Goal: Task Accomplishment & Management: Complete application form

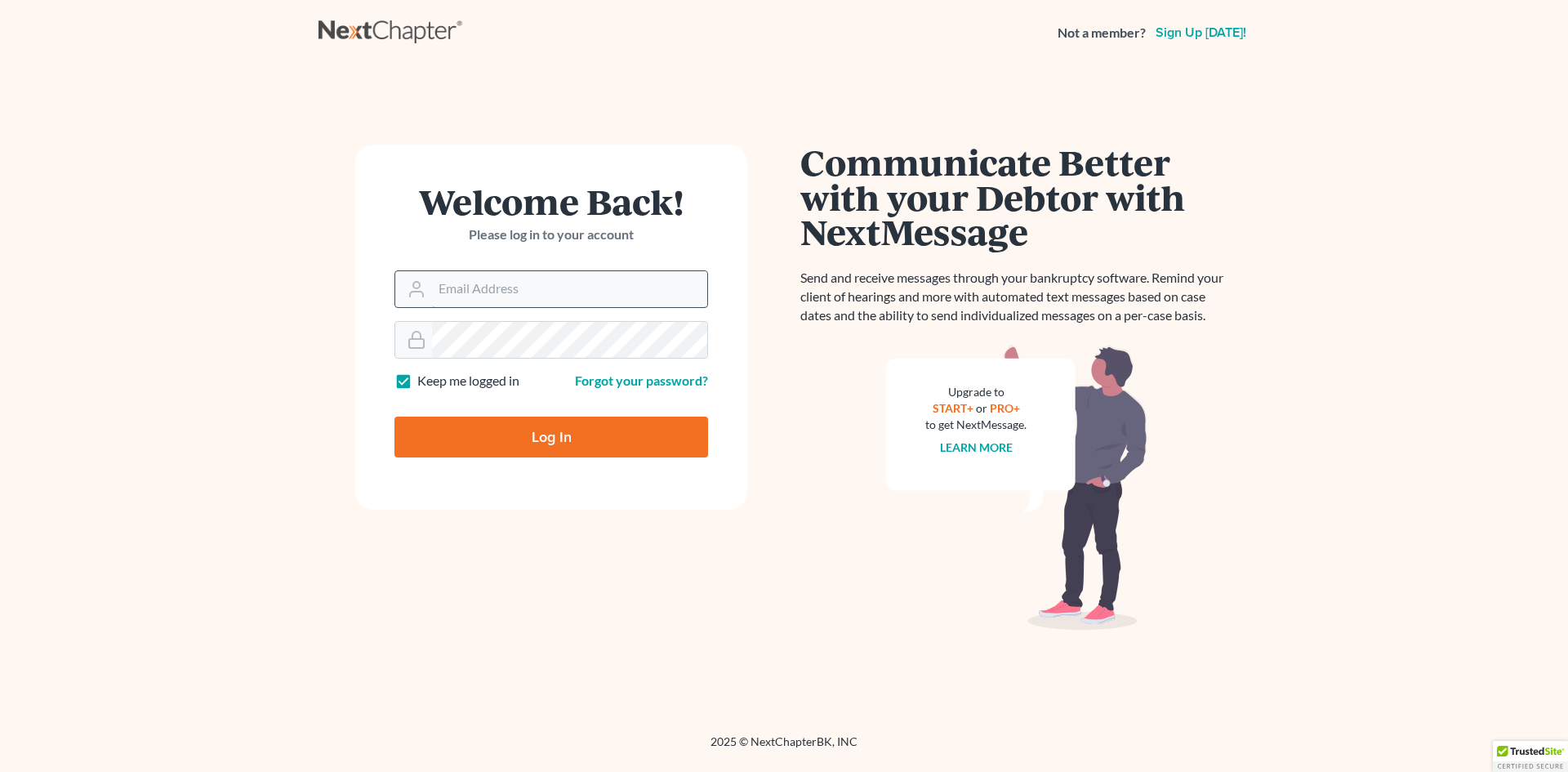
click at [445, 296] on input "Email Address" at bounding box center [569, 289] width 275 height 36
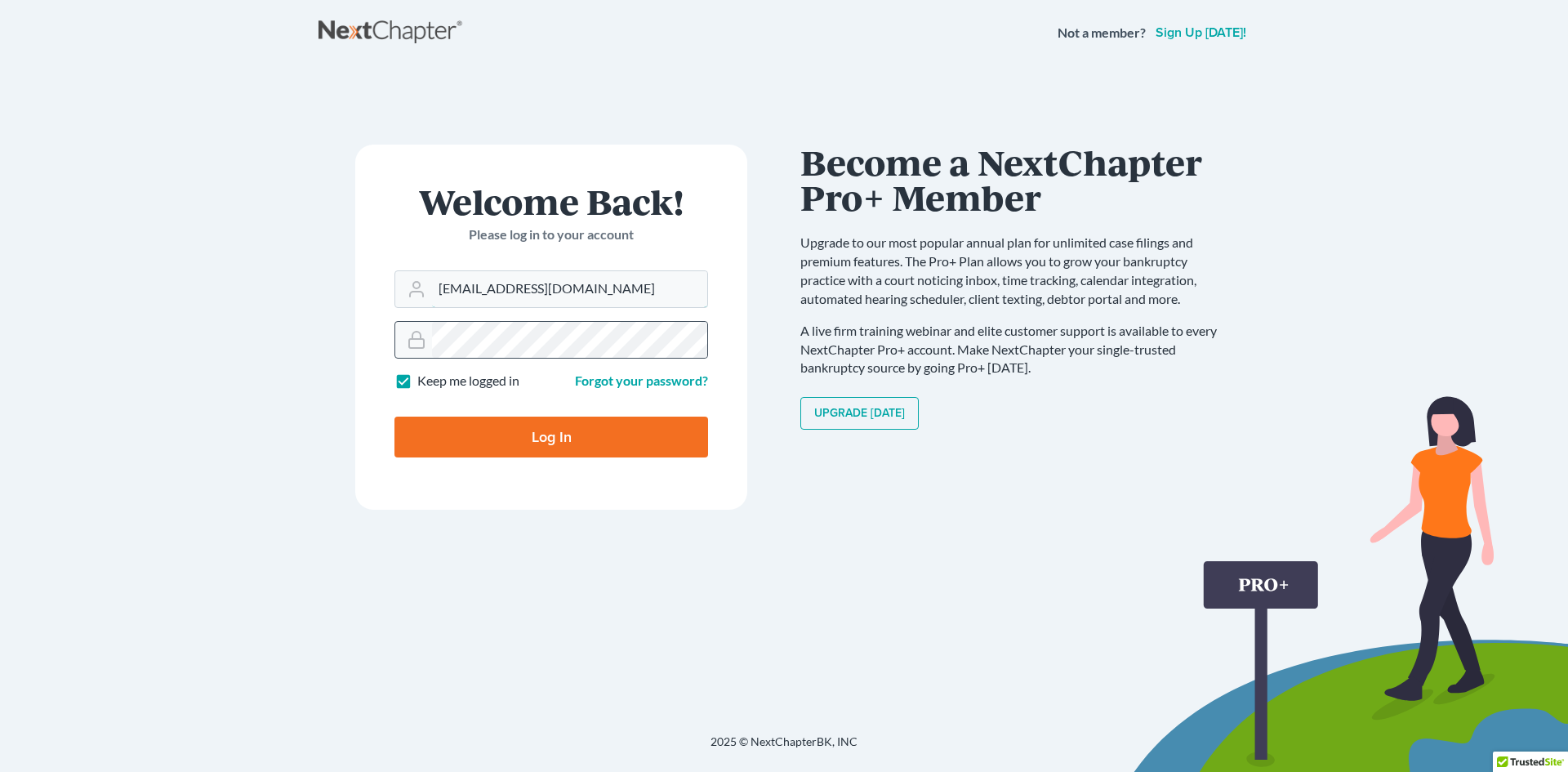
type input "[EMAIL_ADDRESS][DOMAIN_NAME]"
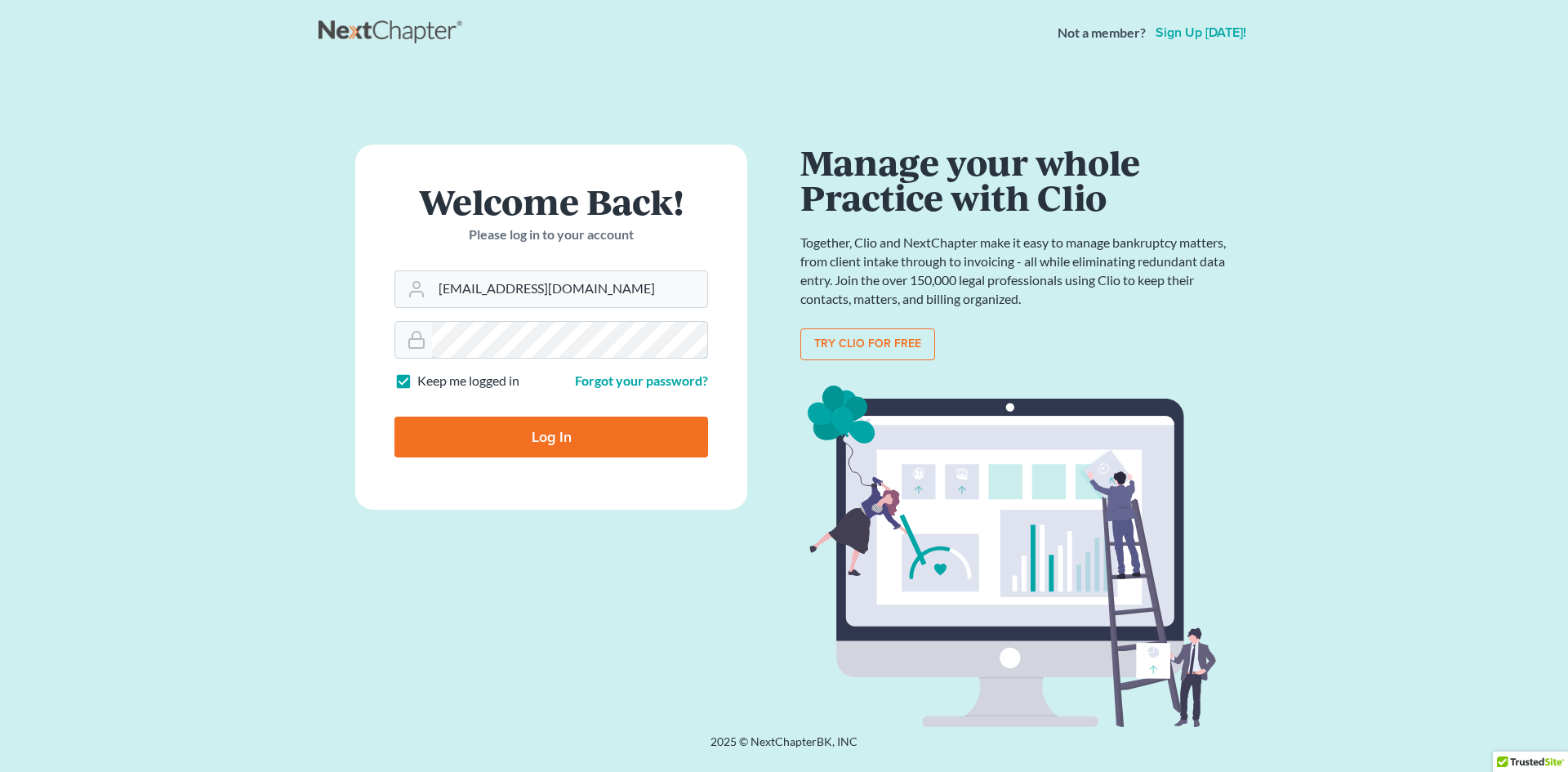
click at [365, 365] on form "Welcome Back! Please log in to your account Email Address [EMAIL_ADDRESS][DOMAI…" at bounding box center [551, 327] width 392 height 365
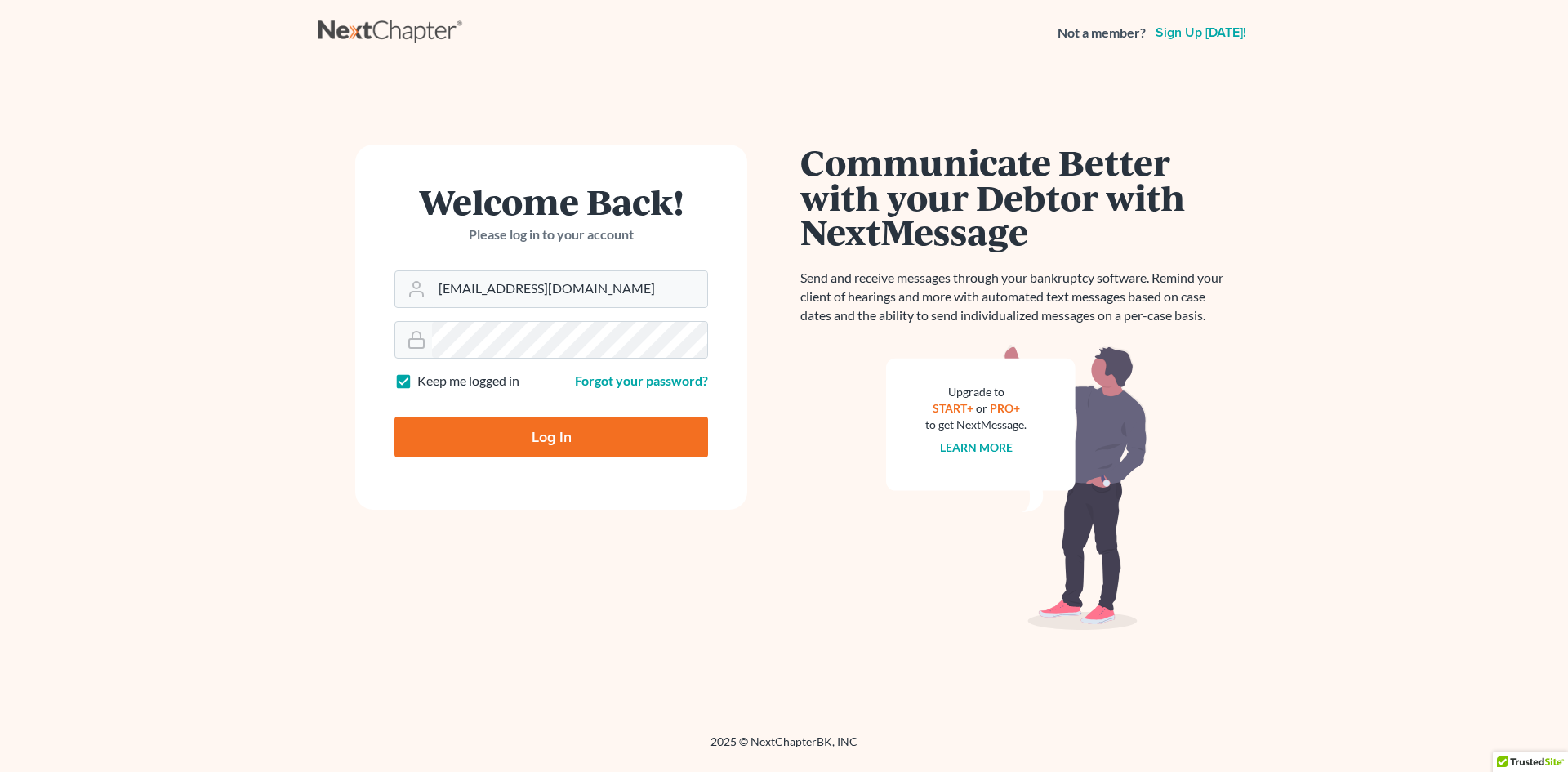
click at [530, 444] on input "Log In" at bounding box center [551, 437] width 314 height 41
type input "Thinking..."
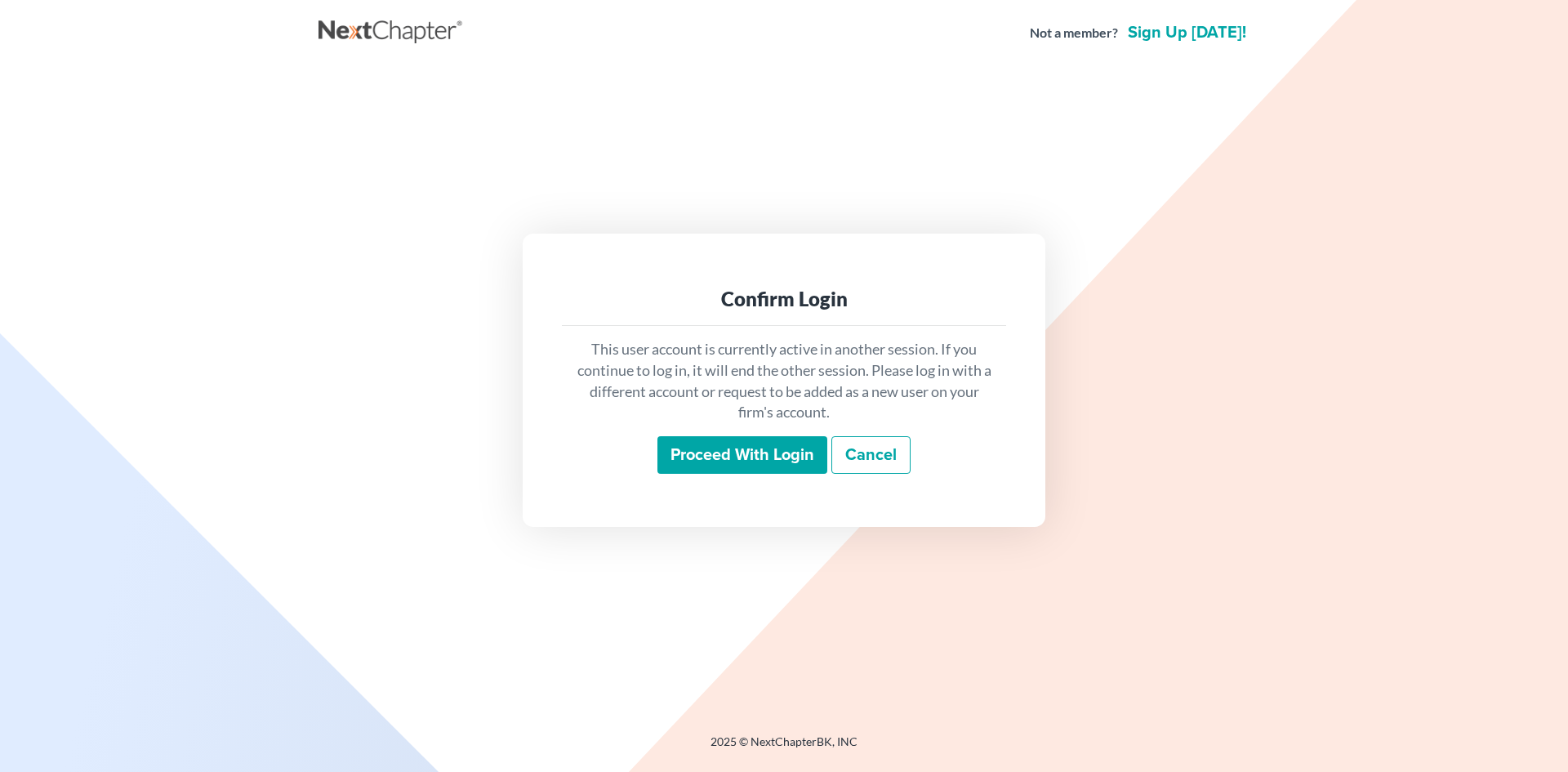
click at [779, 458] on input "Proceed with login" at bounding box center [743, 455] width 170 height 38
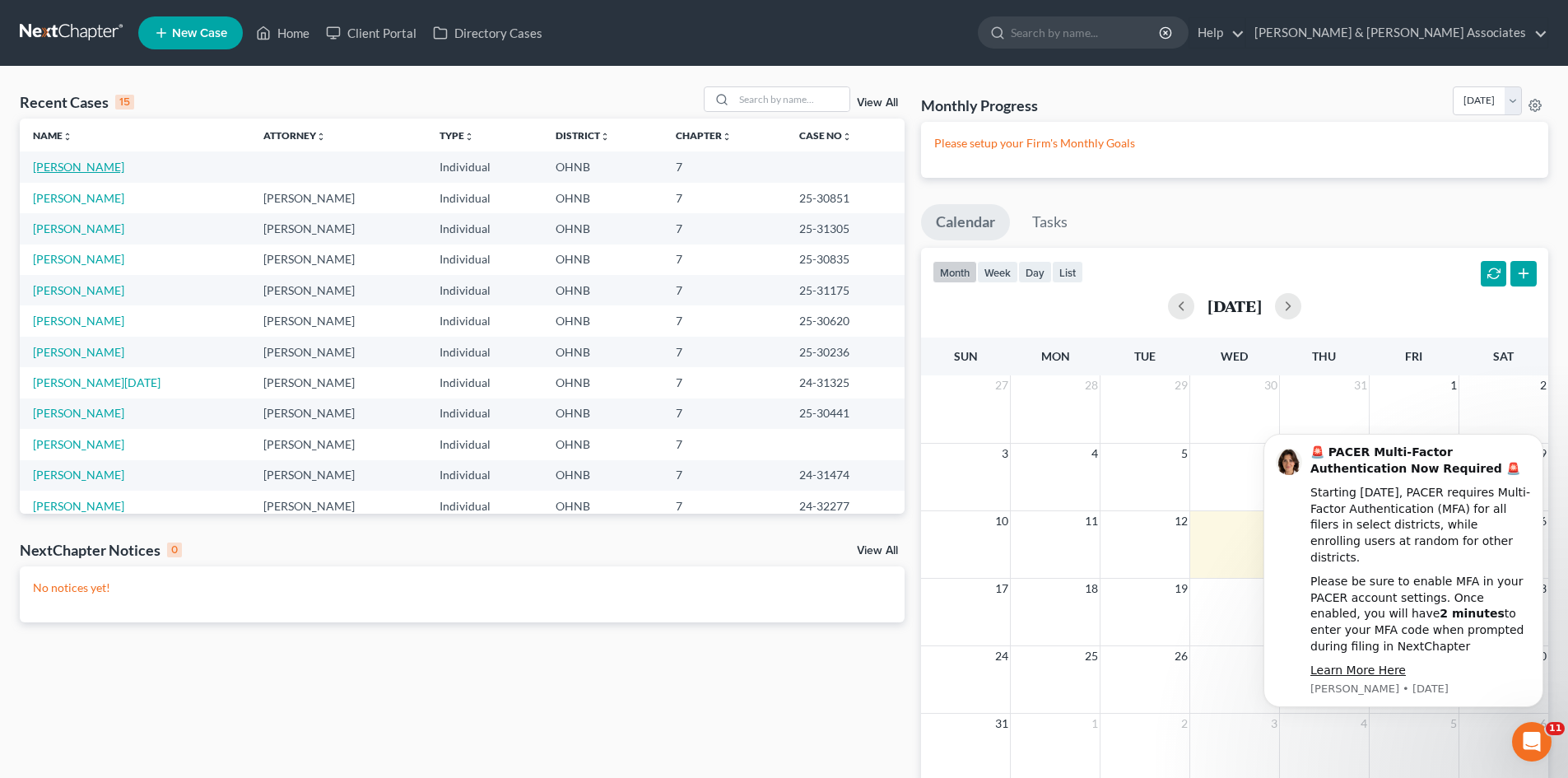
click at [70, 162] on link "White, Erika" at bounding box center [79, 166] width 91 height 14
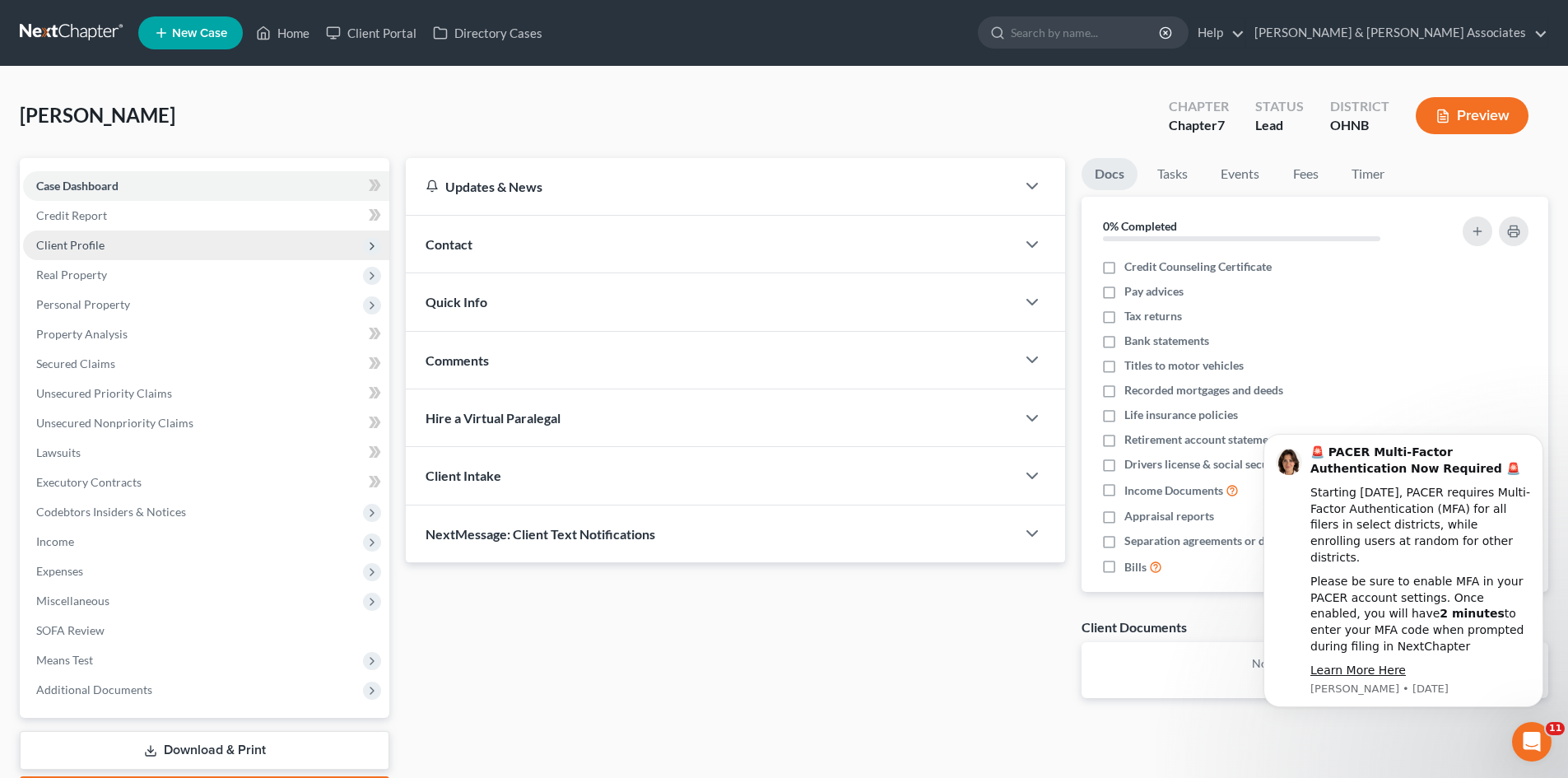
click at [87, 244] on span "Client Profile" at bounding box center [70, 244] width 69 height 14
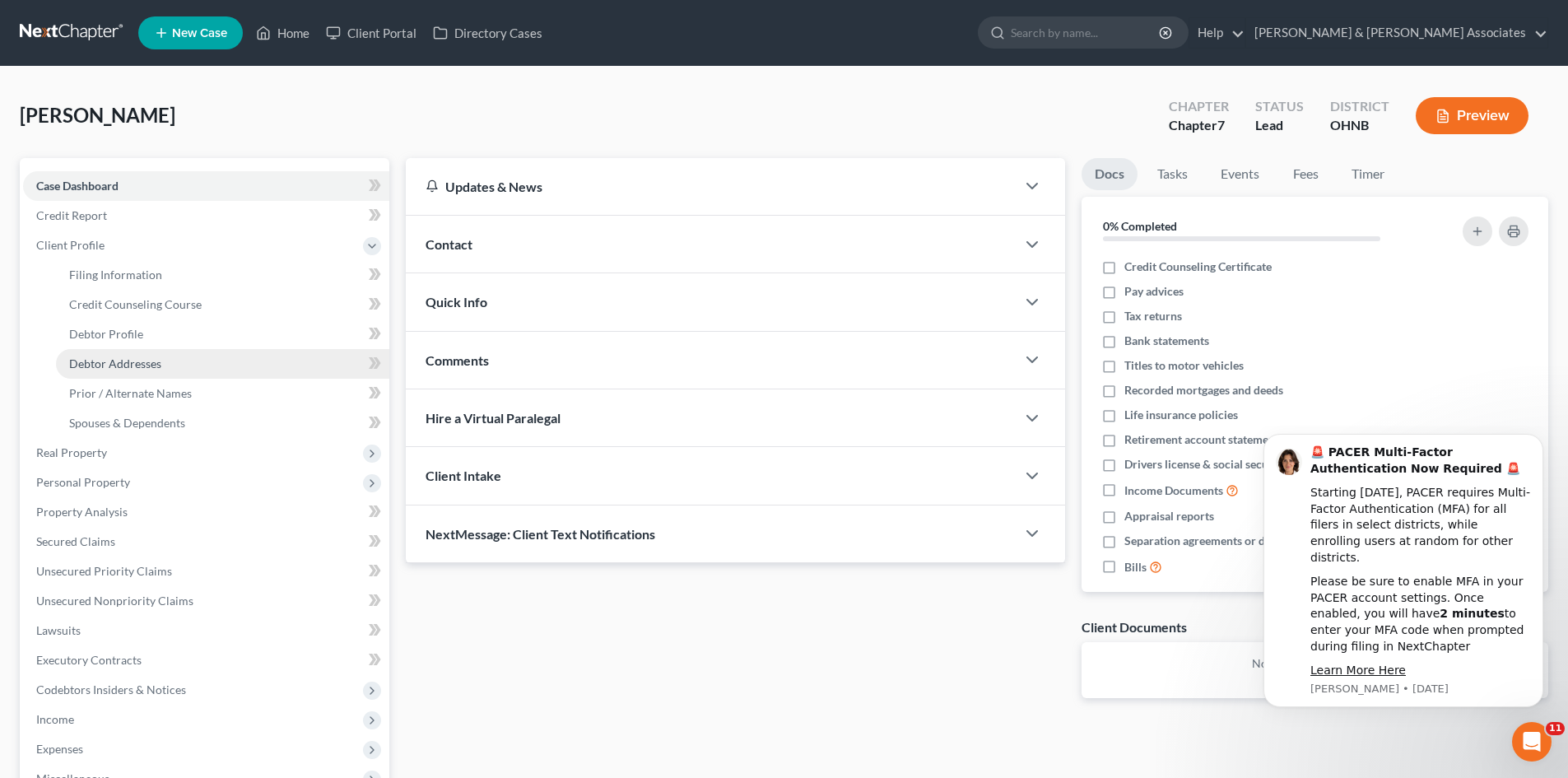
click at [146, 355] on link "Debtor Addresses" at bounding box center [223, 364] width 334 height 30
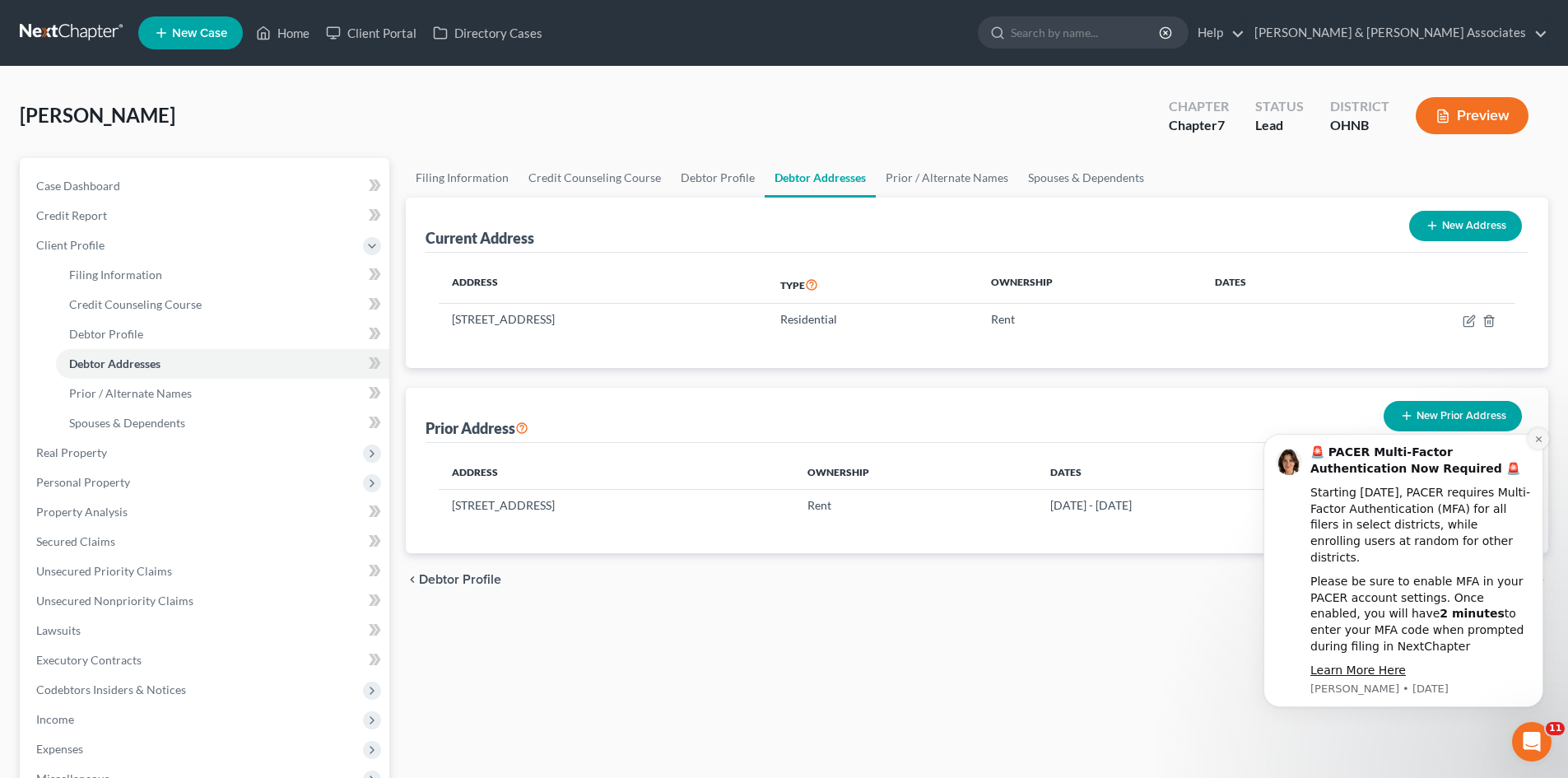
click at [1536, 444] on icon "Dismiss notification" at bounding box center [1539, 439] width 9 height 9
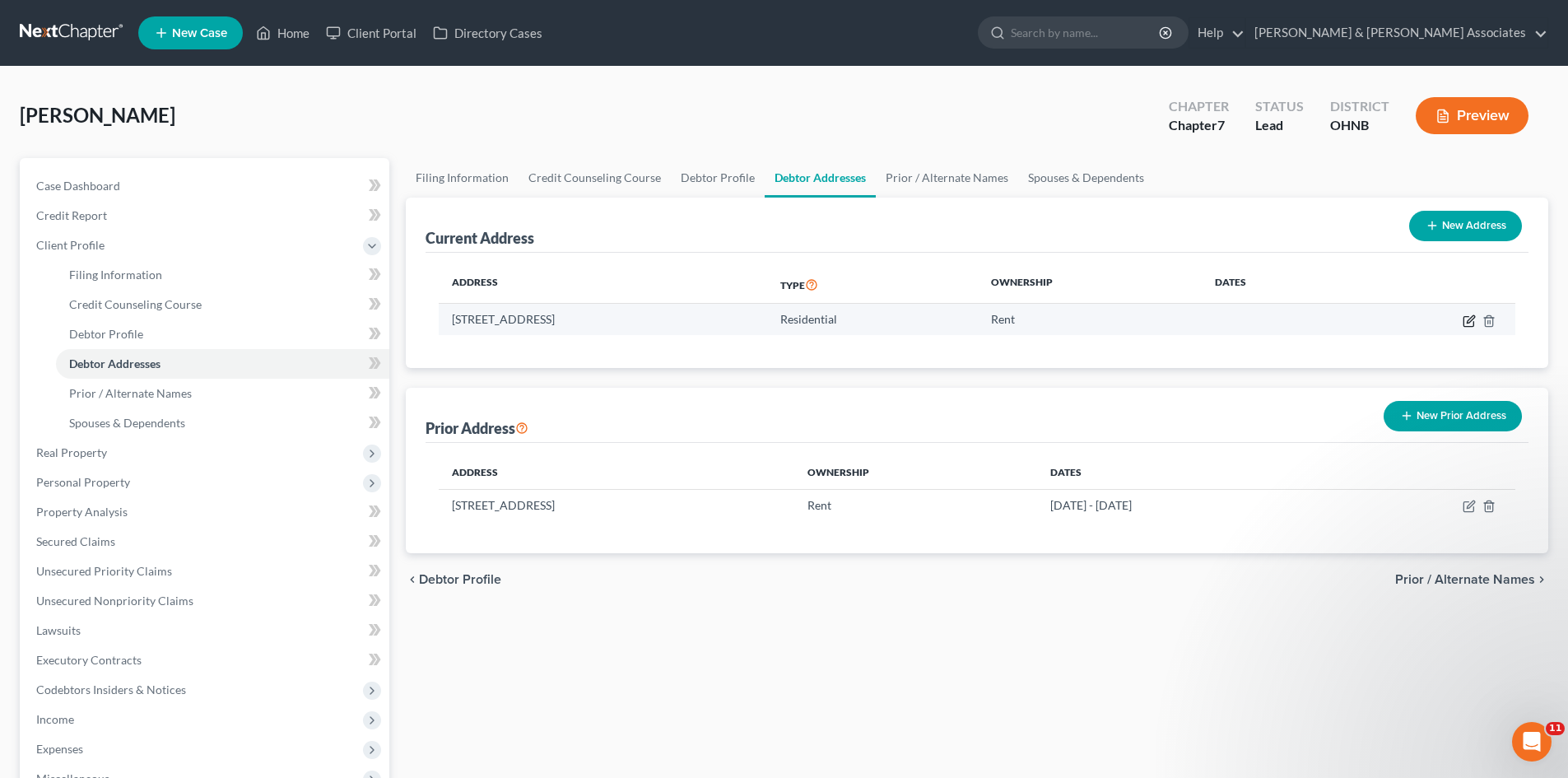
click at [1465, 322] on icon "button" at bounding box center [1469, 321] width 13 height 13
select select "36"
select select "0"
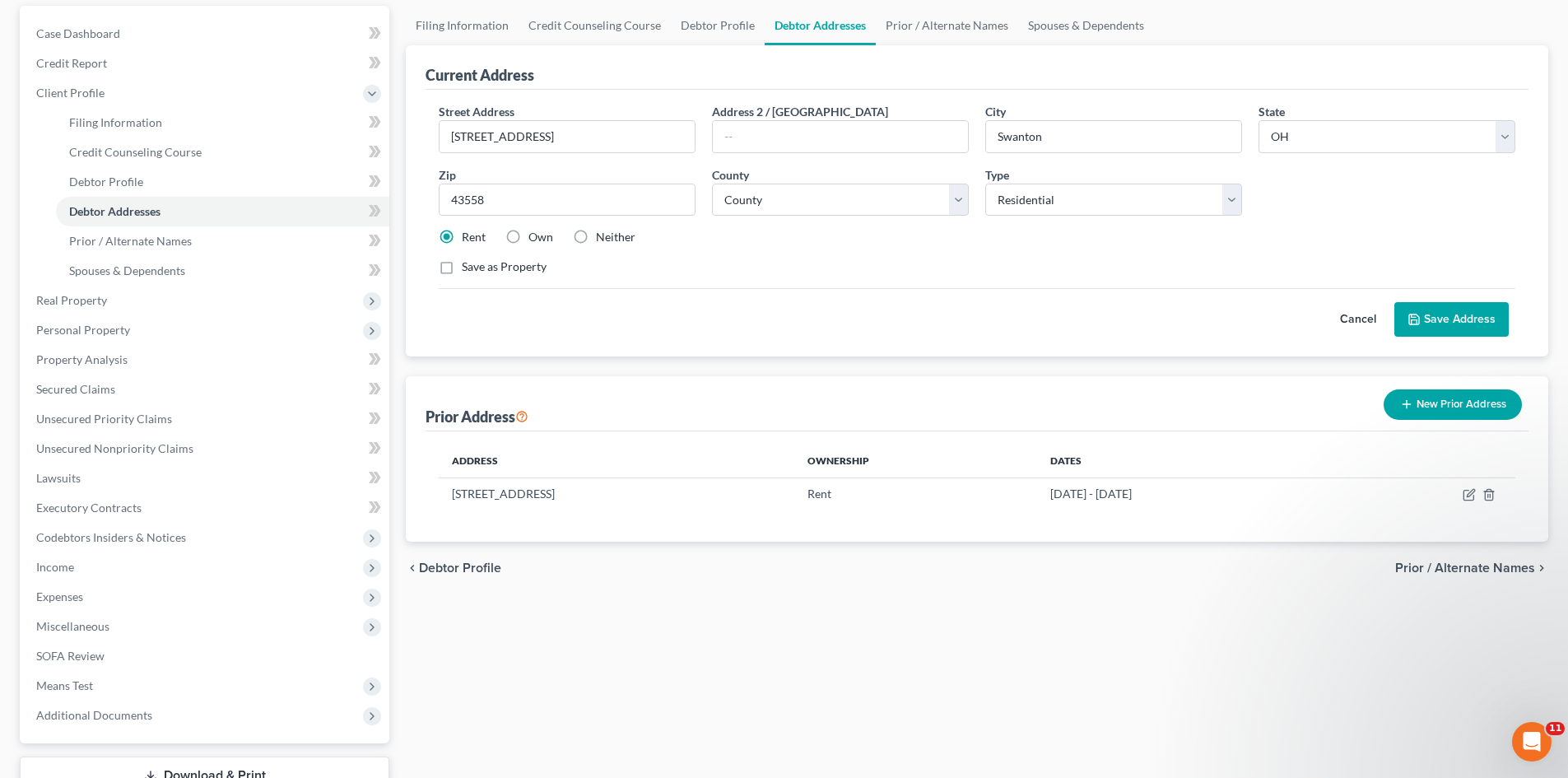
scroll to position [165, 0]
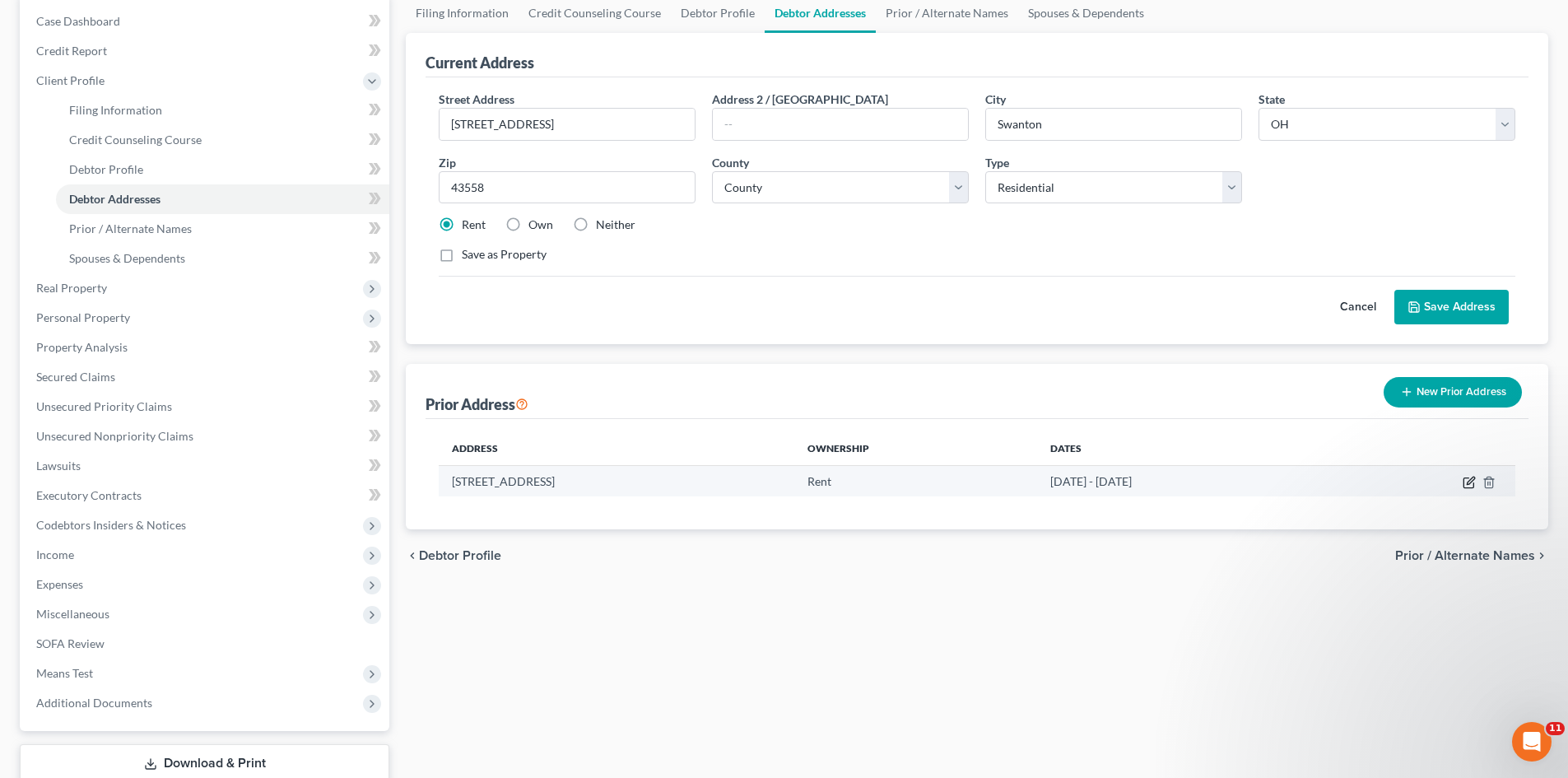
click at [1470, 476] on icon "button" at bounding box center [1469, 483] width 13 height 13
select select "36"
select select "47"
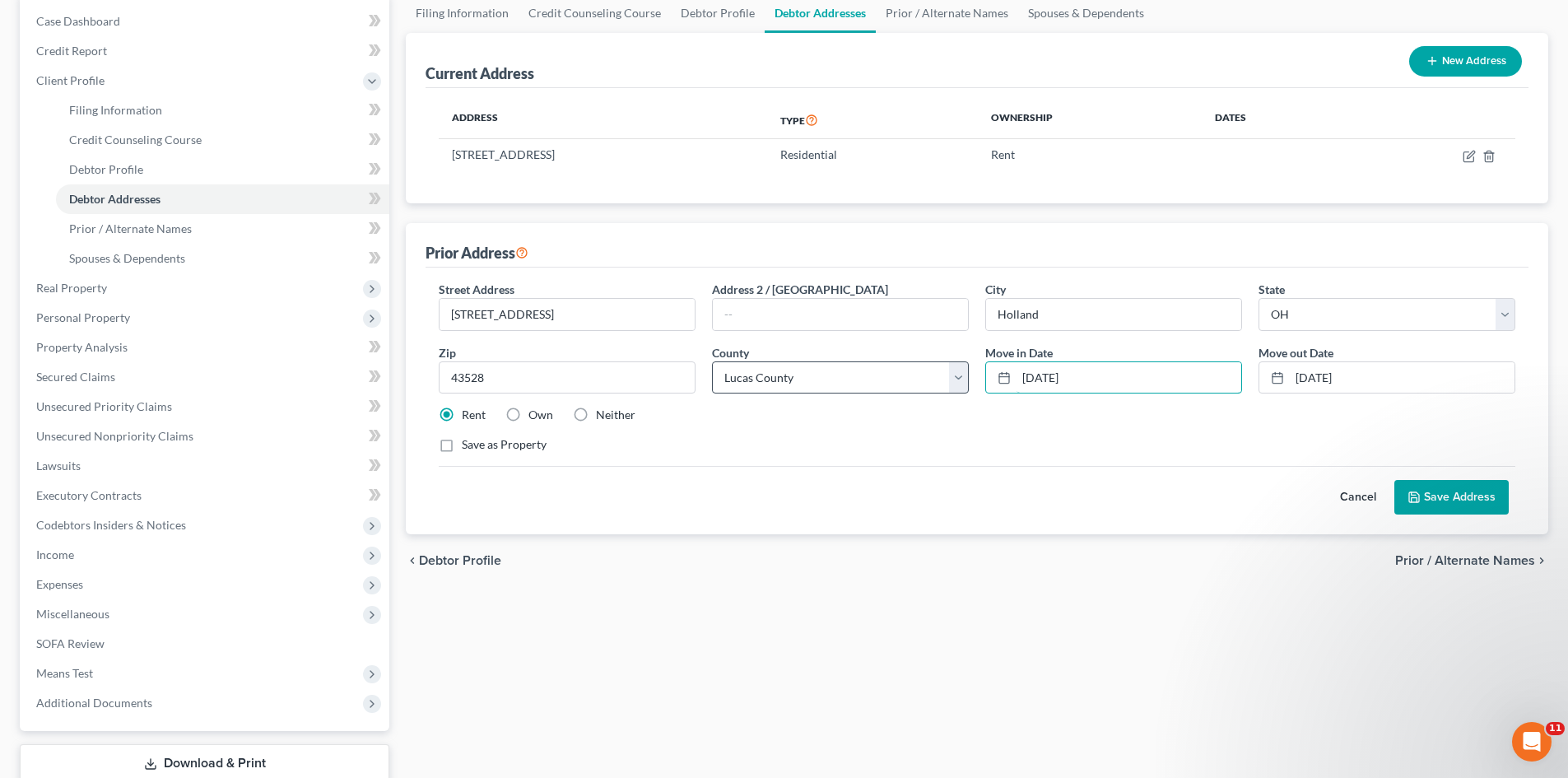
drag, startPoint x: 1112, startPoint y: 386, endPoint x: 928, endPoint y: 366, distance: 185.1
click at [928, 366] on div "Street Address * 8020 Angola Rd Address 2 / PO Box City * Holland State * State…" at bounding box center [977, 373] width 1094 height 186
type input "12/15/2022"
drag, startPoint x: 1386, startPoint y: 373, endPoint x: 1221, endPoint y: 389, distance: 165.8
click at [1221, 389] on div "Street Address * 8020 Angola Rd Address 2 / PO Box City * Holland State * State…" at bounding box center [977, 373] width 1094 height 186
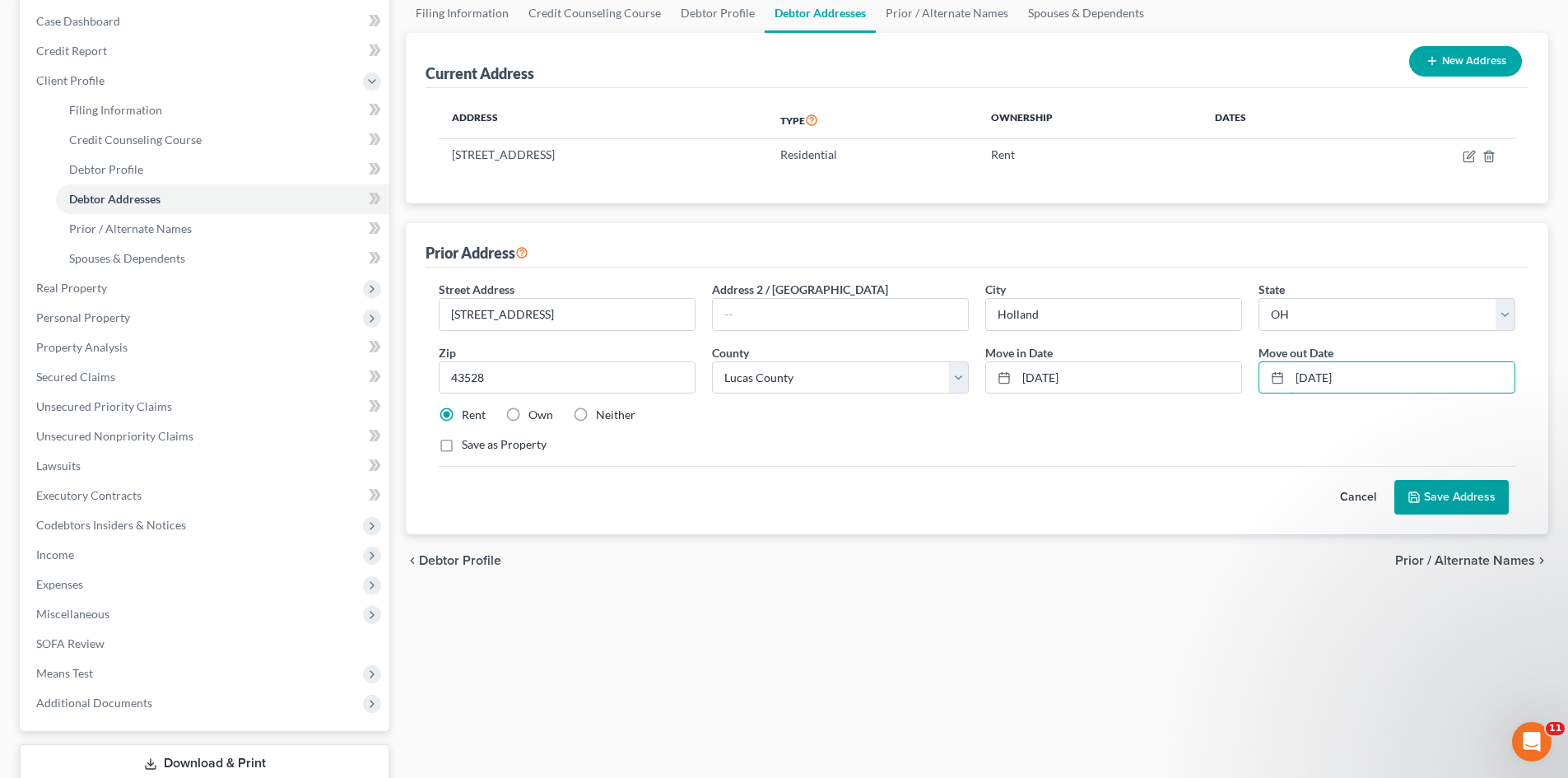
type input "12/31/2024"
click at [1425, 493] on button "Save Address" at bounding box center [1452, 497] width 114 height 35
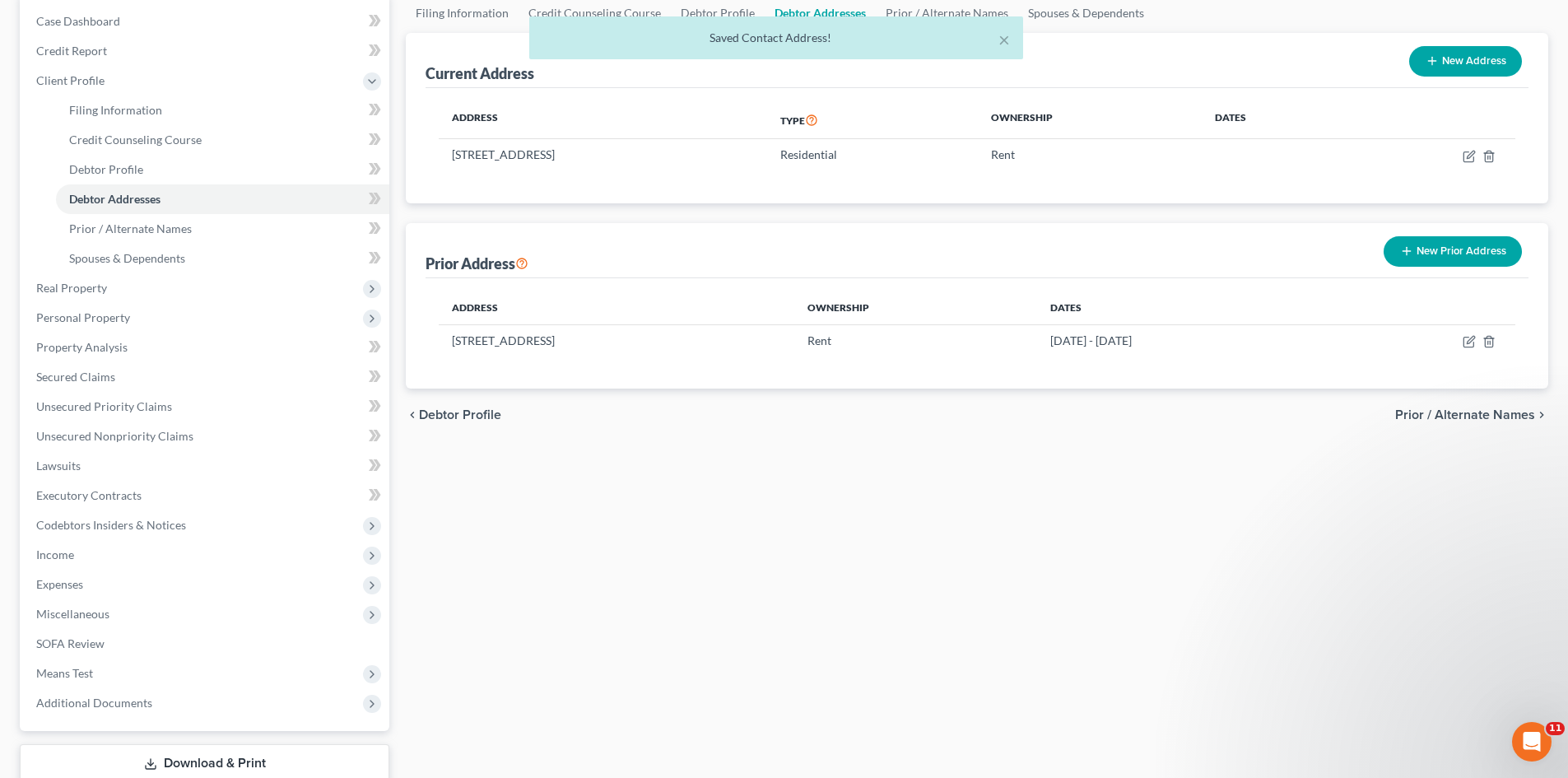
click at [1441, 251] on button "New Prior Address" at bounding box center [1453, 251] width 138 height 31
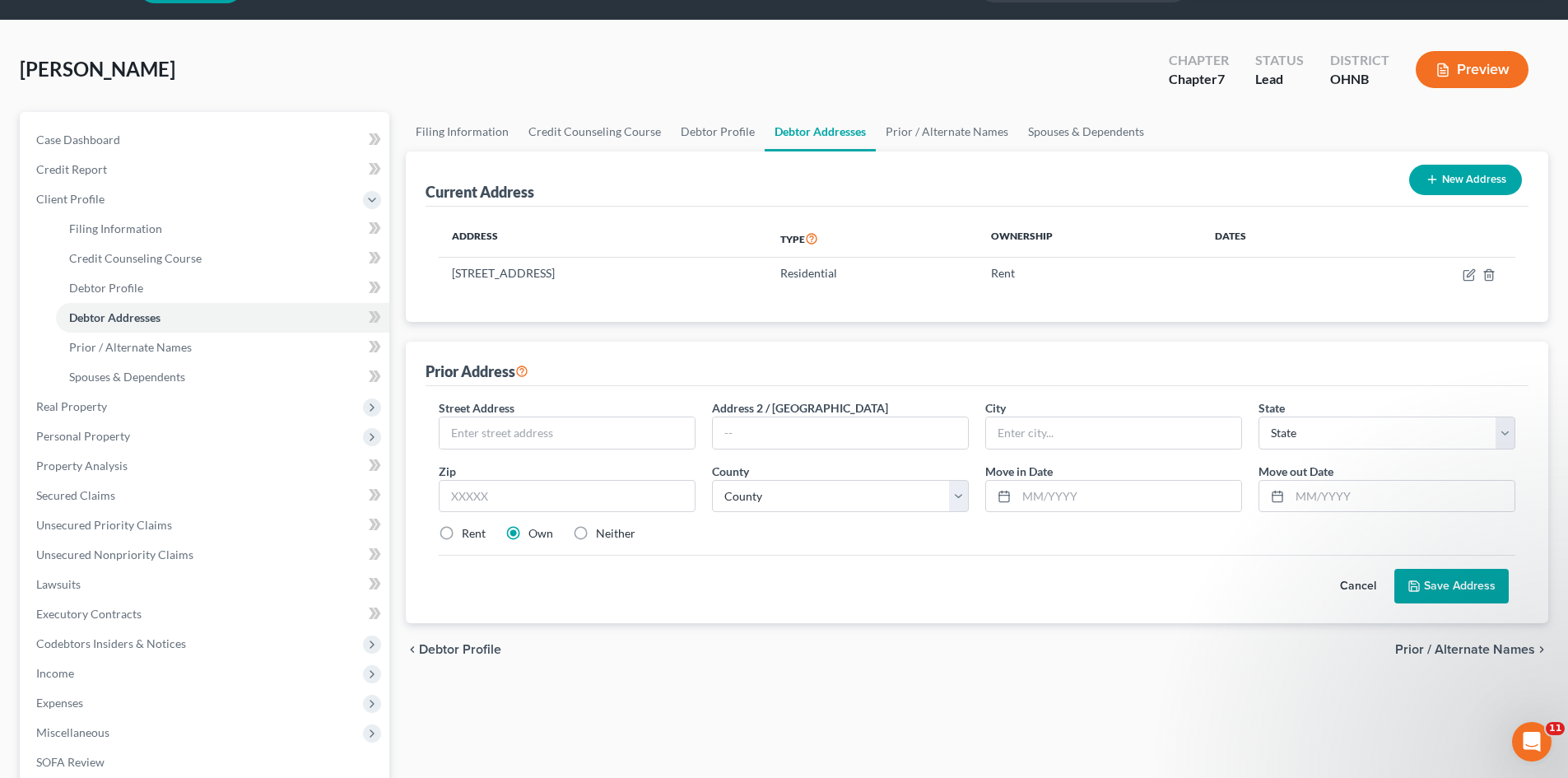
scroll to position [82, 0]
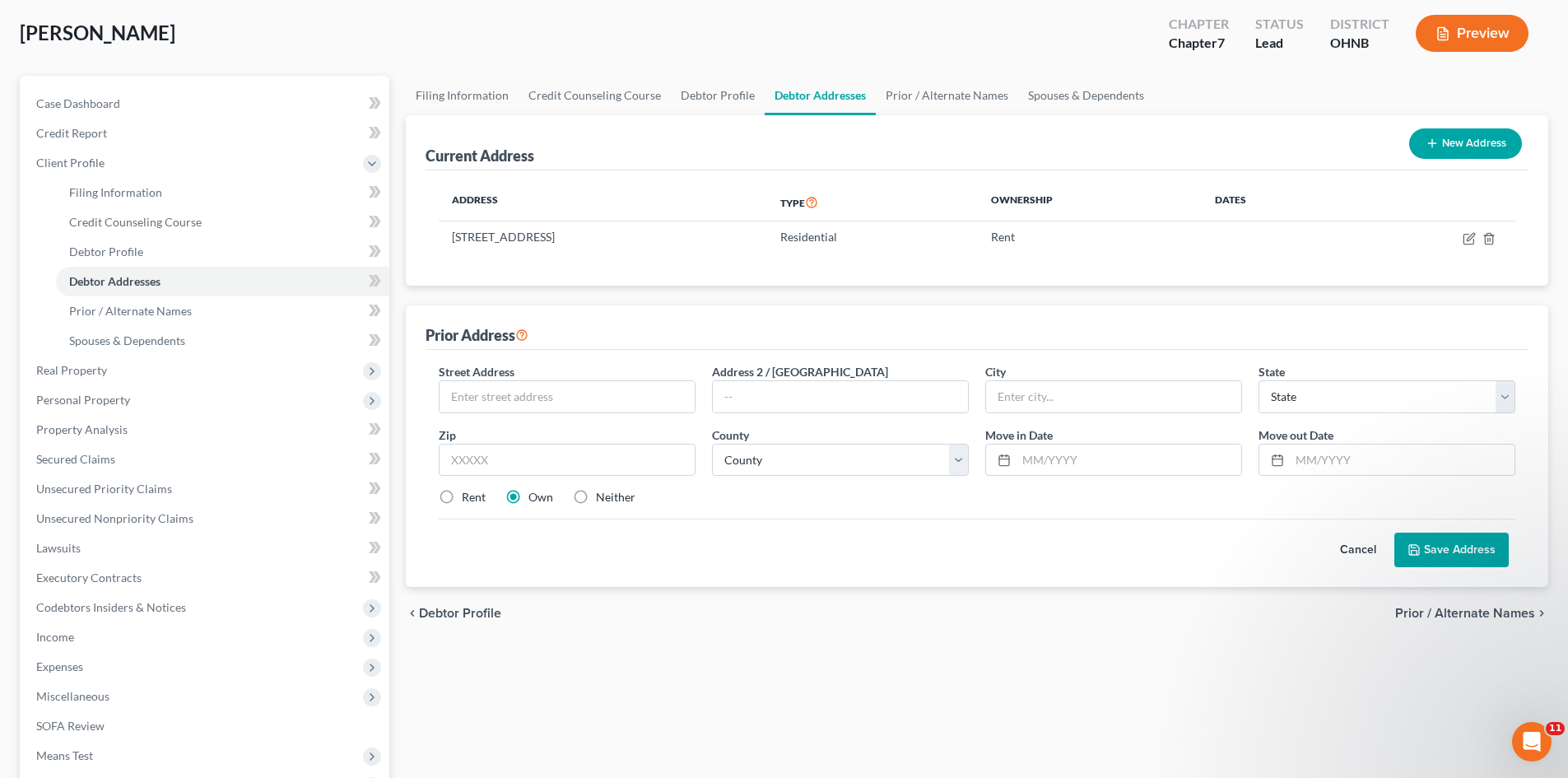
click at [596, 494] on label "Neither" at bounding box center [616, 497] width 40 height 17
click at [603, 494] on input "Neither" at bounding box center [608, 494] width 11 height 11
radio input "true"
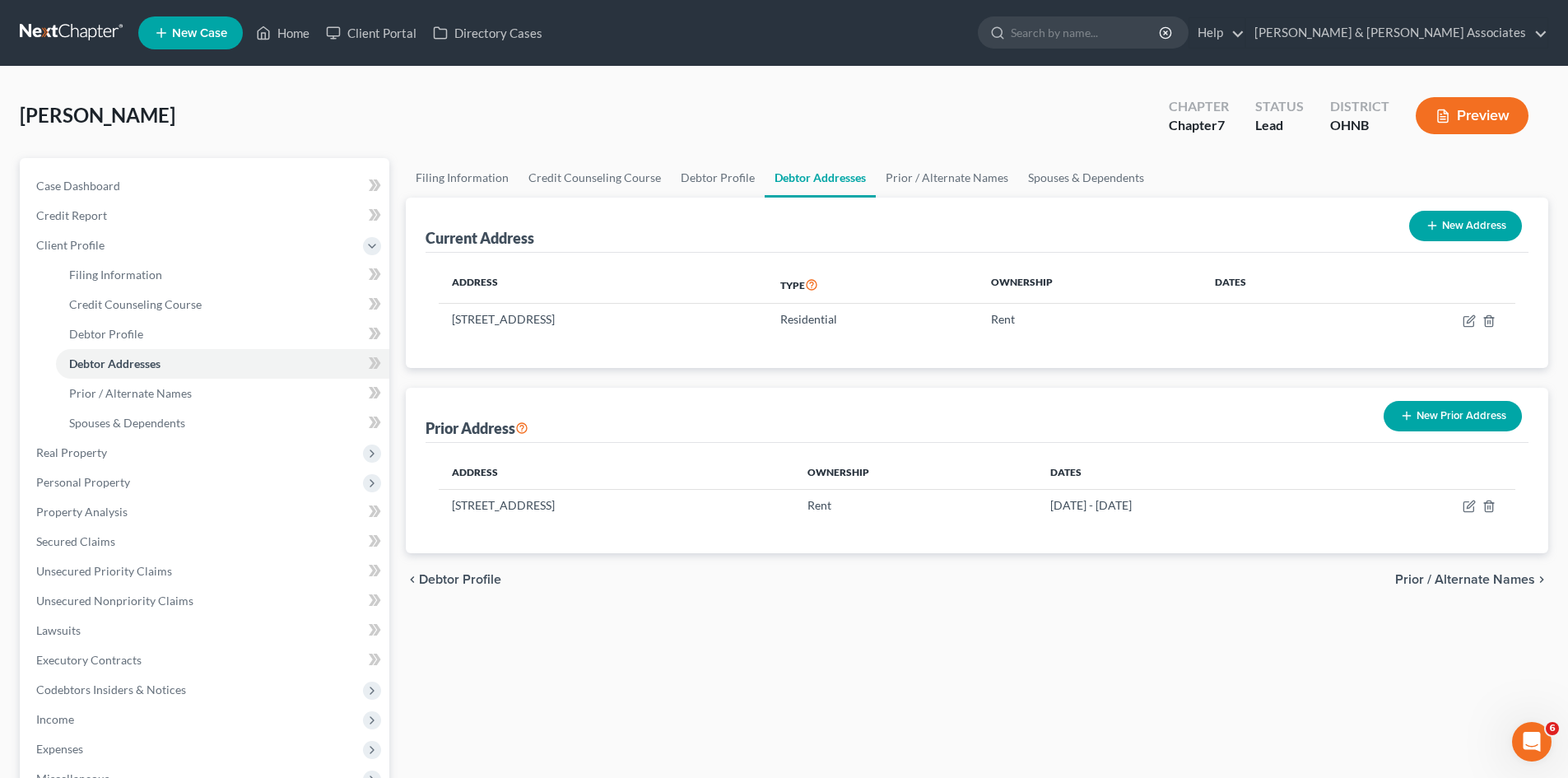
click at [1421, 423] on button "New Prior Address" at bounding box center [1453, 415] width 138 height 31
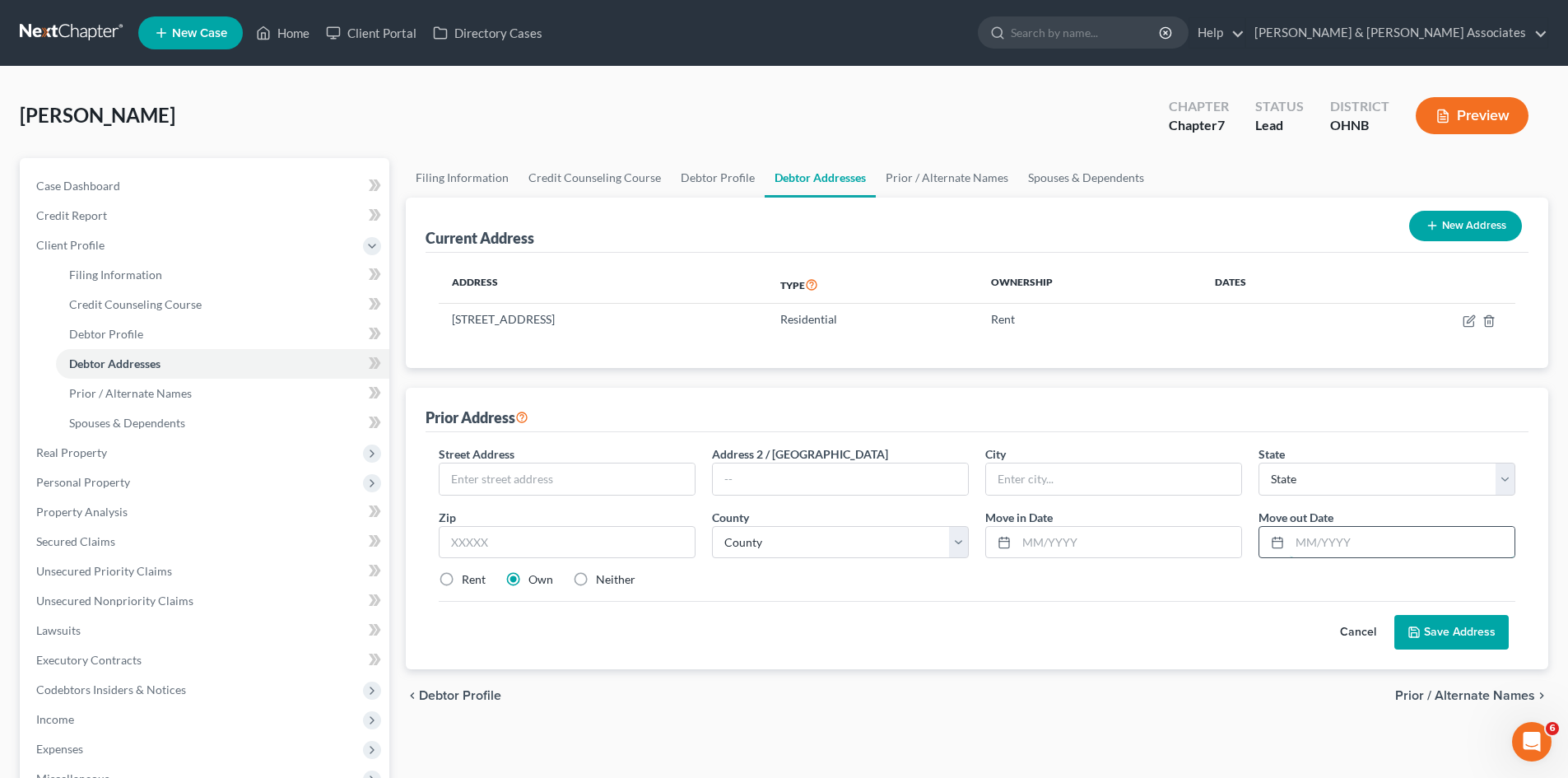
click at [1337, 541] on input "text" at bounding box center [1402, 542] width 224 height 31
type input "[DATE]"
click at [1050, 546] on input "text" at bounding box center [1128, 542] width 224 height 31
type input "12/2018"
click at [1397, 542] on input "12/15/2022" at bounding box center [1402, 542] width 224 height 31
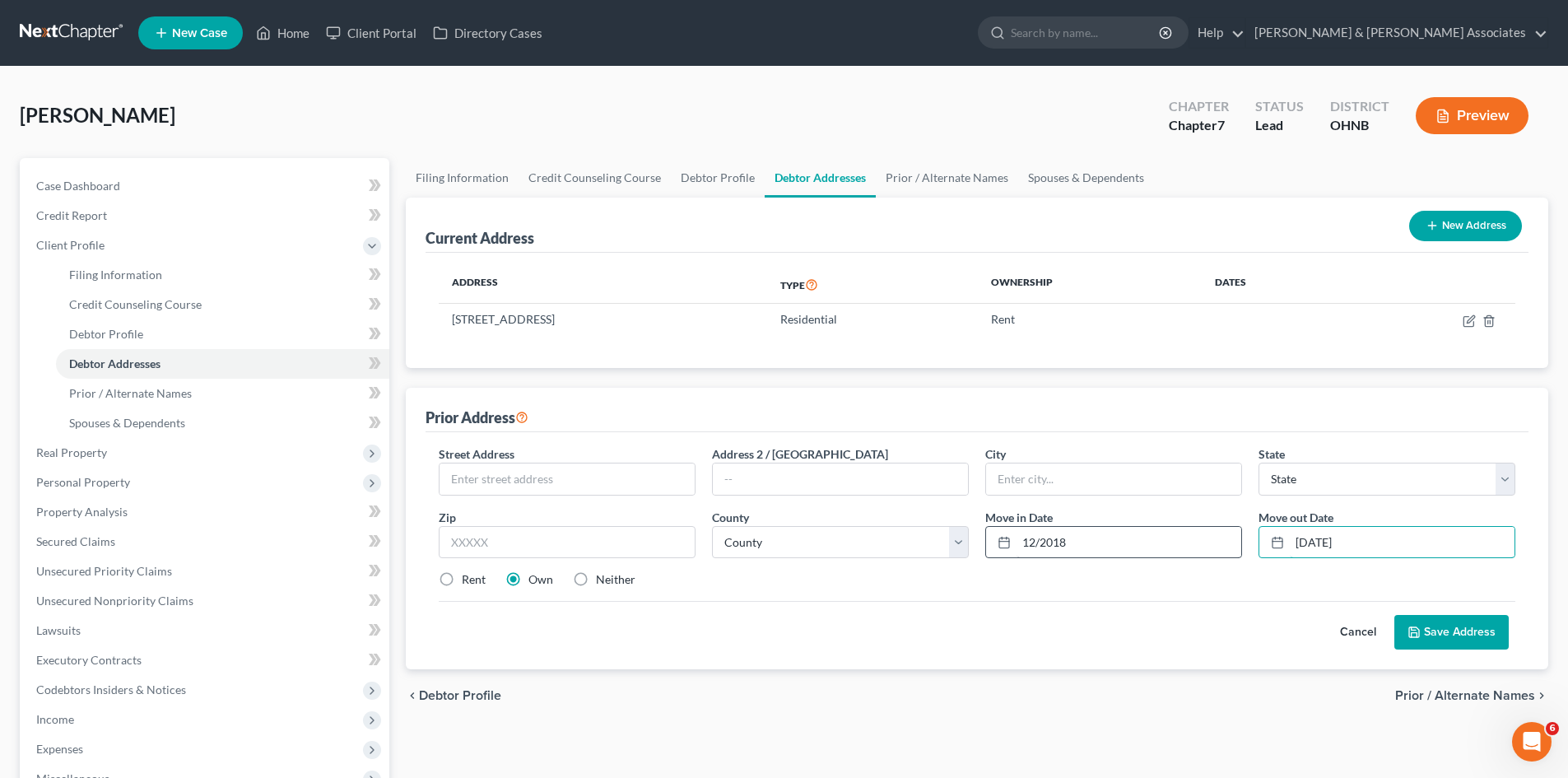
drag, startPoint x: 1394, startPoint y: 543, endPoint x: 1195, endPoint y: 557, distance: 199.5
click at [1195, 557] on div "Street Address * Address 2 / PO Box City * State * State AL AK AR AZ CA CO CT D…" at bounding box center [977, 523] width 1094 height 156
type input "12/2022"
click at [1238, 648] on div "Cancel Save Address" at bounding box center [977, 625] width 1077 height 49
click at [517, 478] on input "text" at bounding box center [567, 479] width 255 height 31
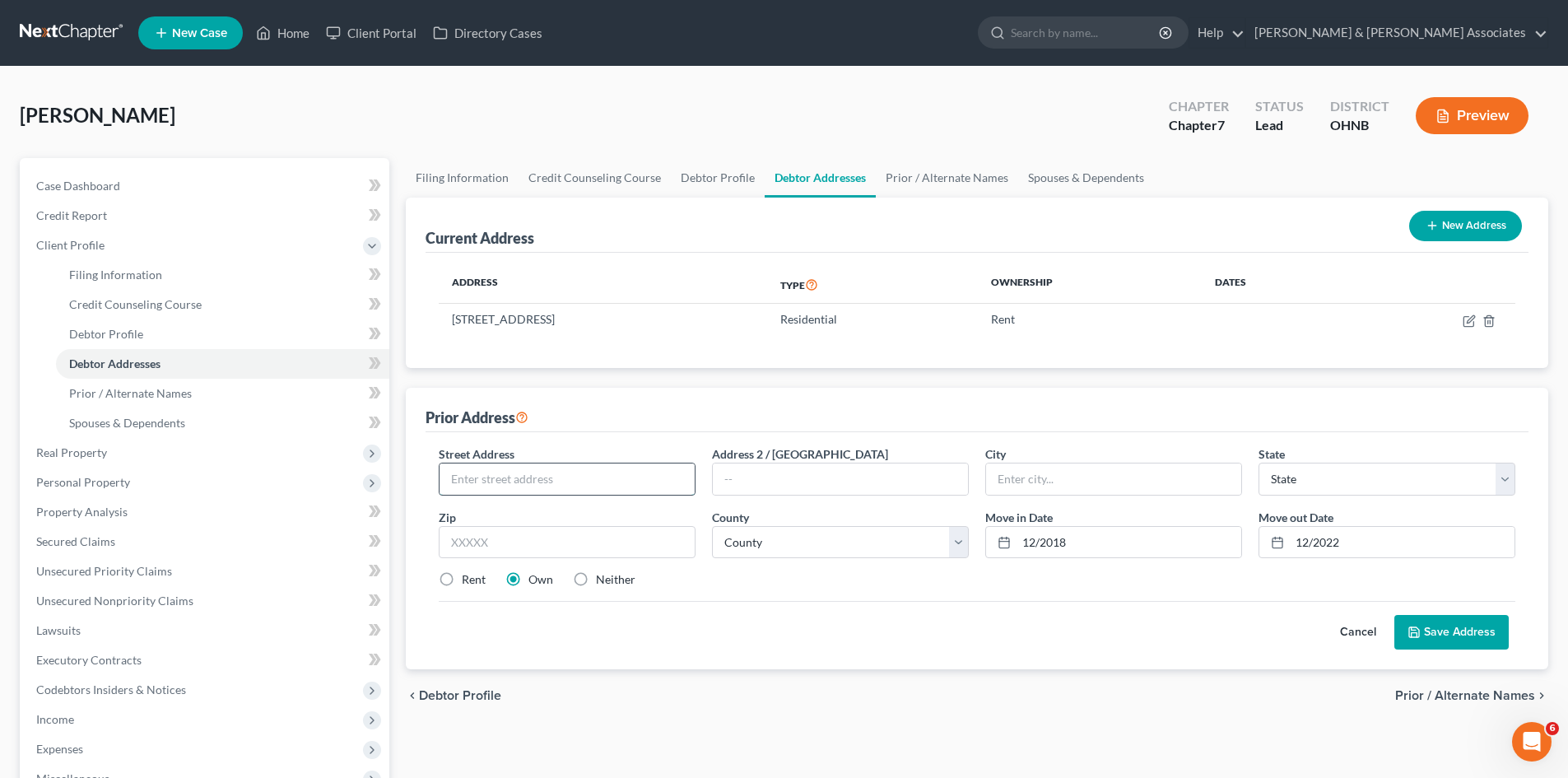
paste input "3846 Watson Ave . Toledo OH 43612"
type input "3846 Watson Ave . Toledo OH 43612"
click at [637, 545] on input "text" at bounding box center [567, 542] width 257 height 33
type input "43612"
drag, startPoint x: 727, startPoint y: 603, endPoint x: 682, endPoint y: 572, distance: 54.6
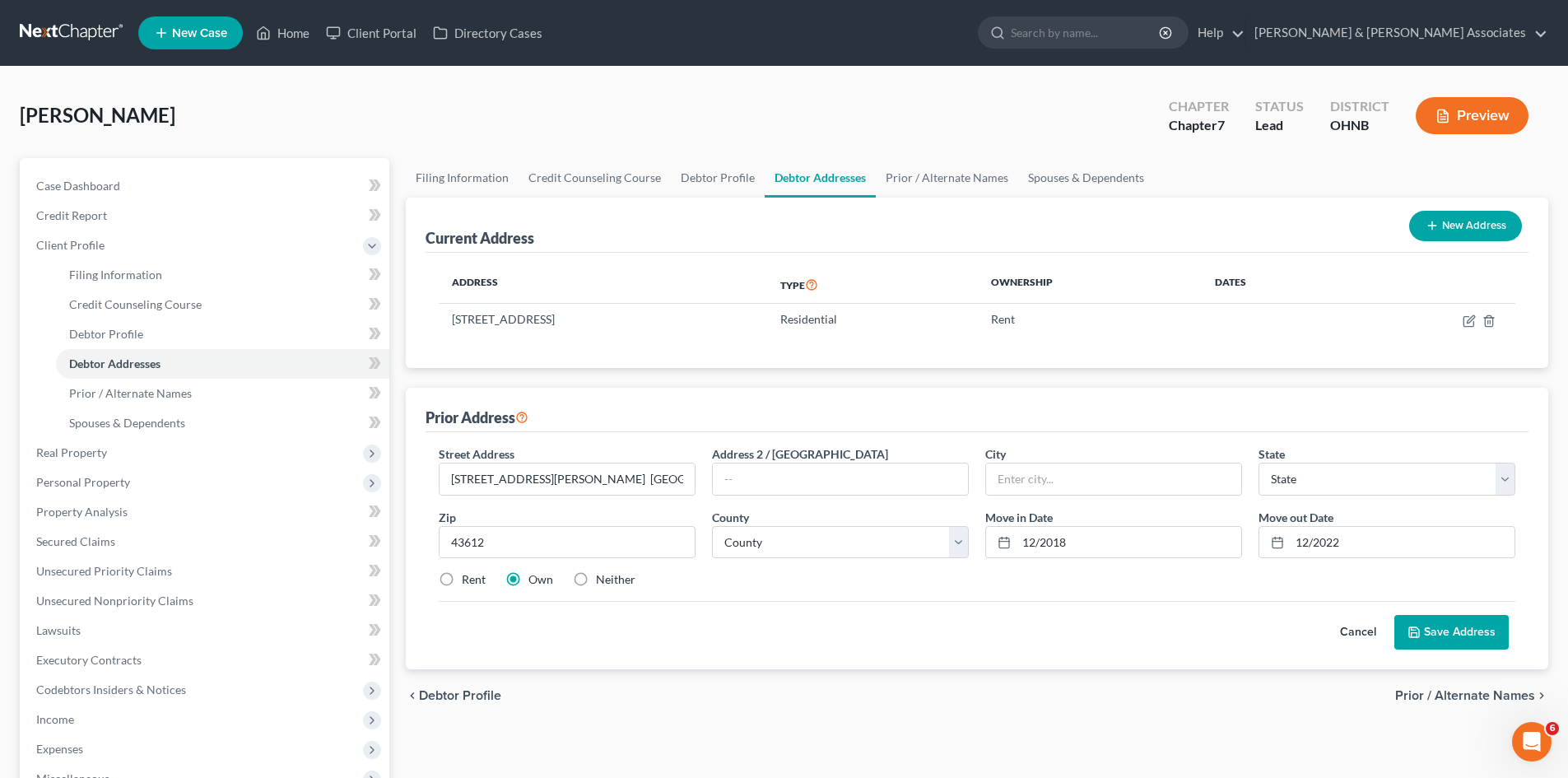
click at [726, 603] on div "Cancel Save Address" at bounding box center [977, 625] width 1077 height 49
type input "Toledo"
select select "36"
drag, startPoint x: 648, startPoint y: 478, endPoint x: 550, endPoint y: 473, distance: 98.1
click at [547, 473] on input "3846 Watson Ave . Toledo OH 43612" at bounding box center [567, 479] width 255 height 31
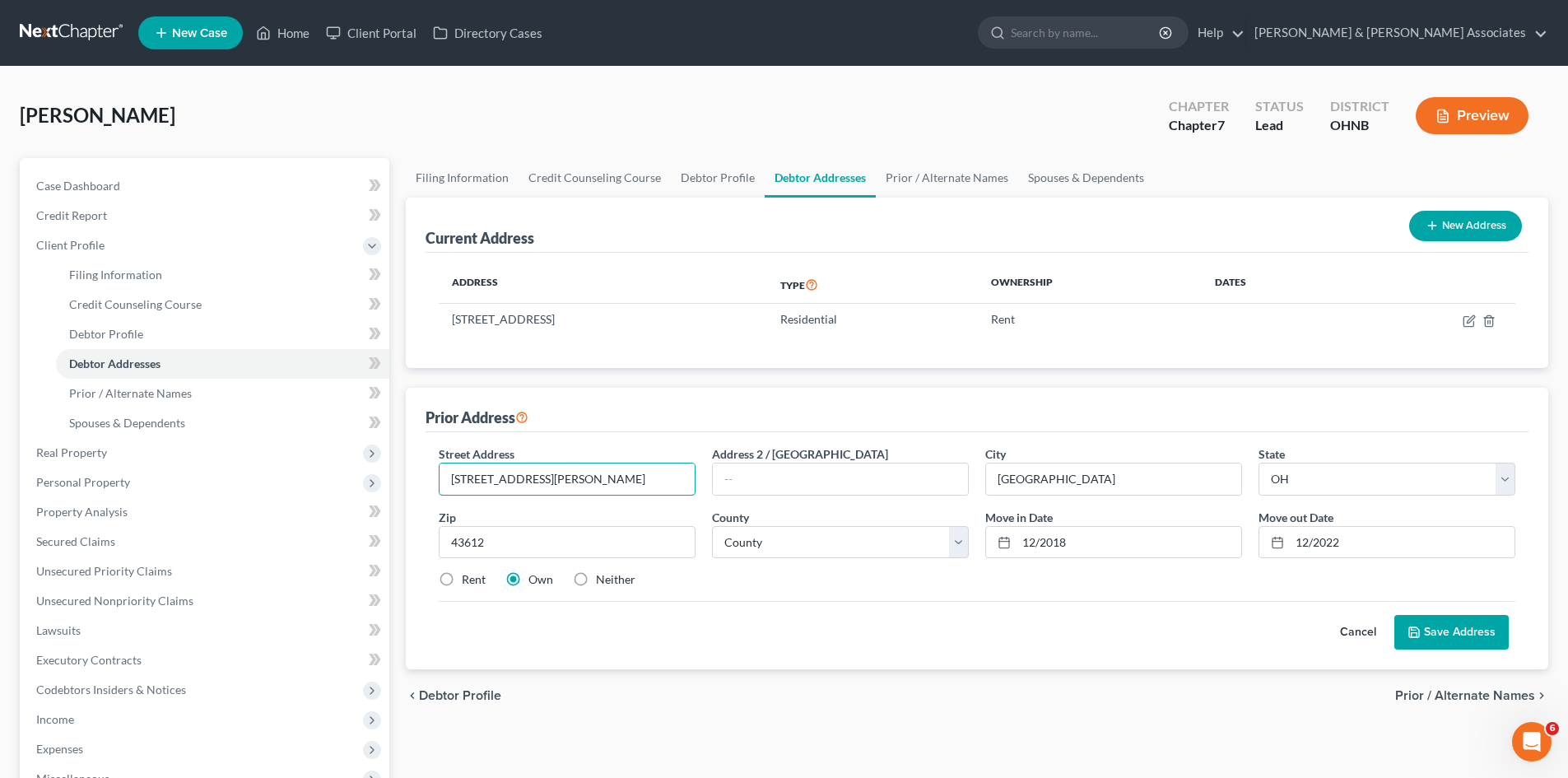
type input "3846 Watson Ave ."
drag, startPoint x: 771, startPoint y: 620, endPoint x: 772, endPoint y: 628, distance: 8.1
click at [772, 622] on div "Cancel Save Address" at bounding box center [977, 625] width 1077 height 49
click at [740, 550] on select "County Adams County Allen County Ashland County Ashtabula County Athens County …" at bounding box center [840, 542] width 257 height 33
click at [854, 647] on div "Cancel Save Address" at bounding box center [977, 625] width 1077 height 49
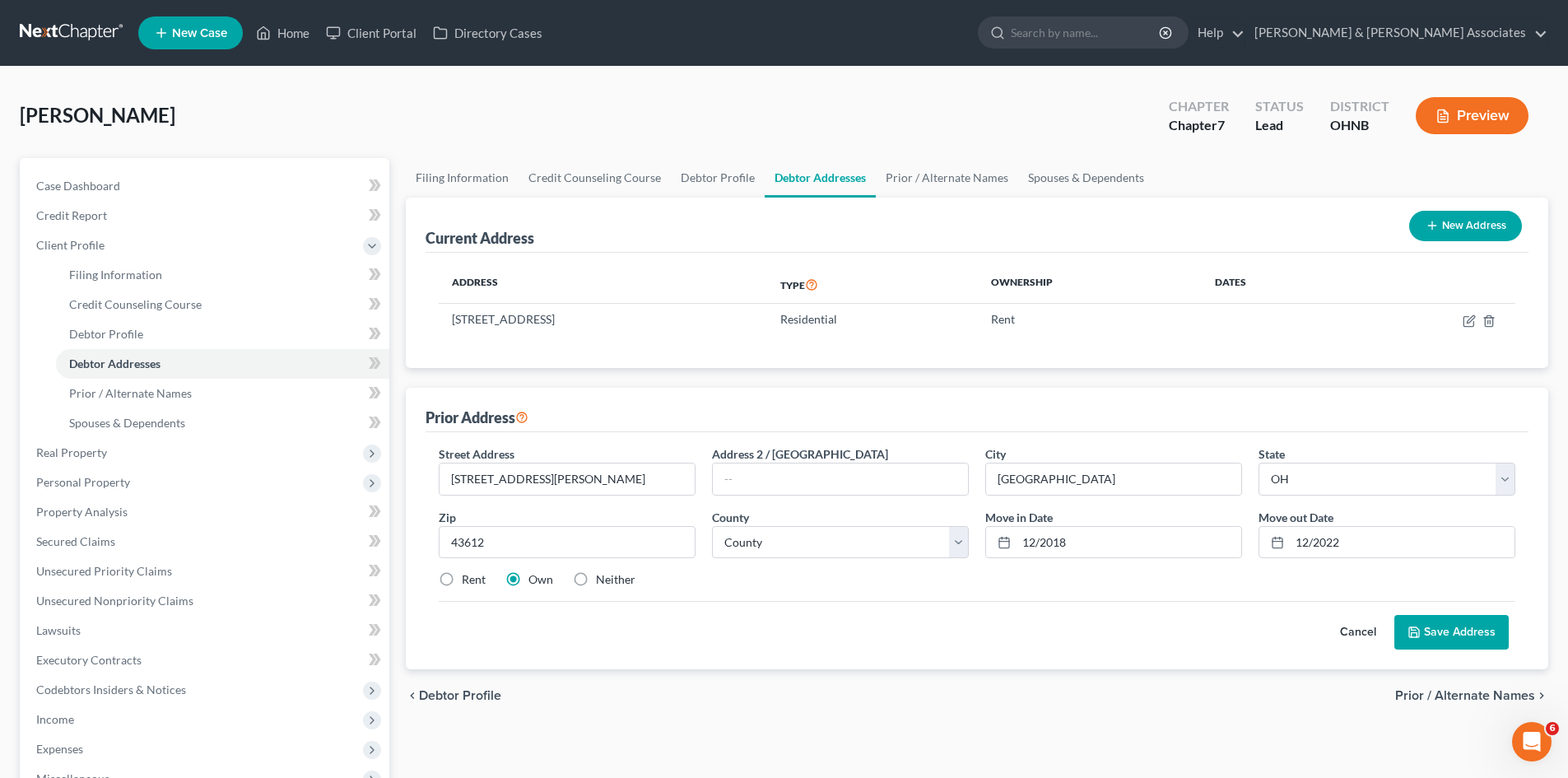
click at [1436, 636] on button "Save Address" at bounding box center [1452, 632] width 114 height 35
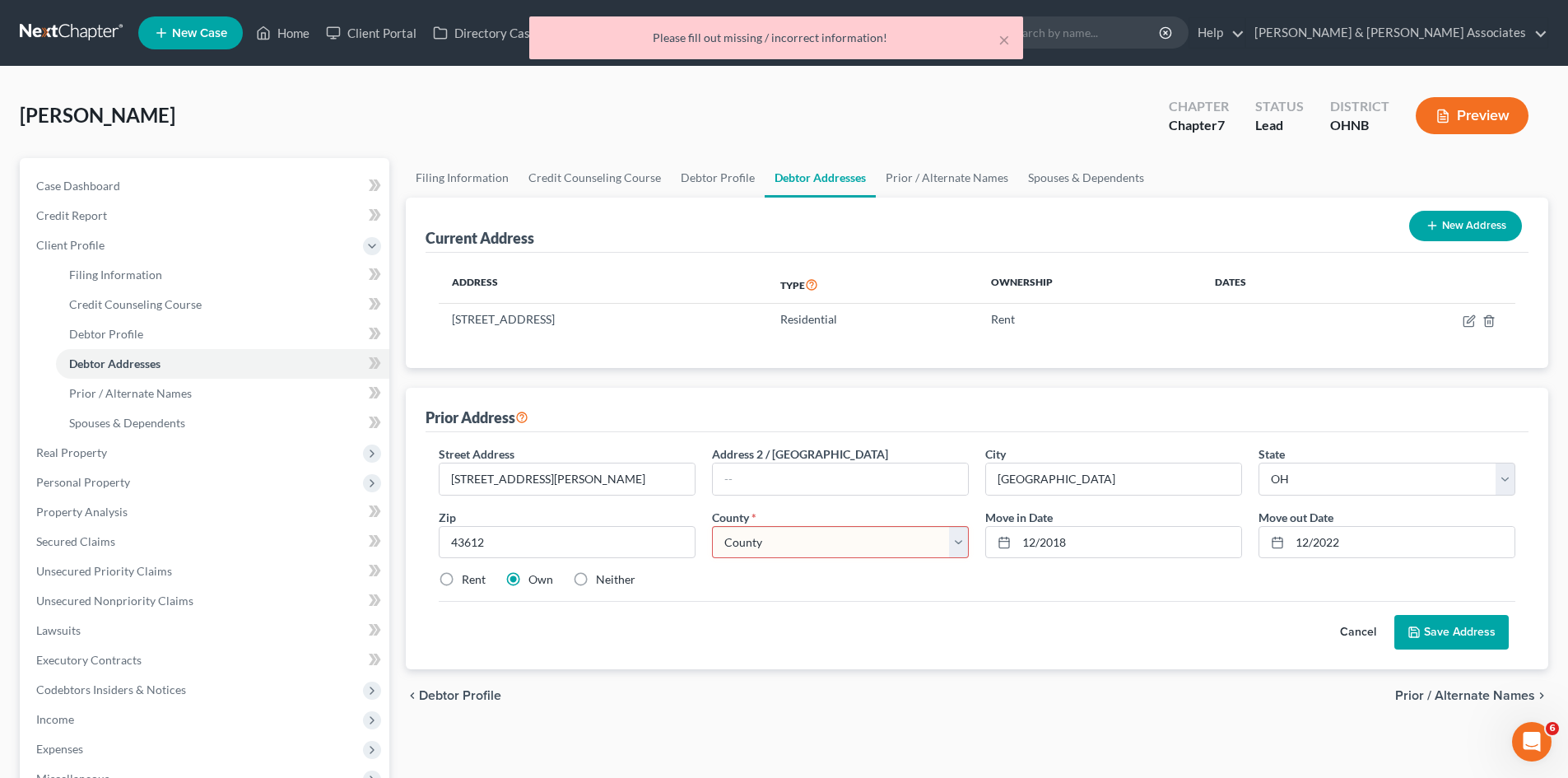
click at [730, 540] on select "County Adams County Allen County Ashland County Ashtabula County Athens County …" at bounding box center [840, 542] width 257 height 33
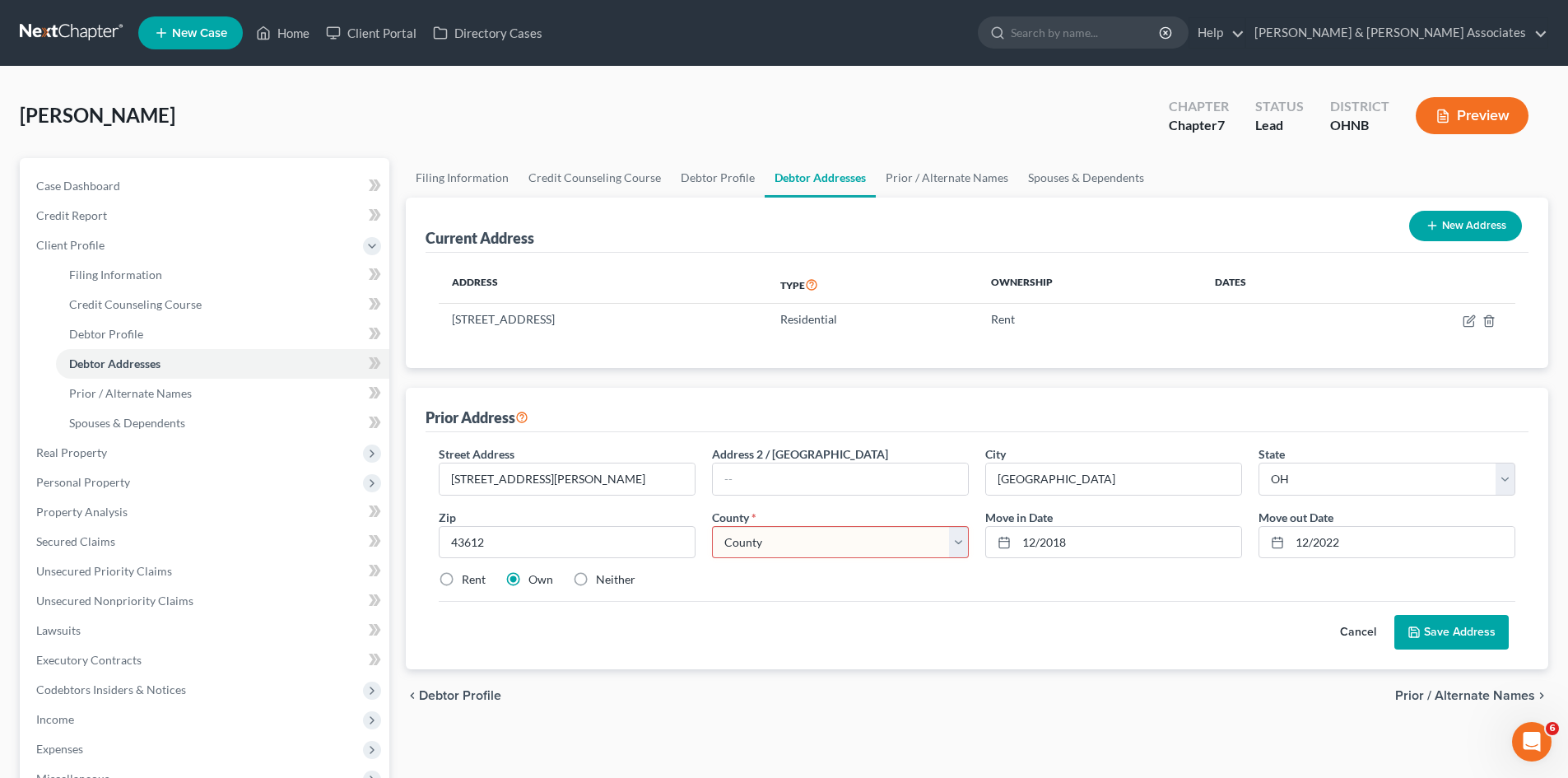
select select "47"
click at [712, 526] on select "County Adams County Allen County Ashland County Ashtabula County Athens County …" at bounding box center [840, 542] width 257 height 33
click at [1413, 630] on polyline at bounding box center [1414, 628] width 4 height 2
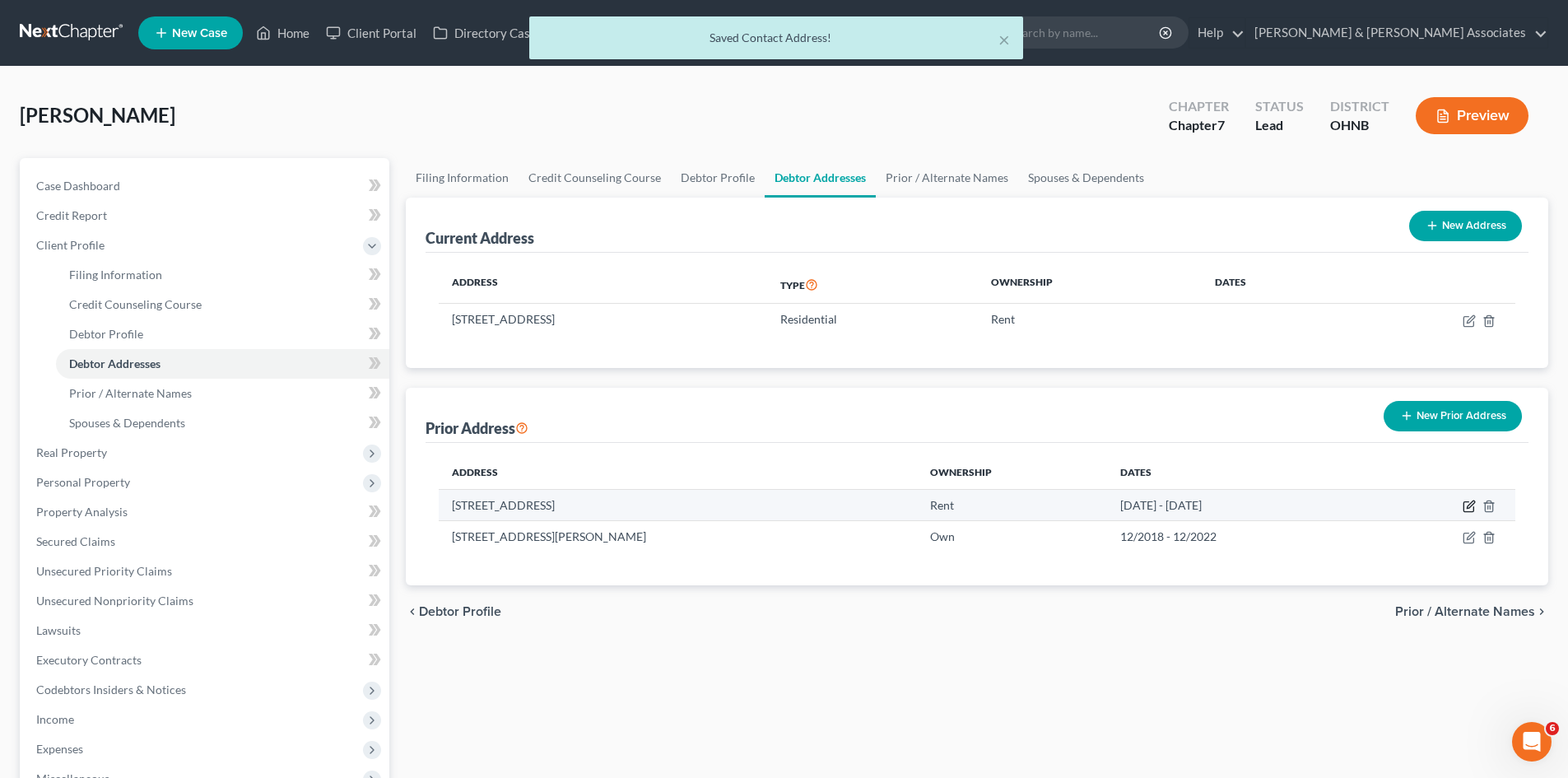
click at [1465, 507] on icon "button" at bounding box center [1469, 507] width 10 height 10
select select "36"
select select "47"
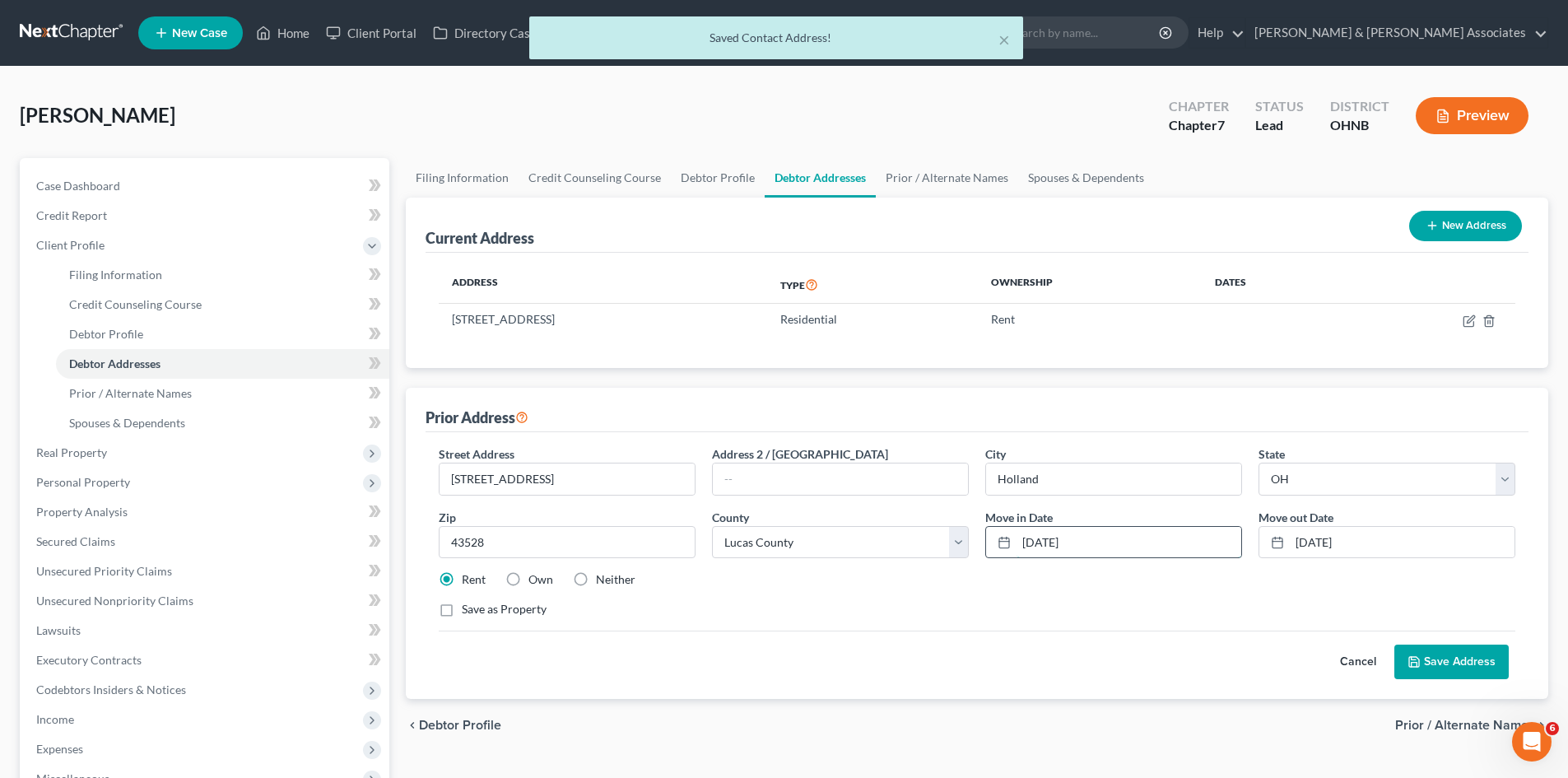
click at [1056, 540] on input "12/15/2022" at bounding box center [1128, 542] width 224 height 31
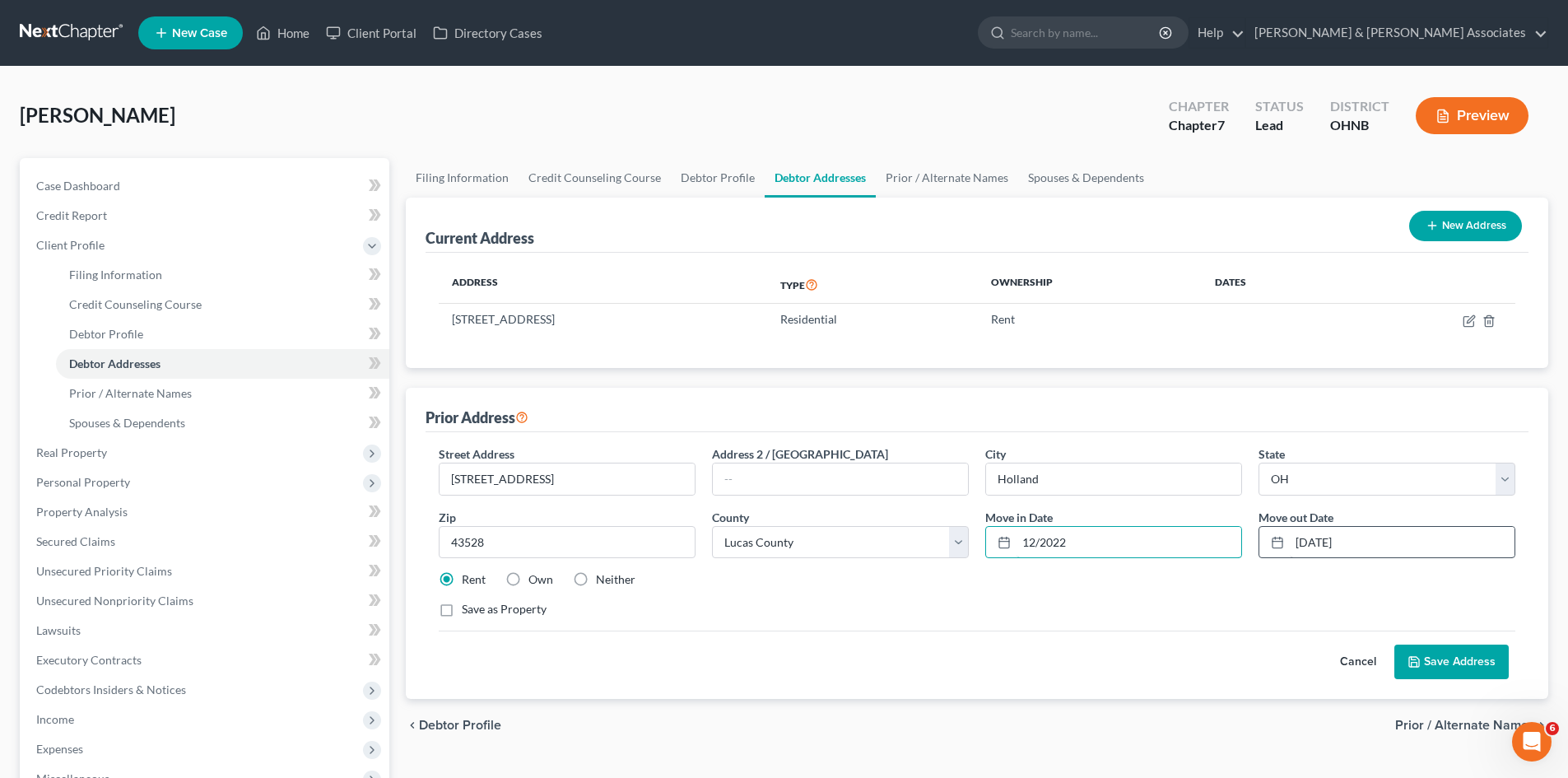
type input "12/2022"
click at [1328, 540] on input "12/31/2024" at bounding box center [1402, 542] width 224 height 31
type input "12/2024"
click at [1425, 665] on button "Save Address" at bounding box center [1452, 662] width 114 height 35
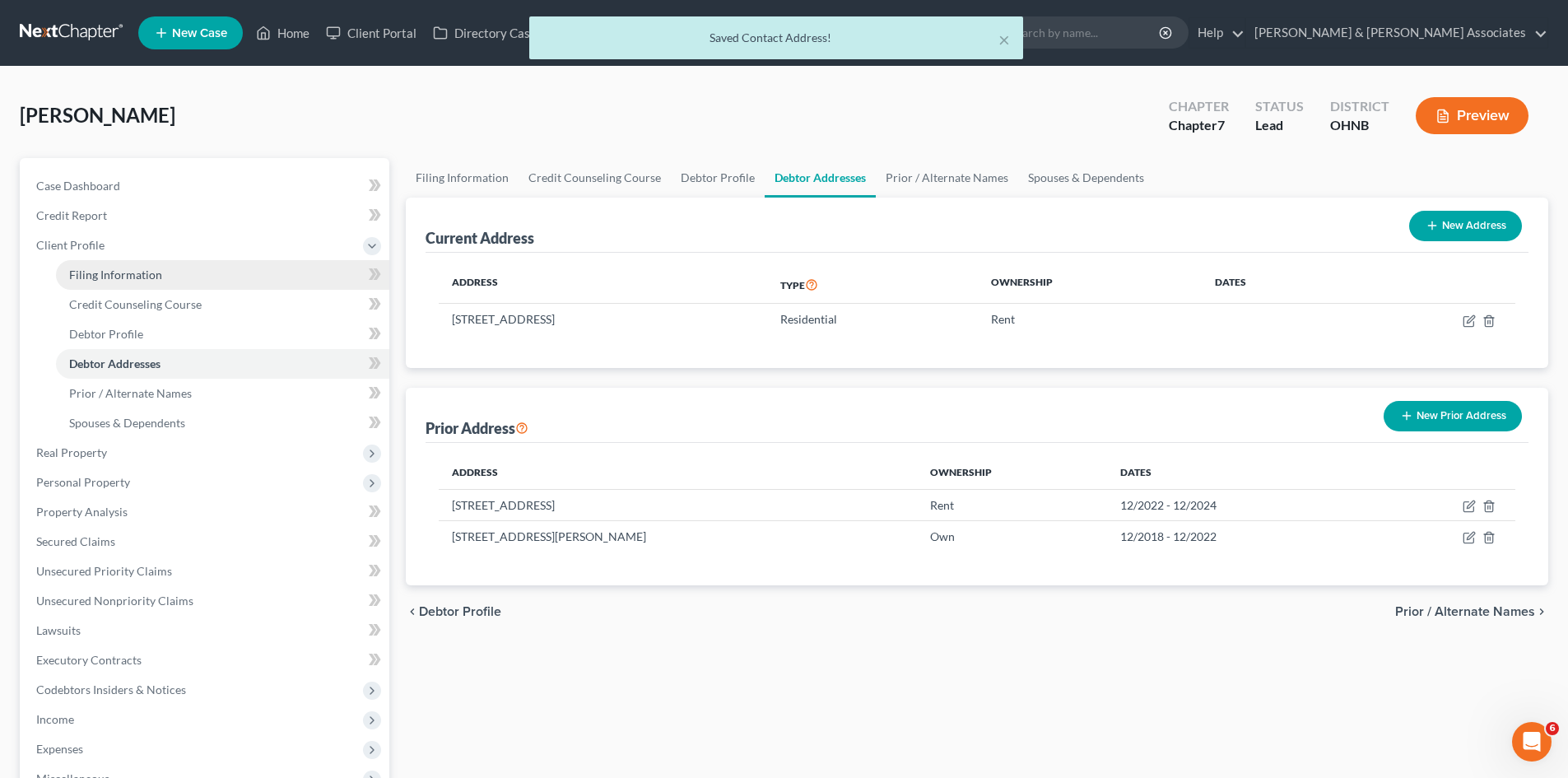
click at [213, 271] on link "Filing Information" at bounding box center [223, 275] width 334 height 30
select select "1"
select select "0"
select select "61"
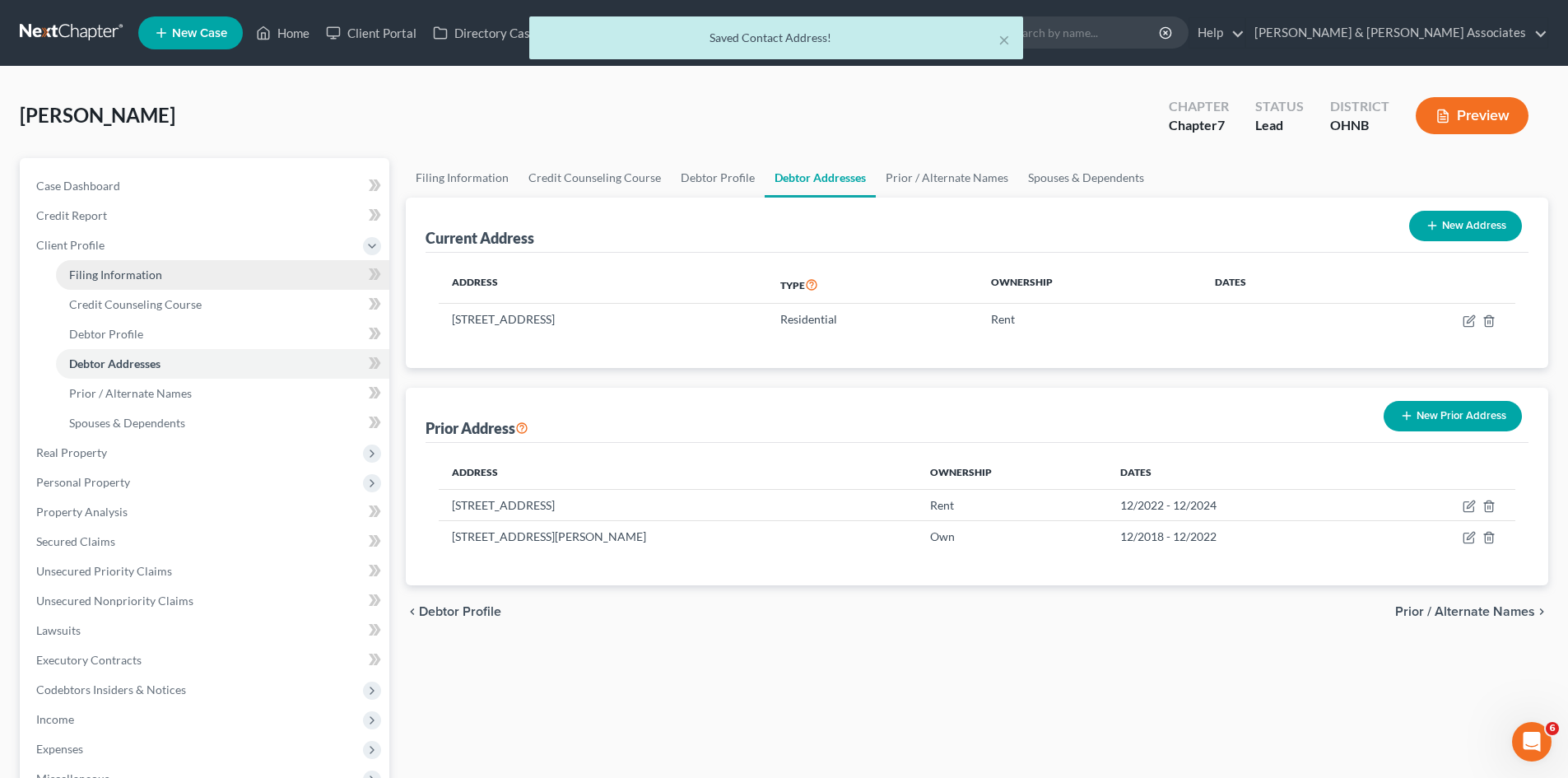
select select "36"
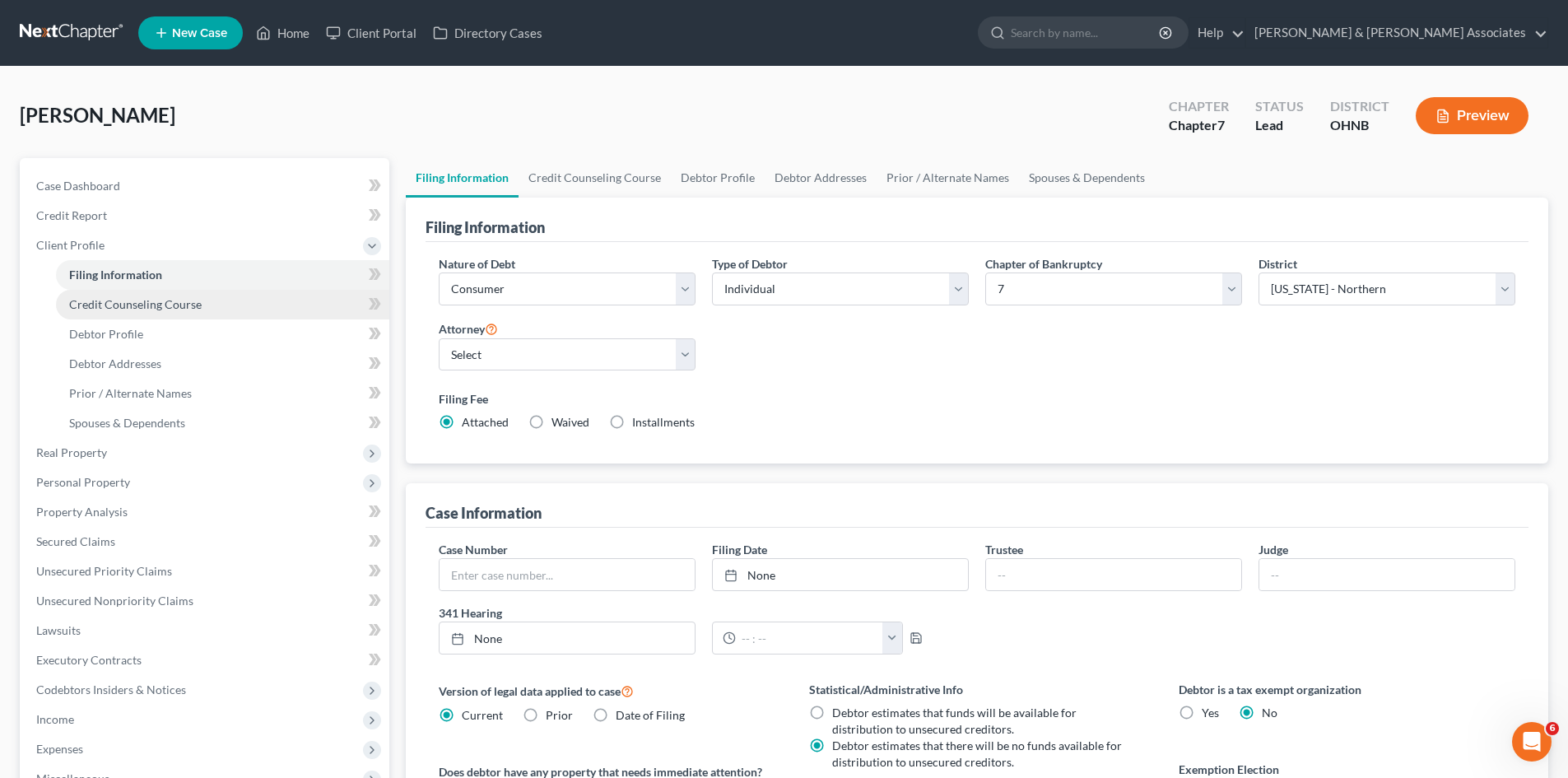
click at [183, 306] on span "Credit Counseling Course" at bounding box center [136, 304] width 132 height 14
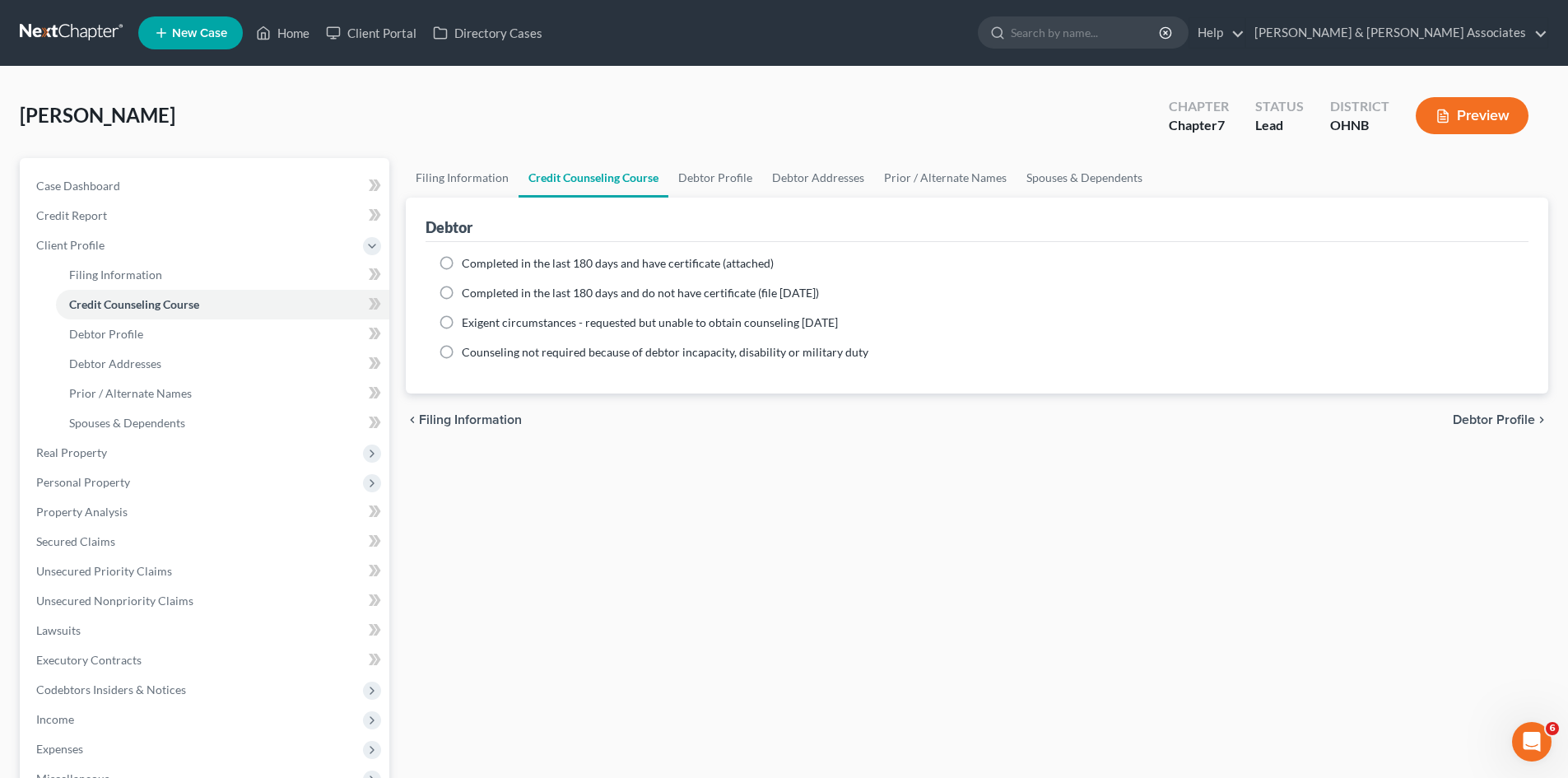
click at [462, 260] on label "Completed in the last 180 days and have certificate (attached)" at bounding box center [618, 263] width 312 height 17
click at [469, 260] on input "Completed in the last 180 days and have certificate (attached)" at bounding box center [474, 260] width 11 height 11
radio input "true"
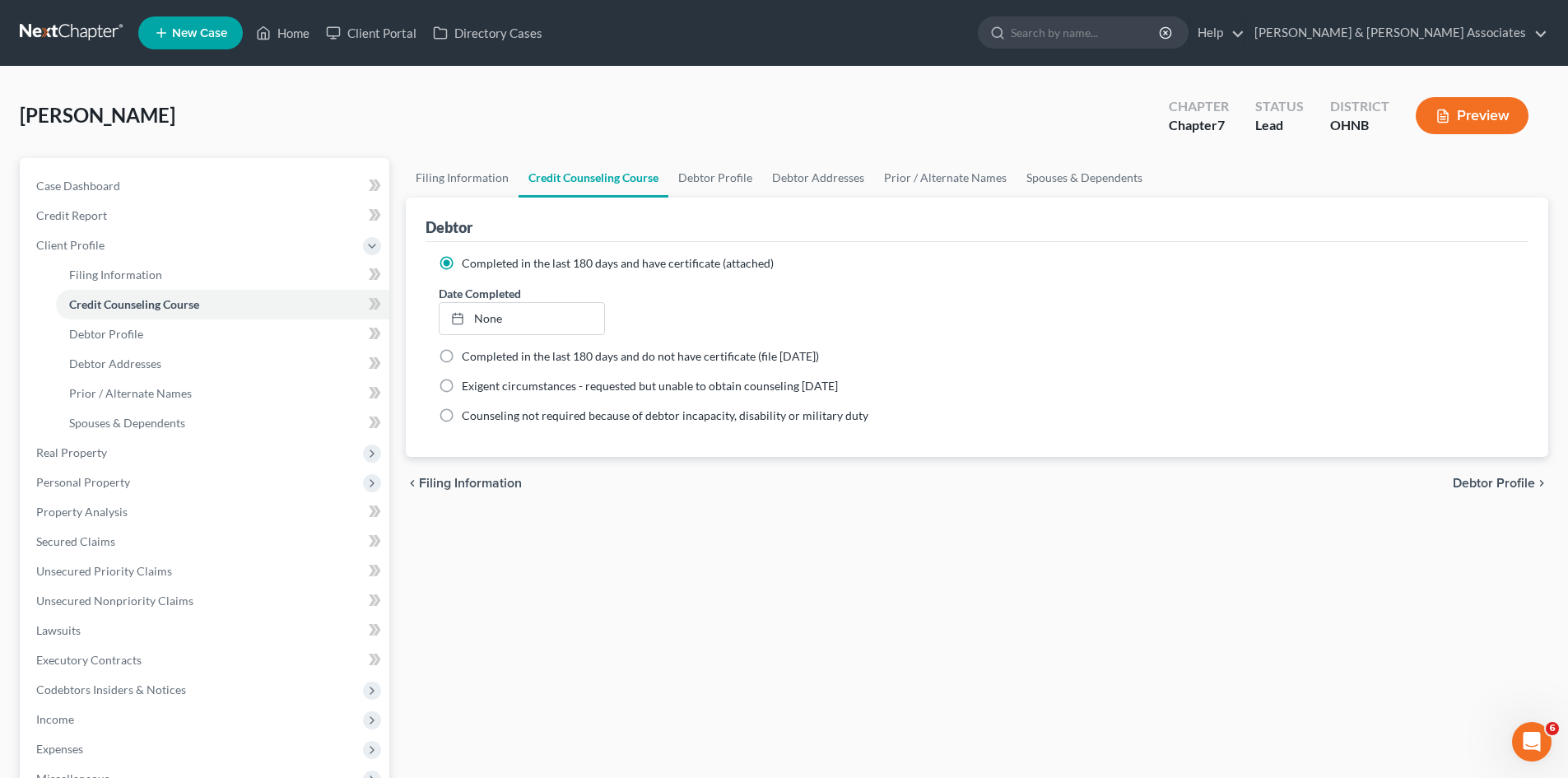
click at [1484, 486] on span "Debtor Profile" at bounding box center [1493, 483] width 82 height 13
select select "0"
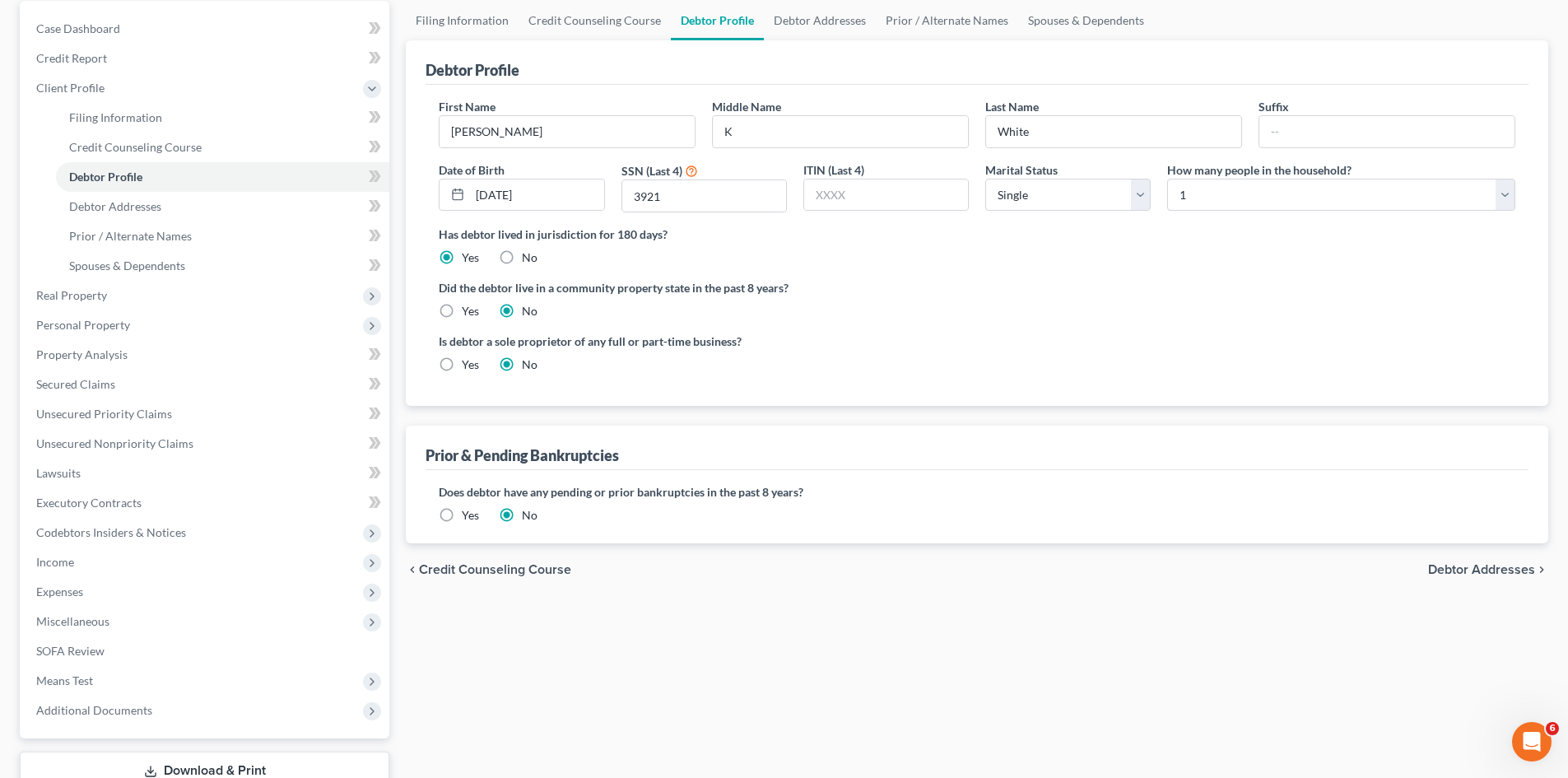
scroll to position [82, 0]
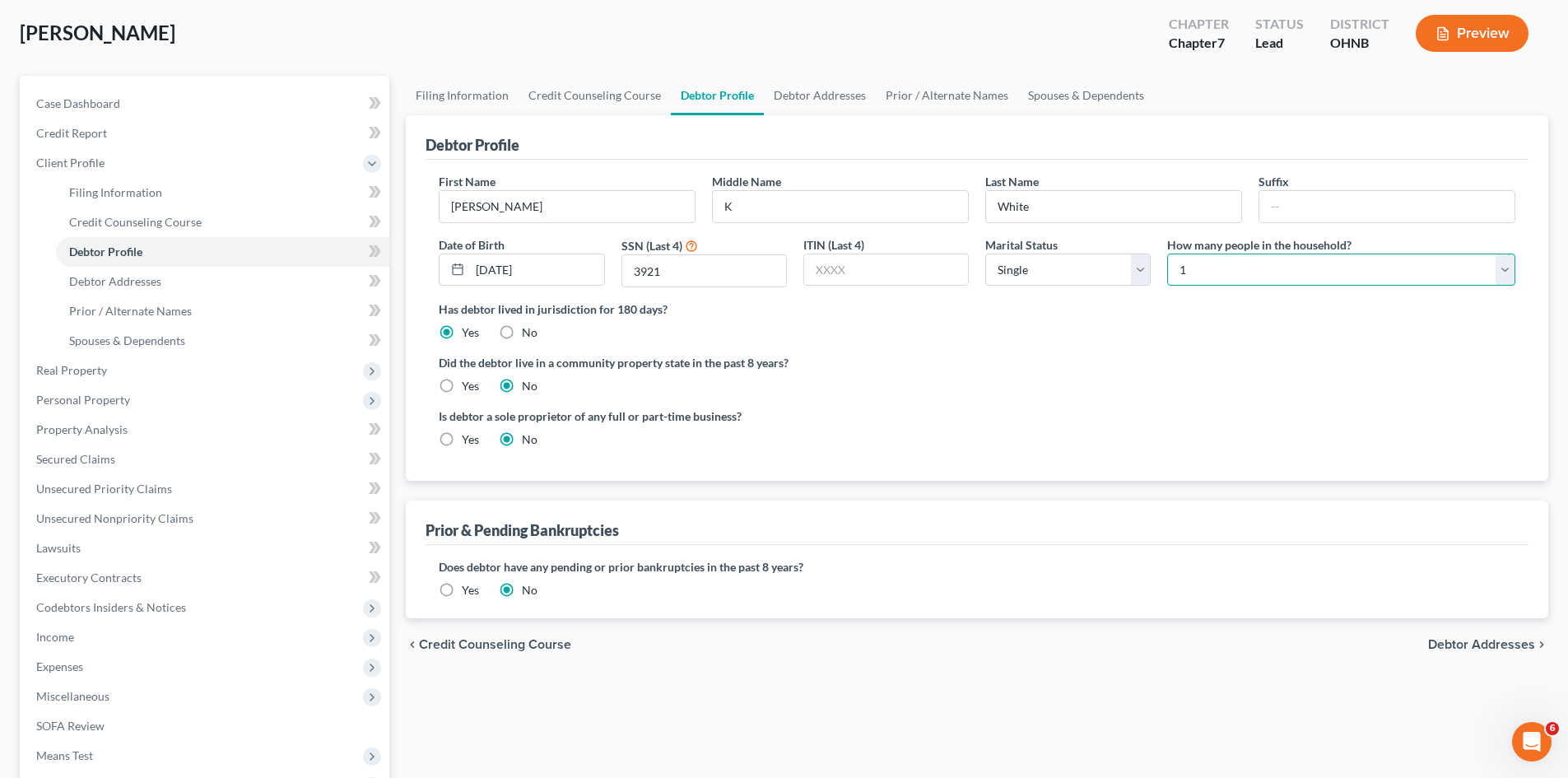
click at [1203, 269] on select "Select 1 2 3 4 5 6 7 8 9 10 11 12 13 14 15 16 17 18 19 20" at bounding box center [1341, 270] width 349 height 33
select select "2"
click at [1167, 253] on select "Select 1 2 3 4 5 6 7 8 9 10 11 12 13 14 15 16 17 18 19 20" at bounding box center [1341, 270] width 349 height 33
click at [1458, 641] on span "Debtor Addresses" at bounding box center [1481, 645] width 107 height 13
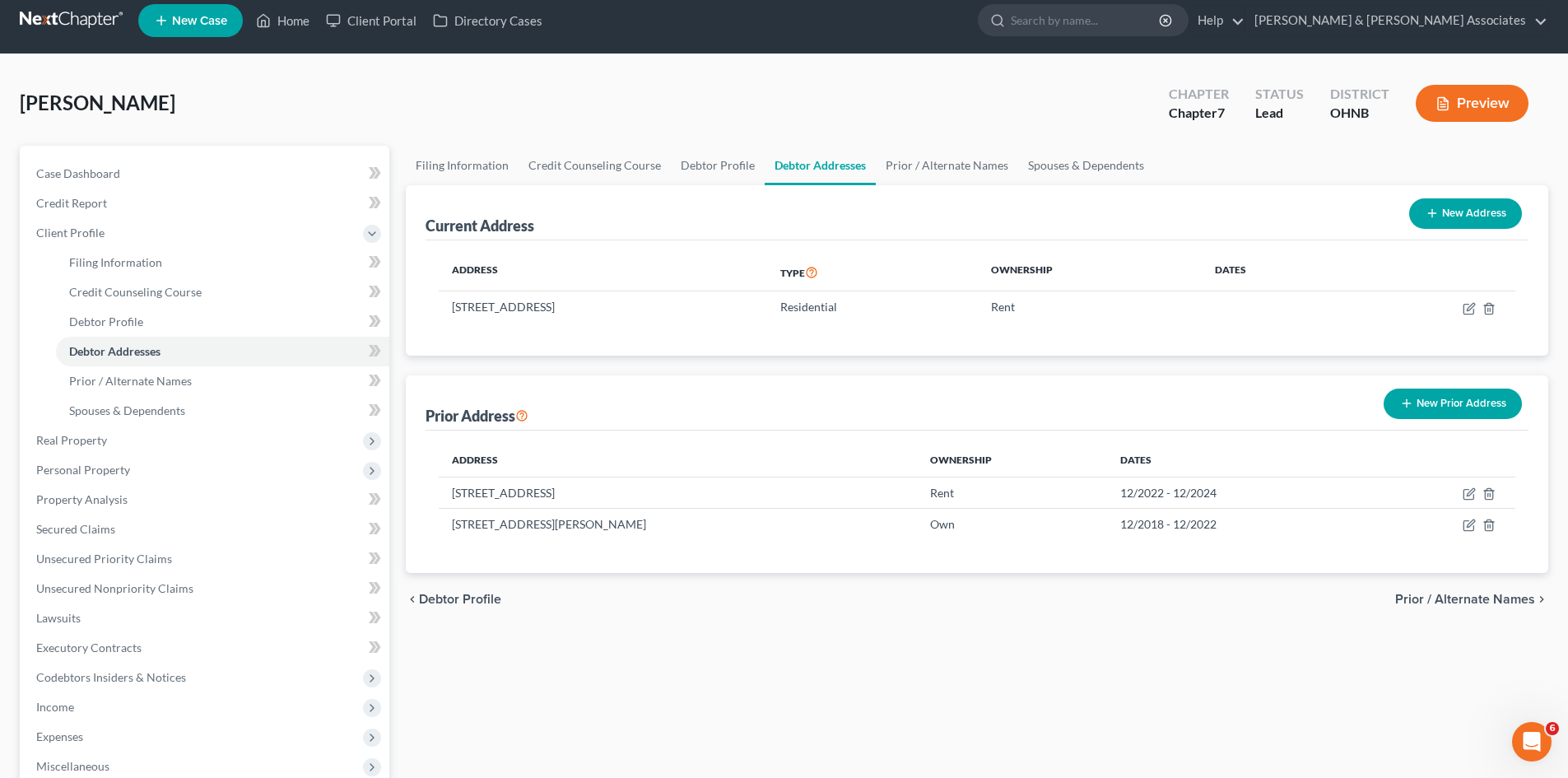
scroll to position [247, 0]
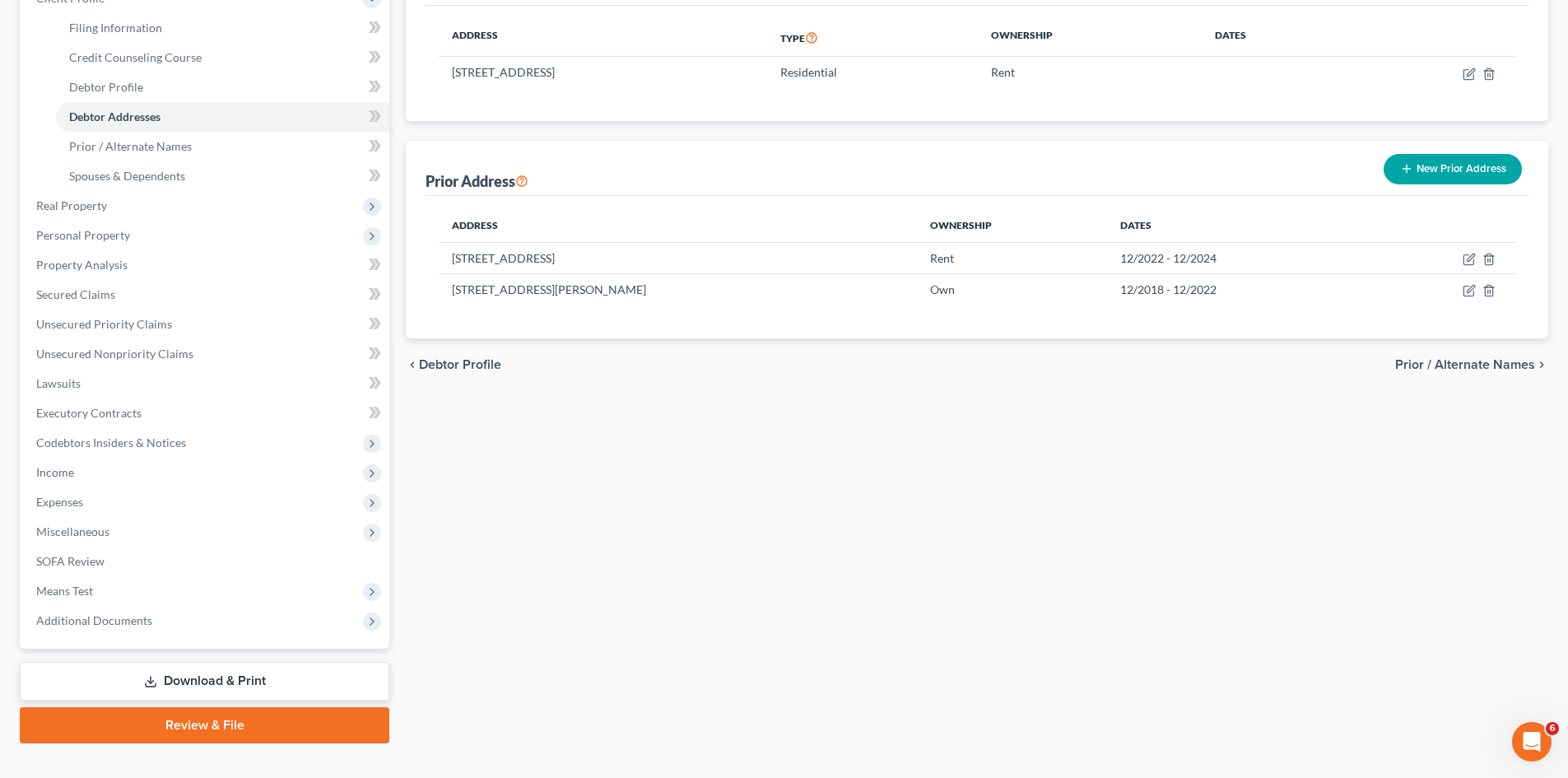
click at [1404, 358] on span "Prior / Alternate Names" at bounding box center [1465, 365] width 140 height 13
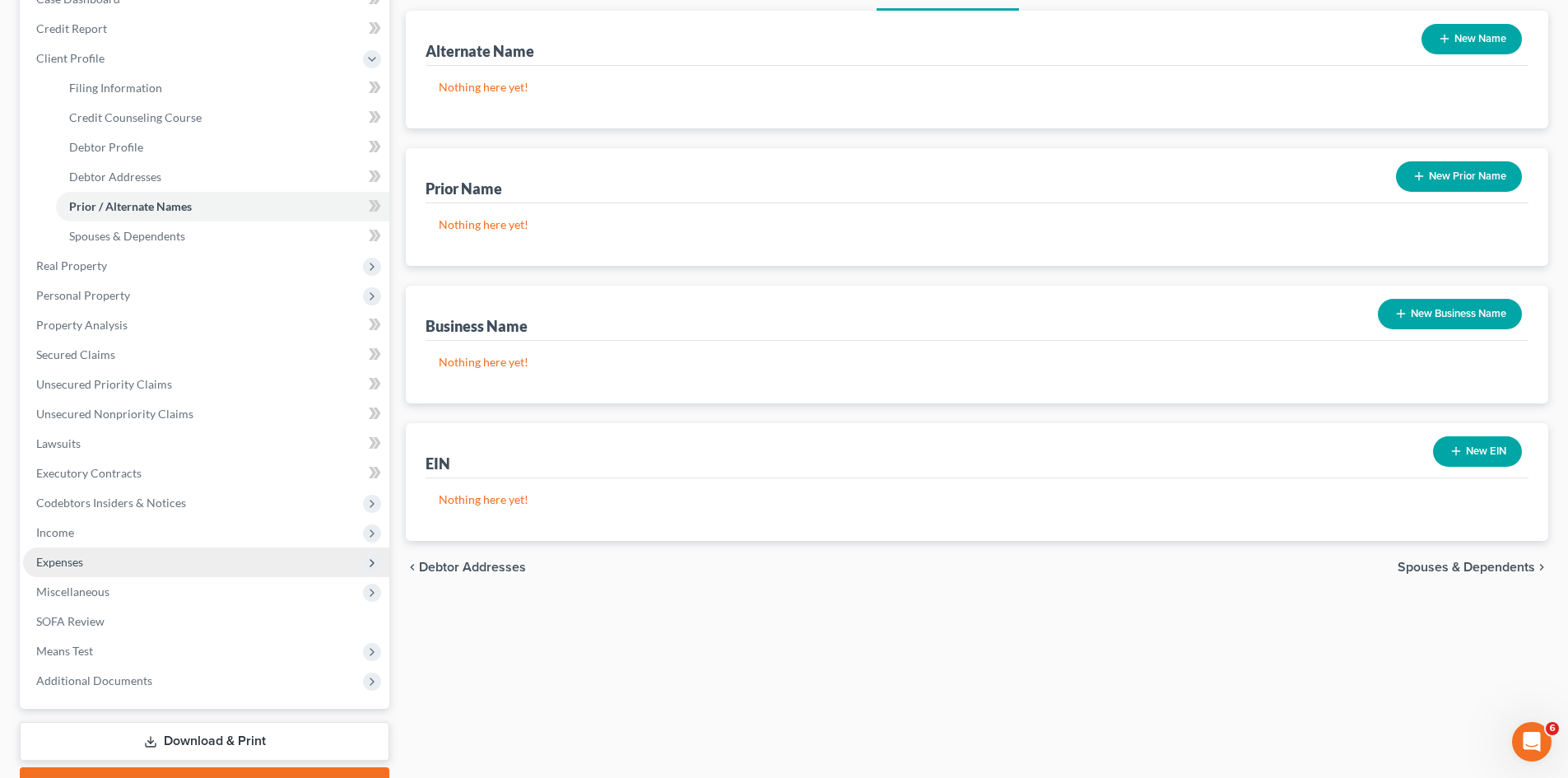
scroll to position [110, 0]
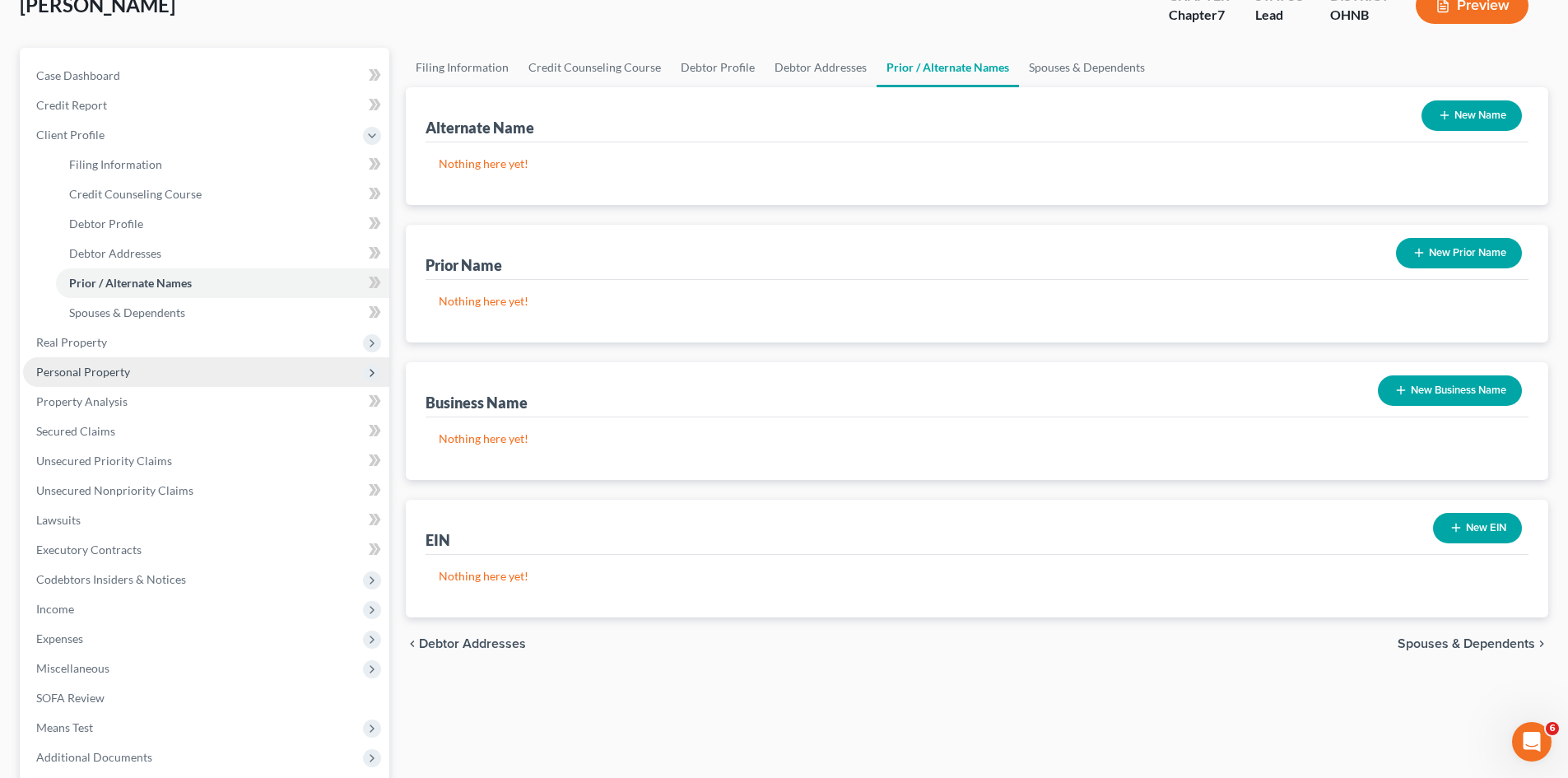
click at [89, 360] on span "Personal Property" at bounding box center [206, 372] width 367 height 30
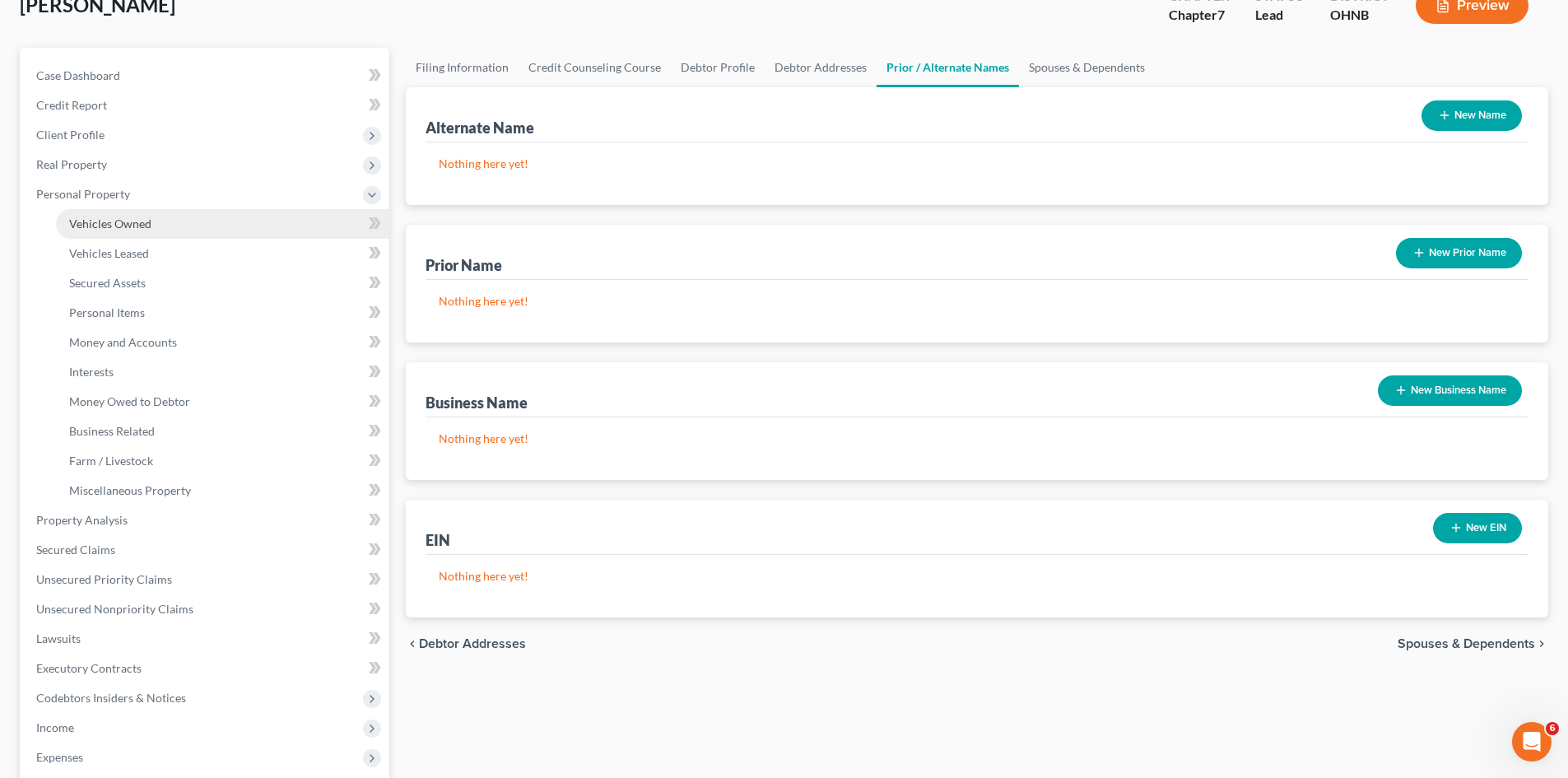
click at [99, 232] on link "Vehicles Owned" at bounding box center [223, 224] width 334 height 30
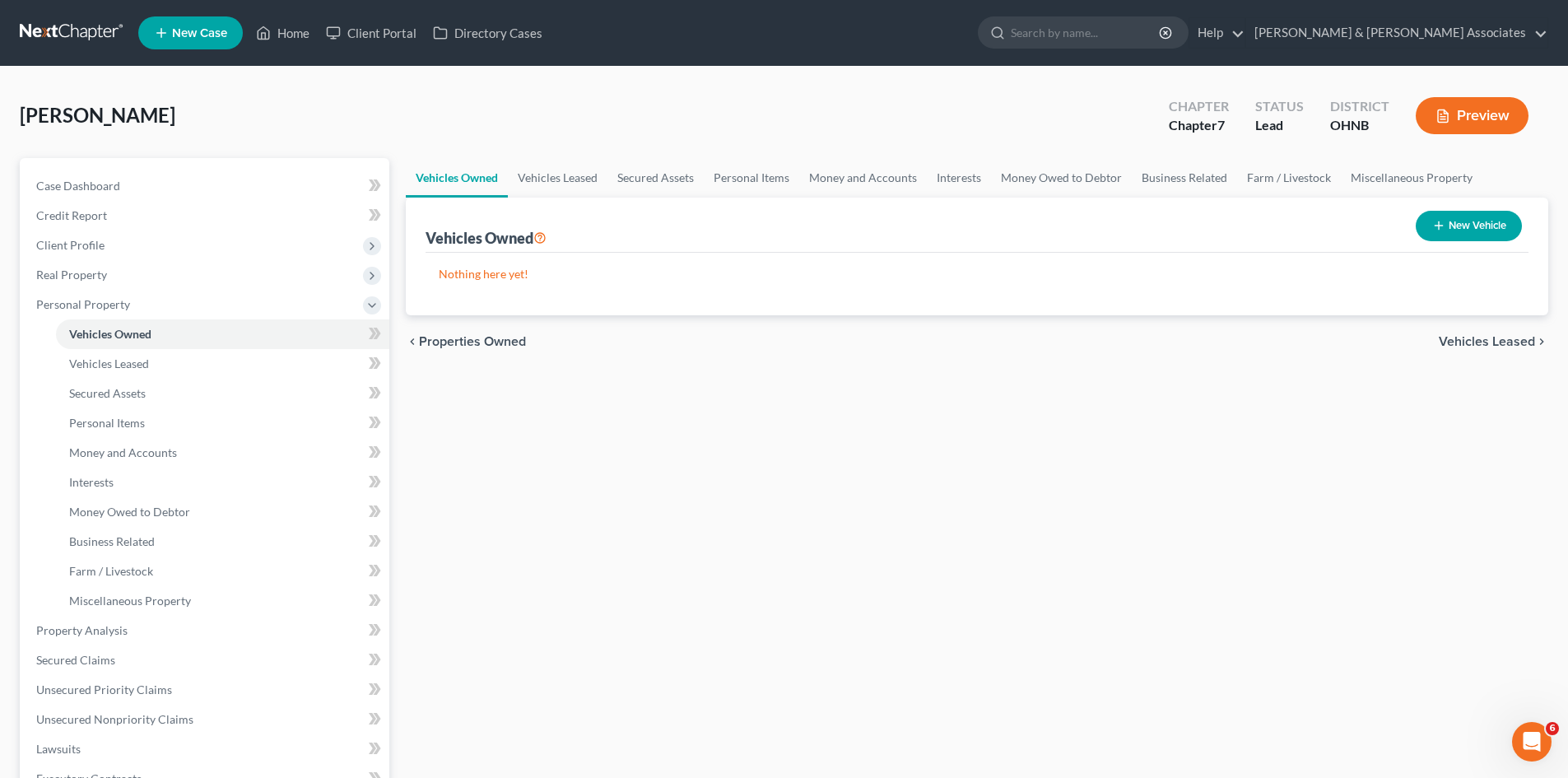
click at [1481, 220] on button "New Vehicle" at bounding box center [1469, 226] width 106 height 31
select select "0"
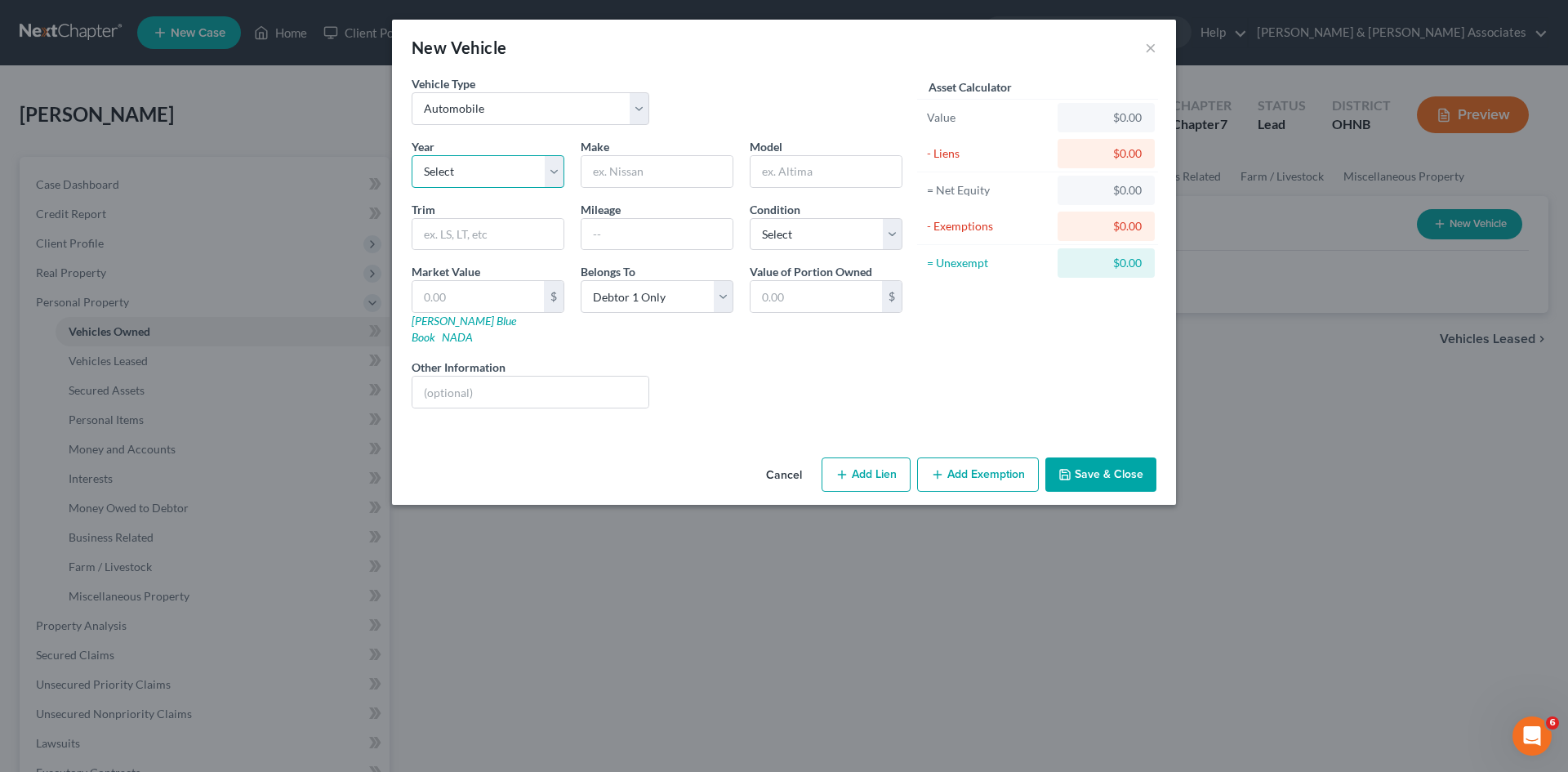
click at [453, 169] on select "Select 2026 2025 2024 2023 2022 2021 2020 2019 2018 2017 2016 2015 2014 2013 20…" at bounding box center [488, 172] width 153 height 33
select select "6"
click at [412, 155] on select "Select 2026 2025 2024 2023 2022 2021 2020 2019 2018 2017 2016 2015 2014 2013 20…" at bounding box center [488, 172] width 153 height 33
drag, startPoint x: 636, startPoint y: 172, endPoint x: 660, endPoint y: 152, distance: 31.2
click at [640, 169] on input "text" at bounding box center [657, 172] width 151 height 31
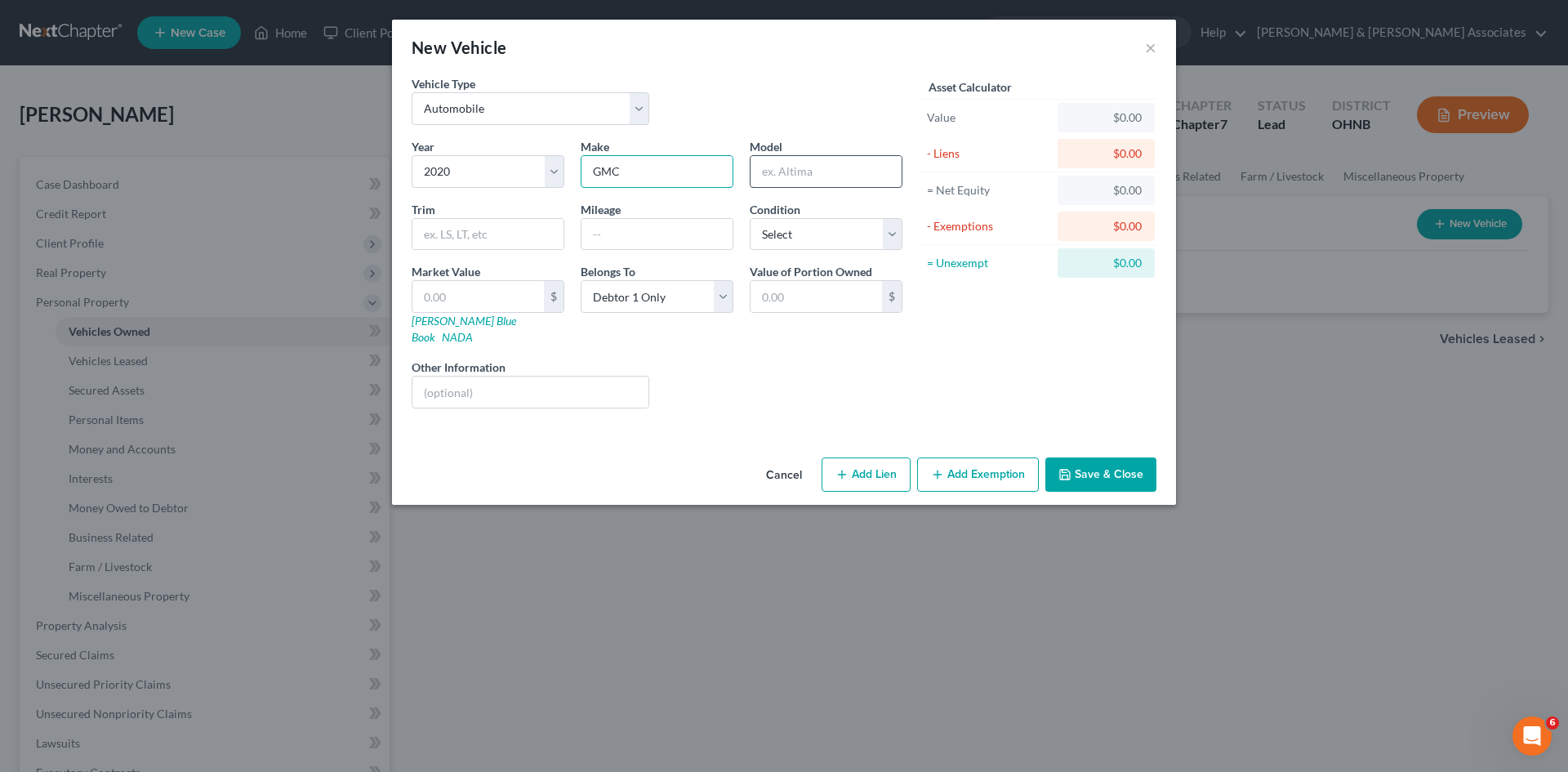
type input "GMC"
drag, startPoint x: 794, startPoint y: 174, endPoint x: 805, endPoint y: 153, distance: 23.7
click at [802, 161] on input "text" at bounding box center [826, 172] width 151 height 31
click at [778, 173] on input "Accadia" at bounding box center [826, 172] width 151 height 31
type input "Acadia"
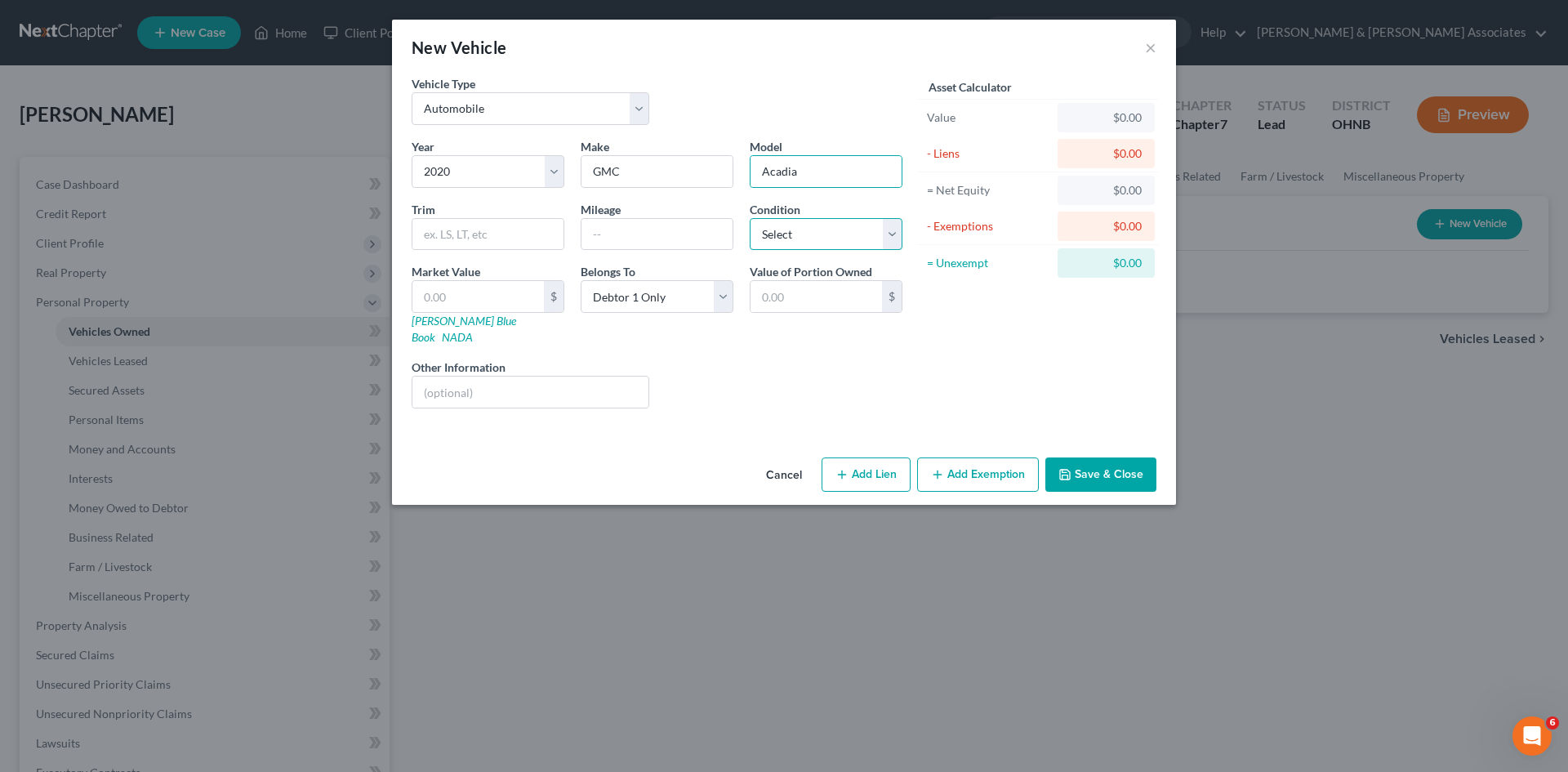
click at [853, 231] on select "Select Excellent Very Good Good Fair Poor" at bounding box center [826, 235] width 153 height 33
select select "2"
click at [750, 218] on select "Select Excellent Very Good Good Fair Poor" at bounding box center [826, 235] width 153 height 33
drag, startPoint x: 444, startPoint y: 306, endPoint x: 465, endPoint y: 269, distance: 42.5
click at [444, 306] on input "text" at bounding box center [478, 296] width 131 height 31
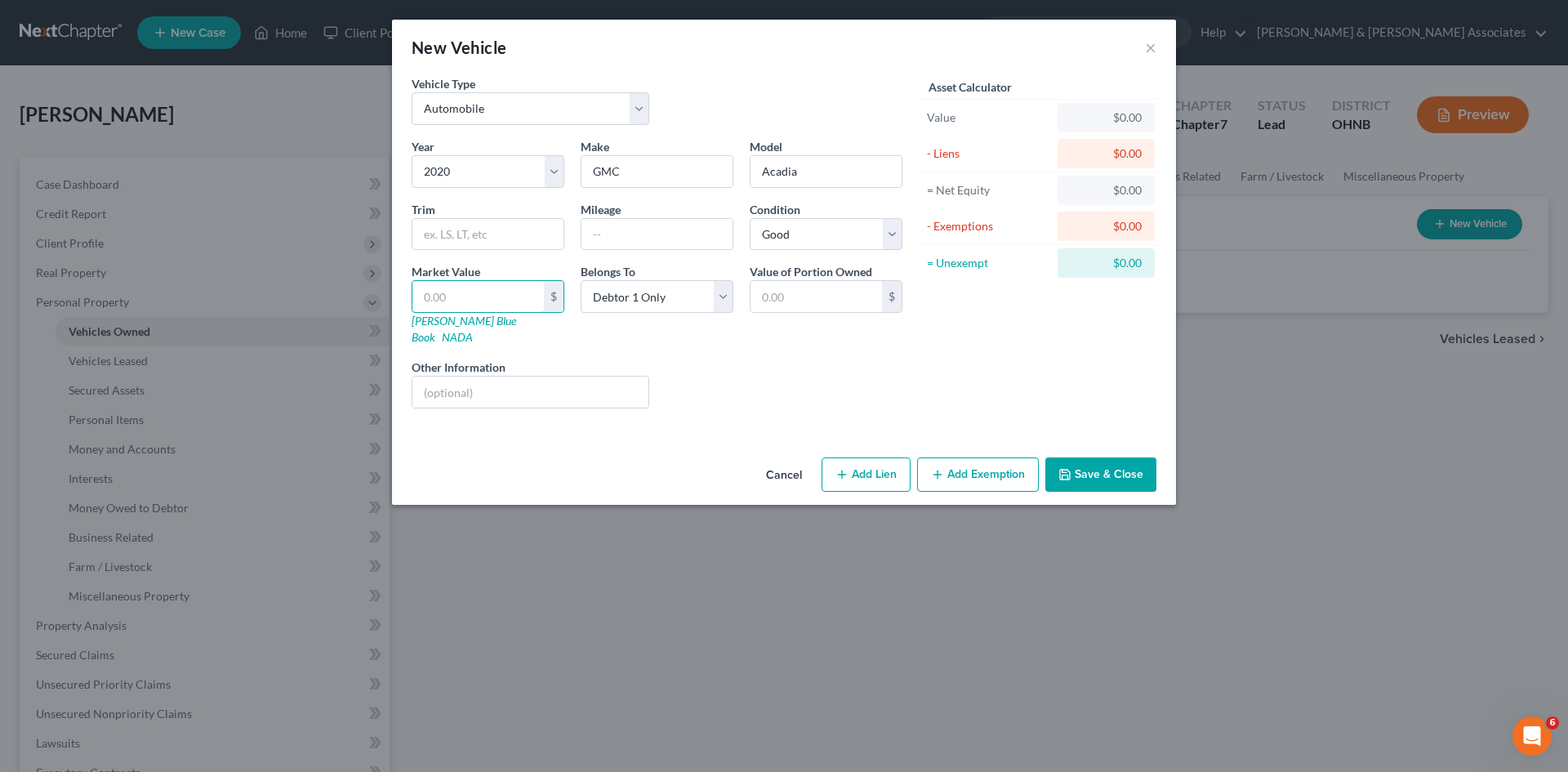
type input "1"
type input "1.00"
type input "17"
type input "17.00"
type input "179"
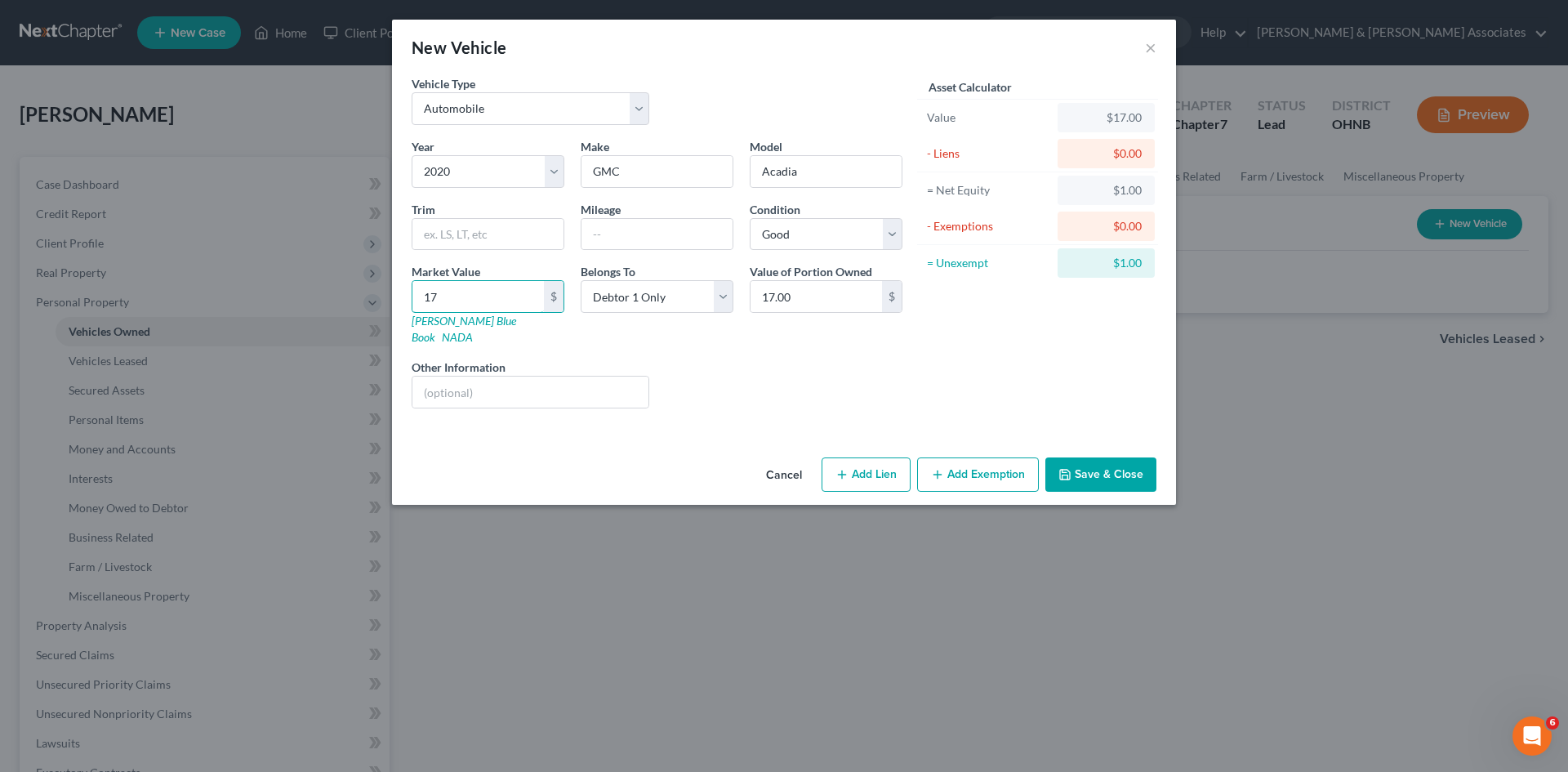
type input "179.00"
type input "1790"
type input "1,790.00"
type input "1,7900"
type input "17,900.00"
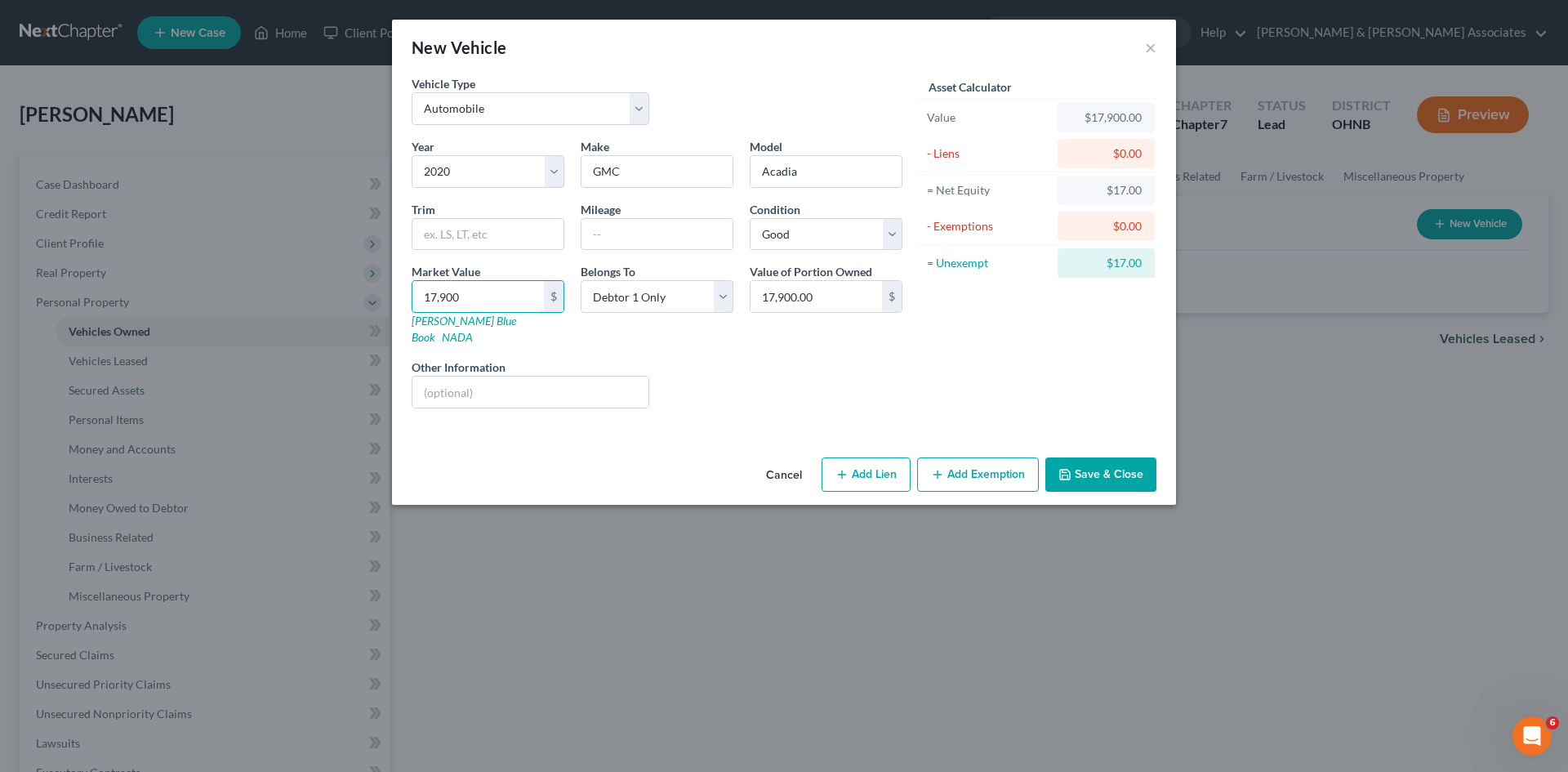
type input "17,900"
click at [834, 466] on button "Add Lien" at bounding box center [866, 475] width 89 height 34
select select "0"
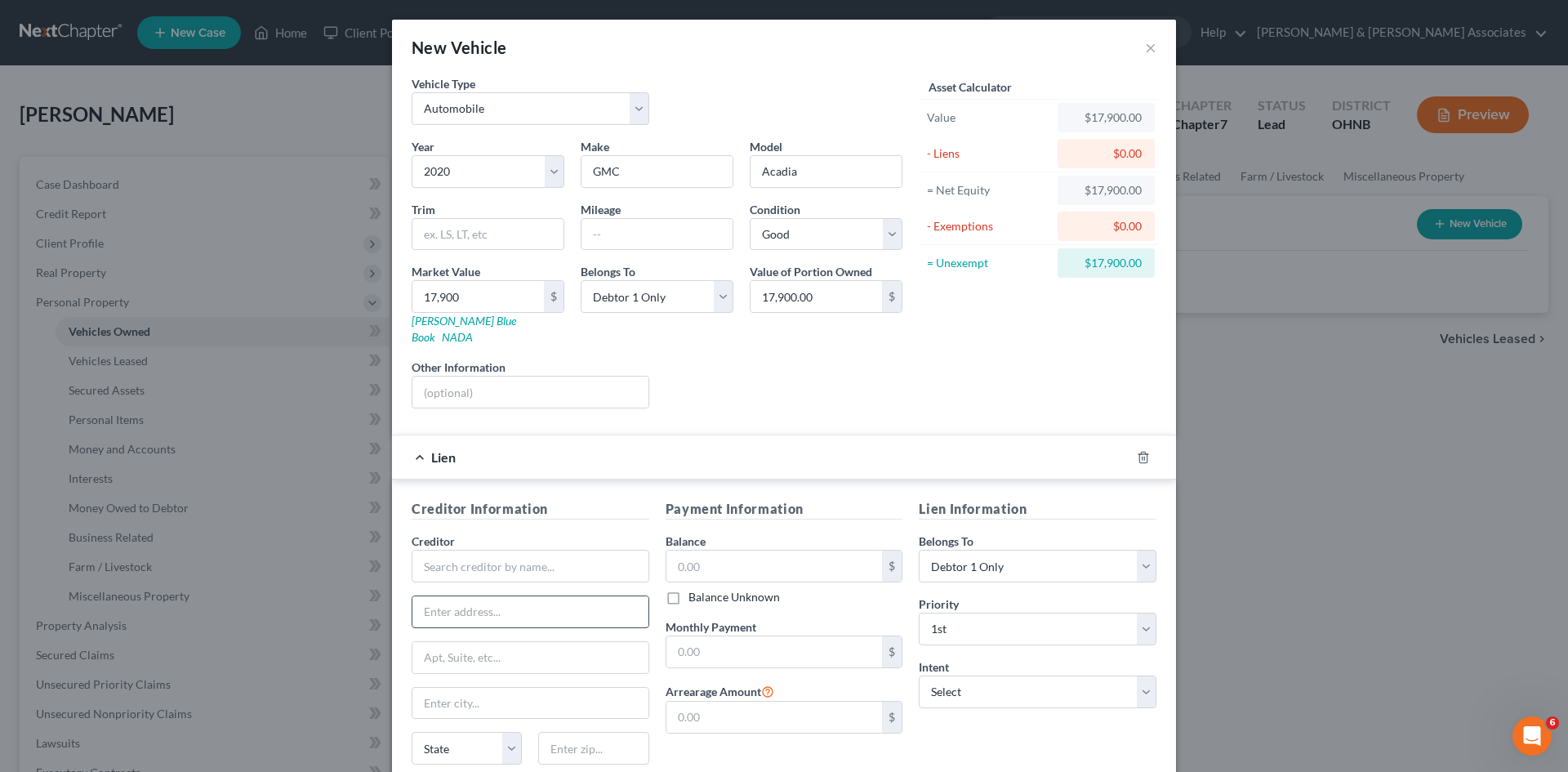
scroll to position [122, 0]
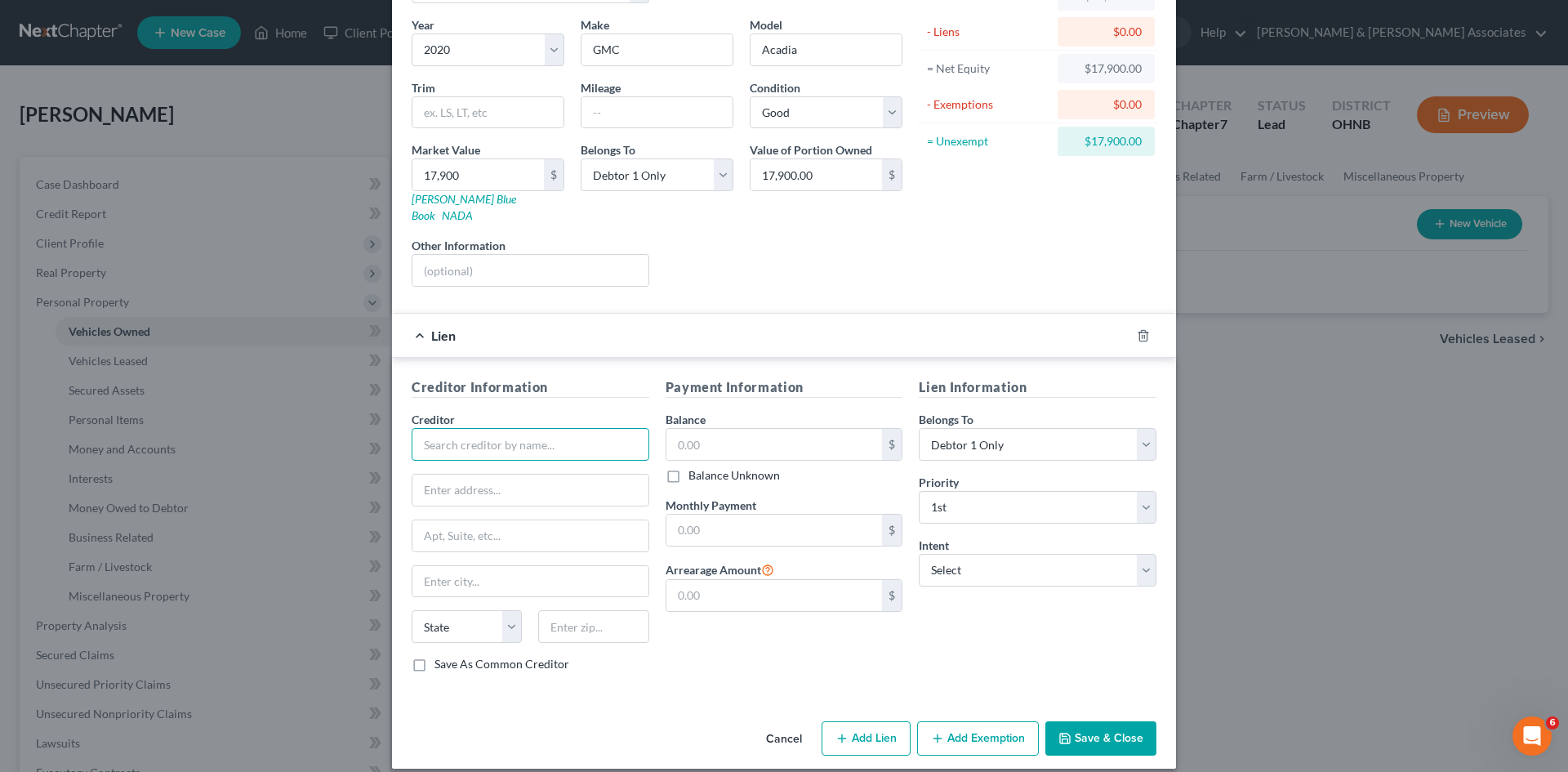
click at [478, 428] on input "text" at bounding box center [530, 444] width 237 height 33
type input "GM Financial"
click at [689, 429] on input "text" at bounding box center [775, 444] width 217 height 31
type input "25,000"
click at [950, 554] on select "Select Surrender Redeem Reaffirm Avoid Other" at bounding box center [1037, 570] width 237 height 33
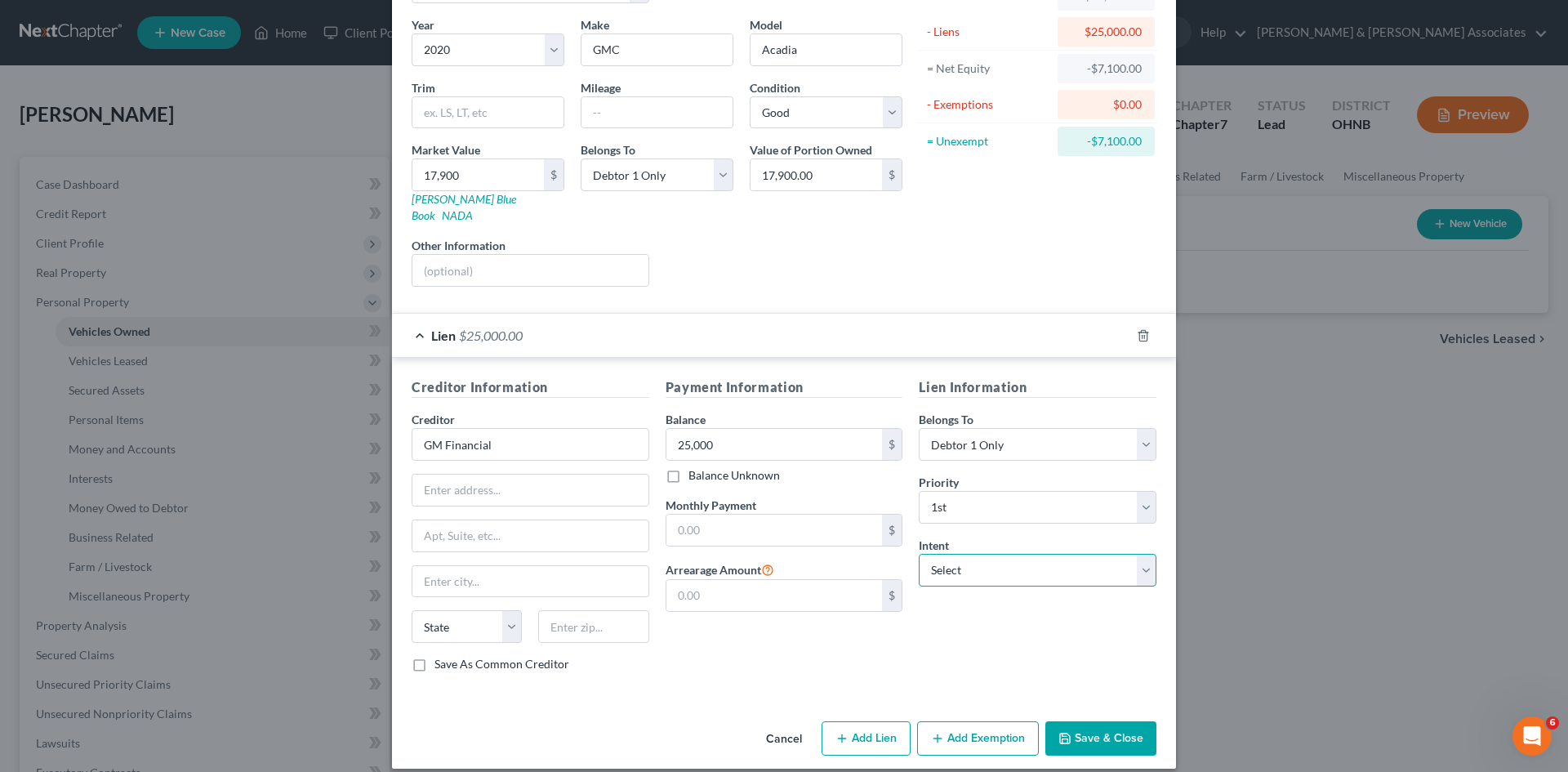
select select "2"
click at [919, 554] on select "Select Surrender Redeem Reaffirm Avoid Other" at bounding box center [1037, 570] width 237 height 33
click at [691, 580] on input "text" at bounding box center [775, 595] width 217 height 31
type input "1,230"
click at [450, 478] on input "text" at bounding box center [530, 490] width 236 height 31
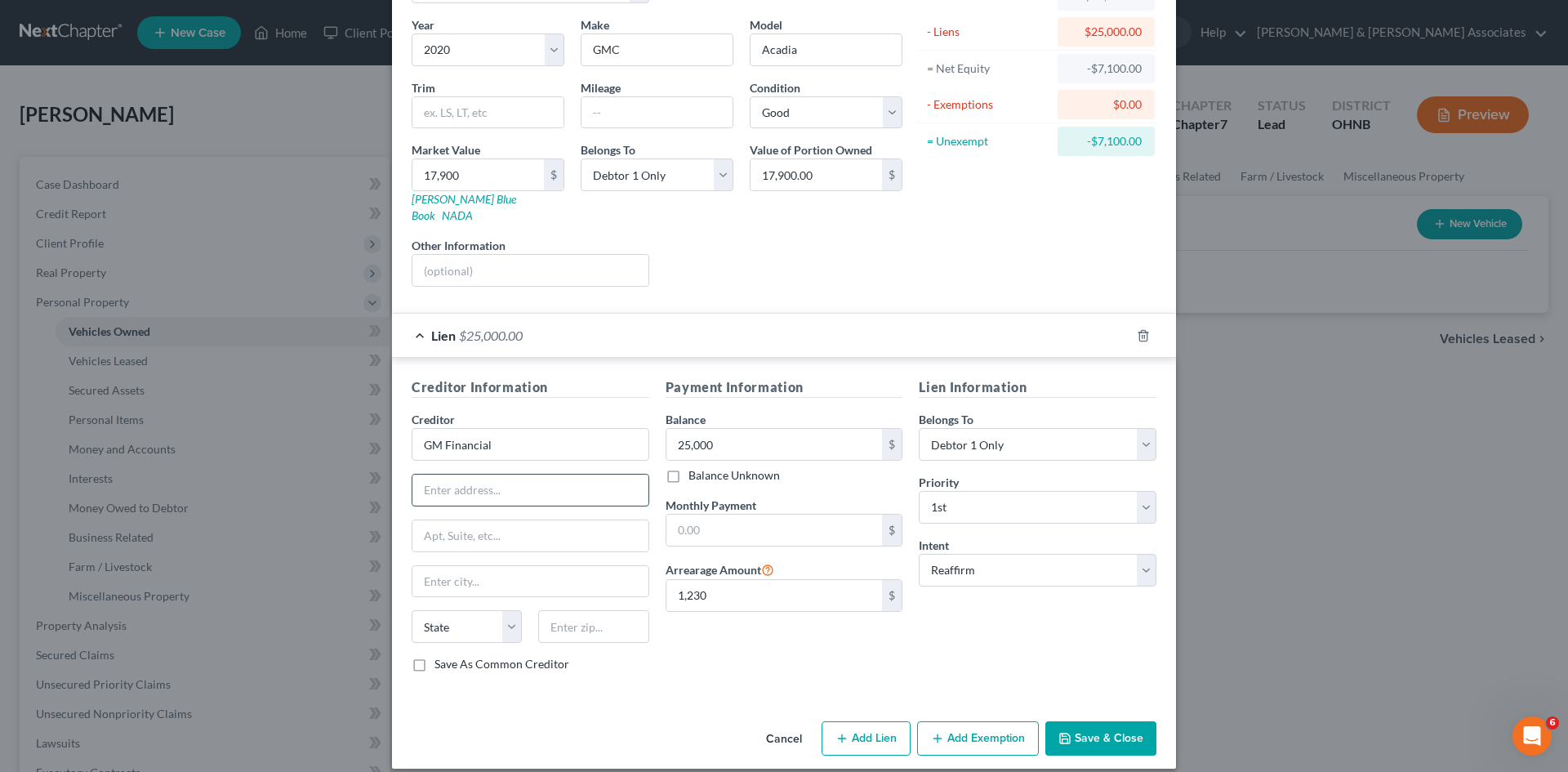
paste input "Attn: Accounts Payable"
type input "Attn: Accounts Payable"
drag, startPoint x: 569, startPoint y: 607, endPoint x: 572, endPoint y: 567, distance: 40.1
click at [568, 610] on input "text" at bounding box center [593, 627] width 110 height 33
type input "76101"
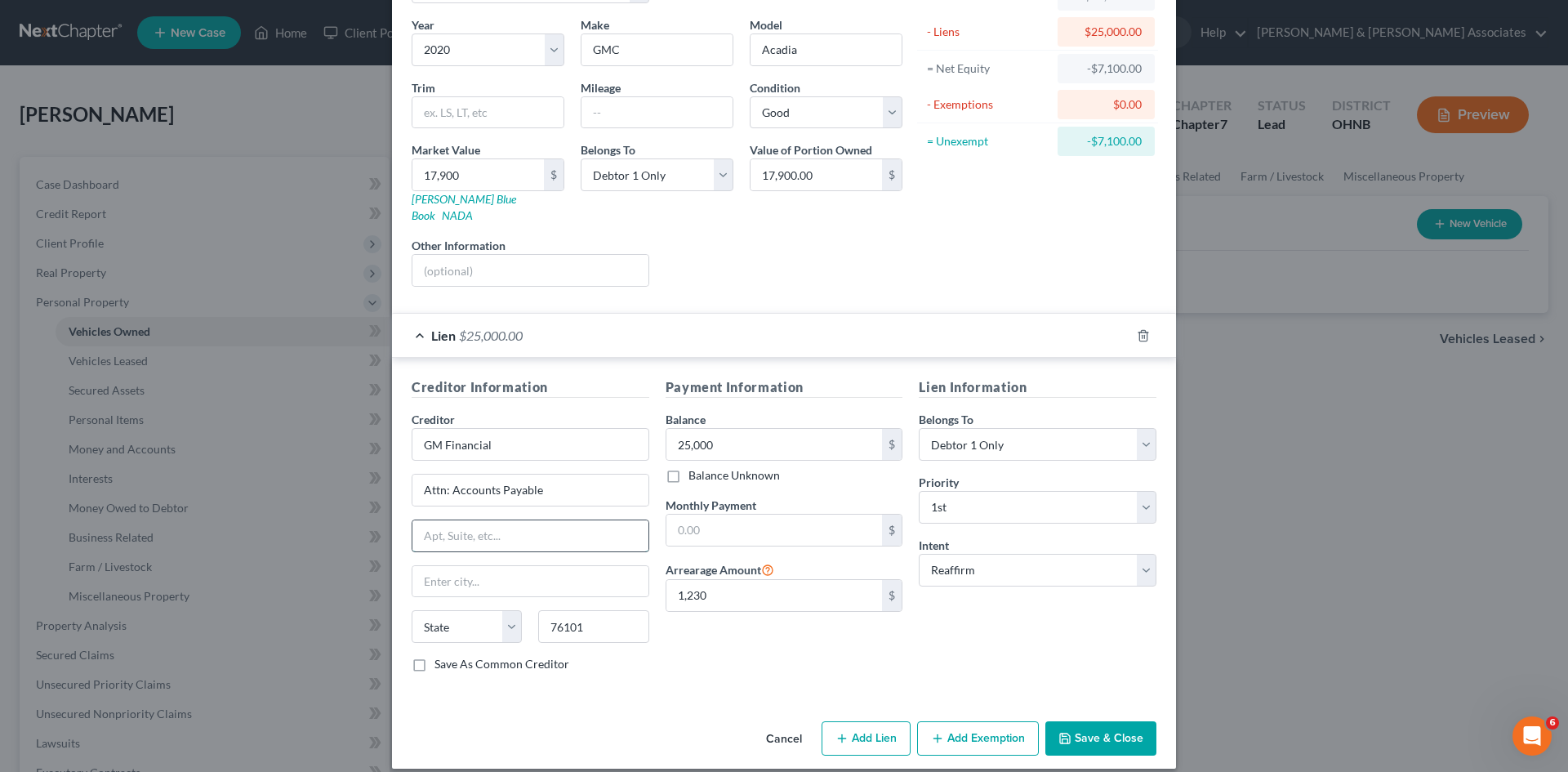
click at [481, 520] on input "text" at bounding box center [530, 535] width 236 height 31
type input "Fort Worth"
select select "45"
paste input "P.O. Box 1630"
type input "P.O. Box 1630"
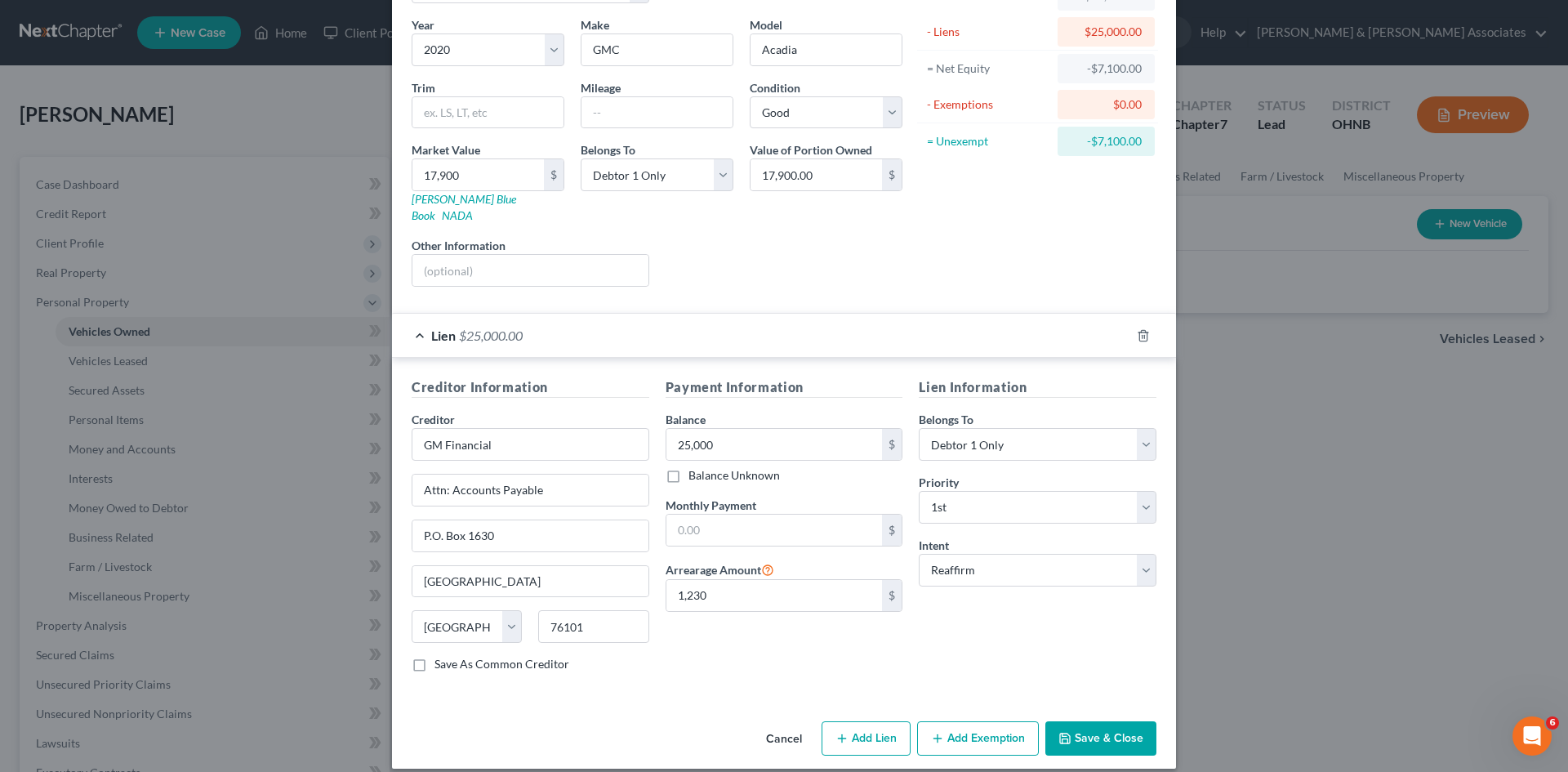
click at [1091, 724] on button "Save & Close" at bounding box center [1101, 738] width 111 height 34
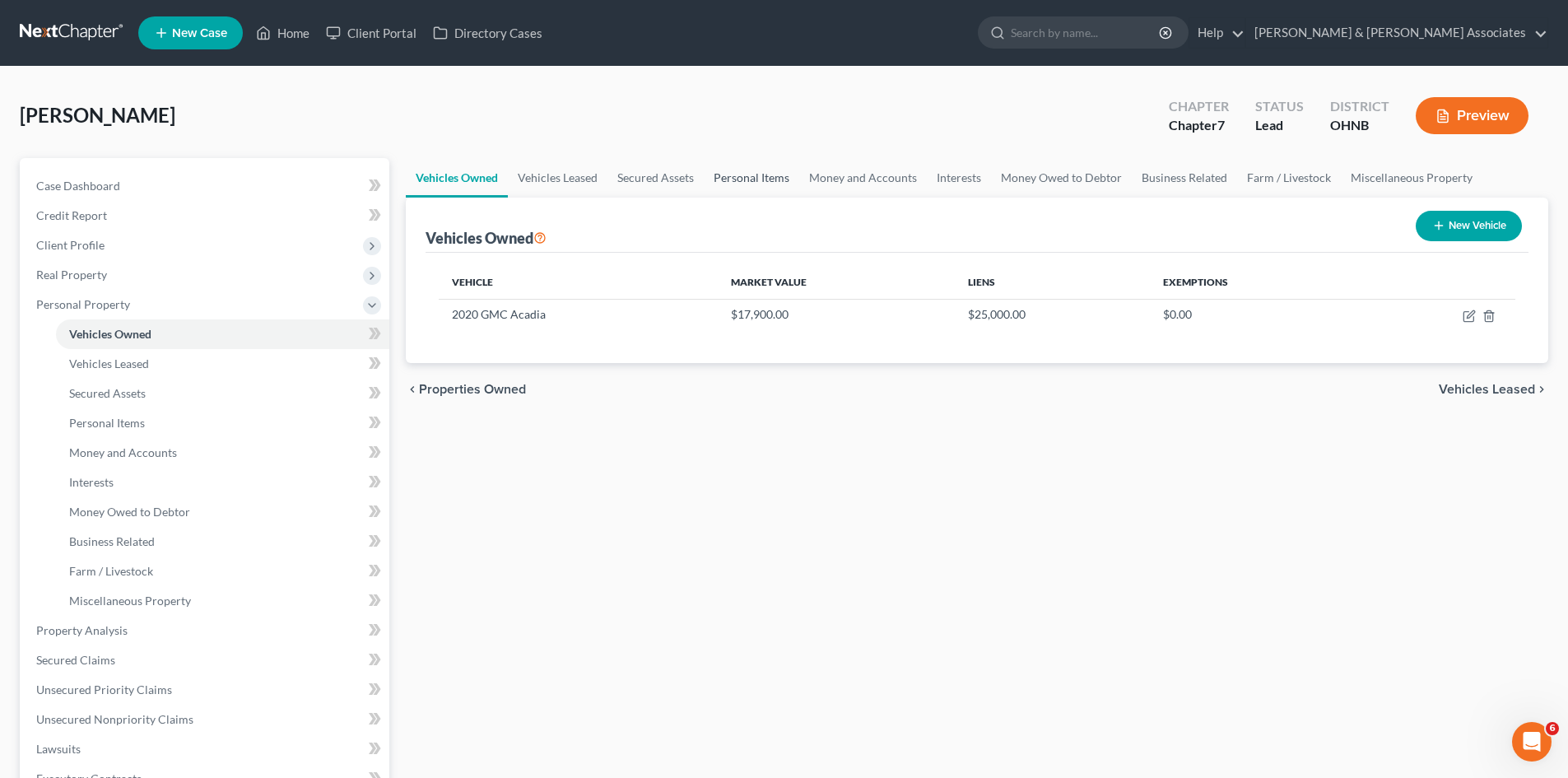
click at [737, 172] on link "Personal Items" at bounding box center [751, 178] width 95 height 40
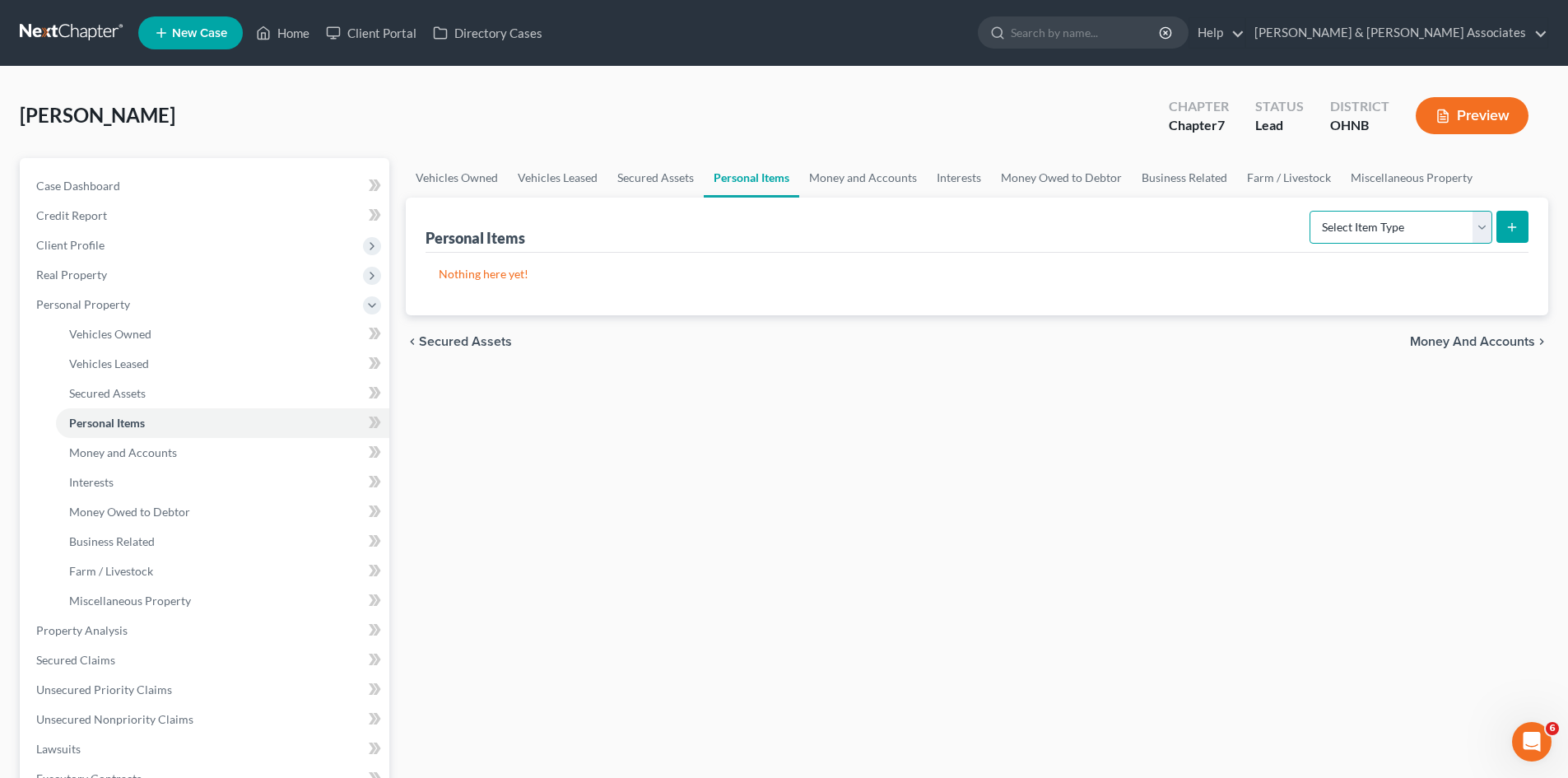
click at [1484, 234] on select "Select Item Type Clothing Collectibles Of Value Electronics Firearms Household …" at bounding box center [1401, 228] width 183 height 33
select select "household_goods"
click at [1311, 211] on select "Select Item Type Clothing Collectibles Of Value Electronics Firearms Household …" at bounding box center [1401, 228] width 183 height 33
click at [1508, 226] on icon "submit" at bounding box center [1513, 228] width 13 height 13
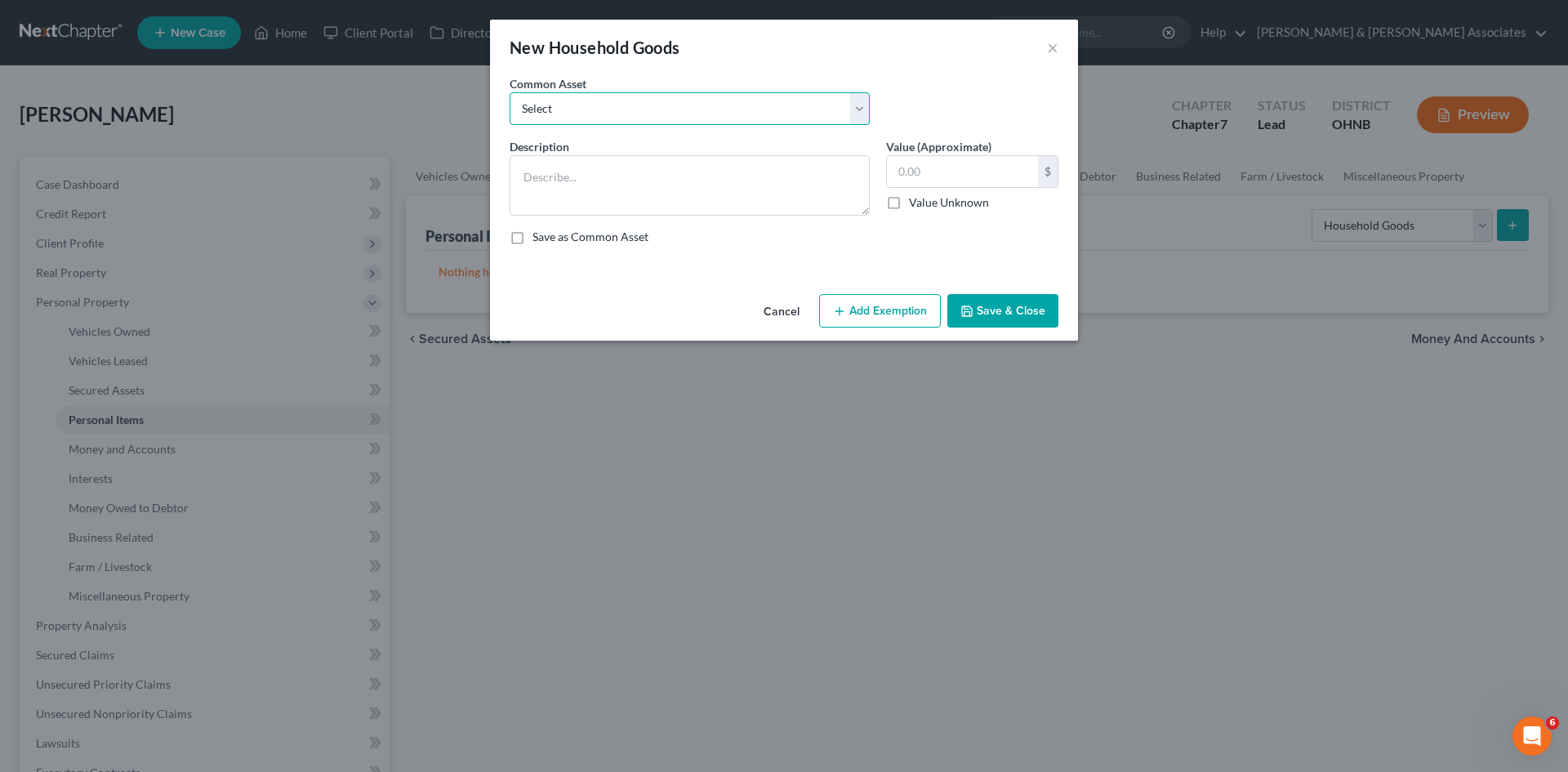
click at [621, 99] on select "Select 3 Bedroom house with miscellaneous household goods, furnishings and appl…" at bounding box center [690, 108] width 361 height 33
click at [946, 178] on input "text" at bounding box center [963, 172] width 151 height 31
type input "1,000"
click at [731, 178] on textarea at bounding box center [690, 186] width 361 height 61
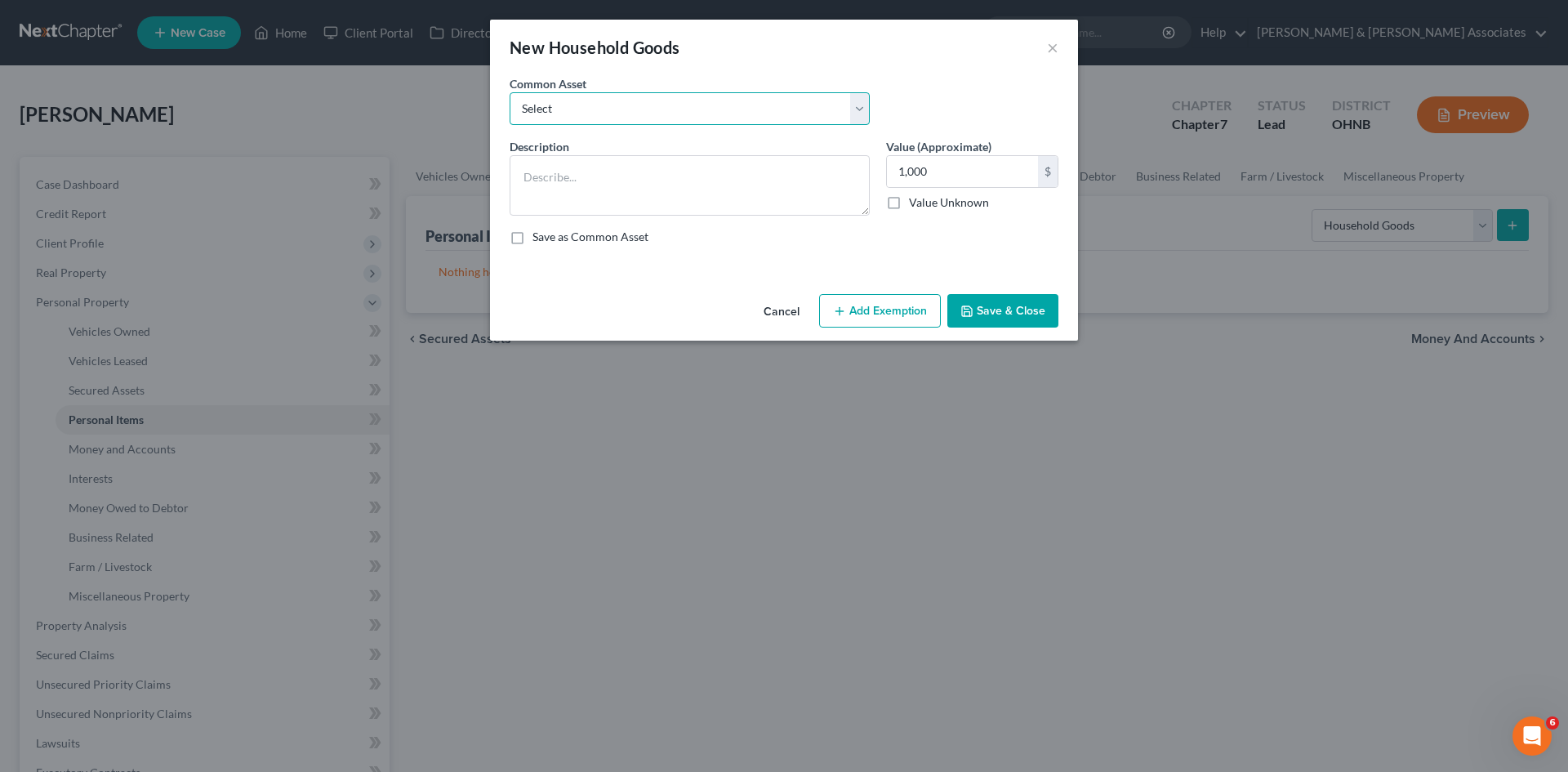
click at [798, 115] on select "Select 3 Bedroom house with miscellaneous household goods, furnishings and appl…" at bounding box center [690, 108] width 361 height 33
click at [736, 239] on div "Save as Common Asset" at bounding box center [784, 237] width 549 height 16
click at [708, 173] on textarea at bounding box center [690, 186] width 361 height 61
type textarea "Household goods and furniture"
click at [1028, 300] on button "Save & Close" at bounding box center [1003, 311] width 111 height 34
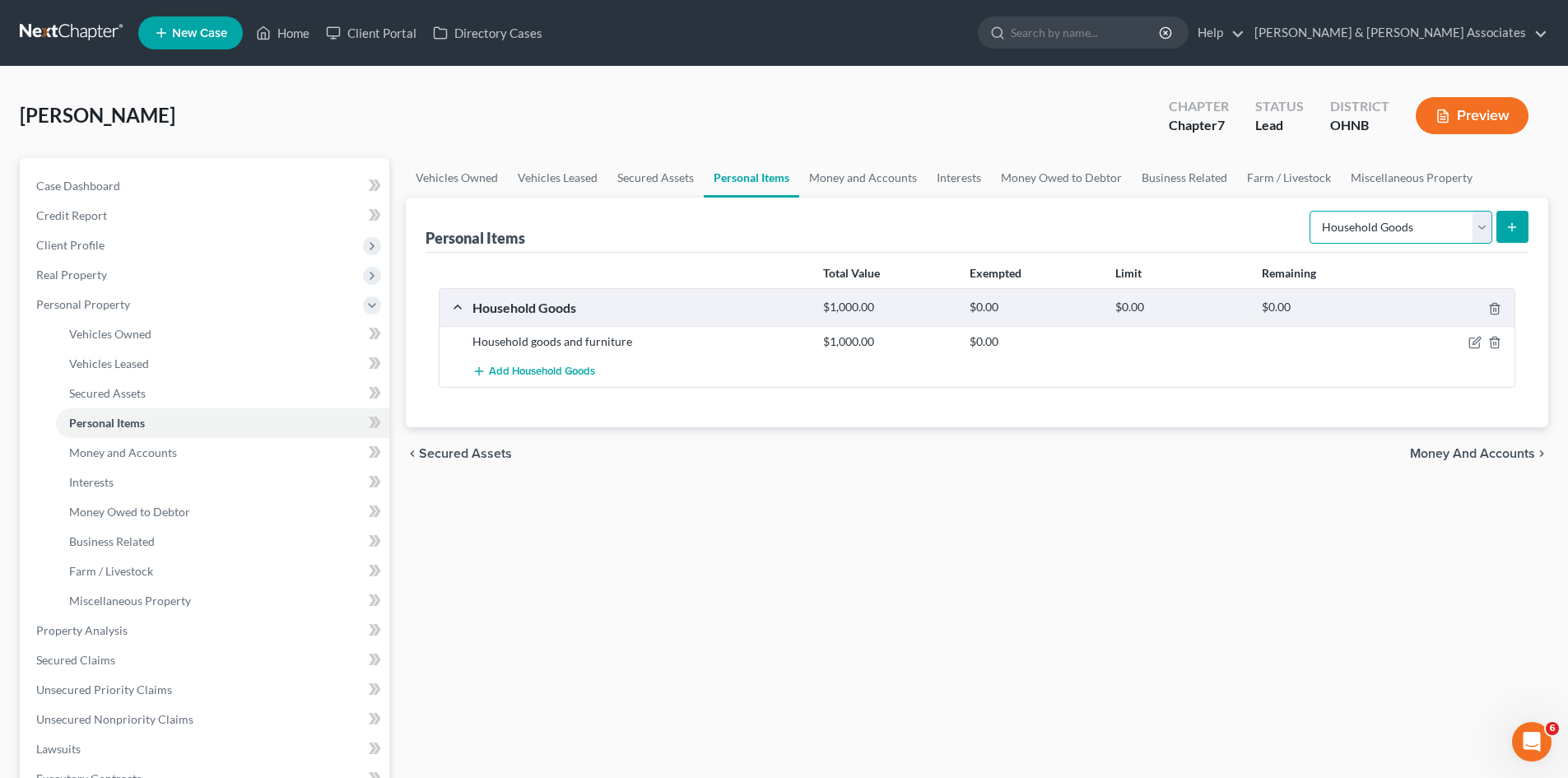
click at [1477, 228] on select "Select Item Type Clothing Collectibles Of Value Electronics Firearms Household …" at bounding box center [1401, 228] width 183 height 33
select select "clothing"
click at [1311, 211] on select "Select Item Type Clothing Collectibles Of Value Electronics Firearms Household …" at bounding box center [1401, 228] width 183 height 33
click at [1515, 225] on icon "submit" at bounding box center [1513, 228] width 13 height 13
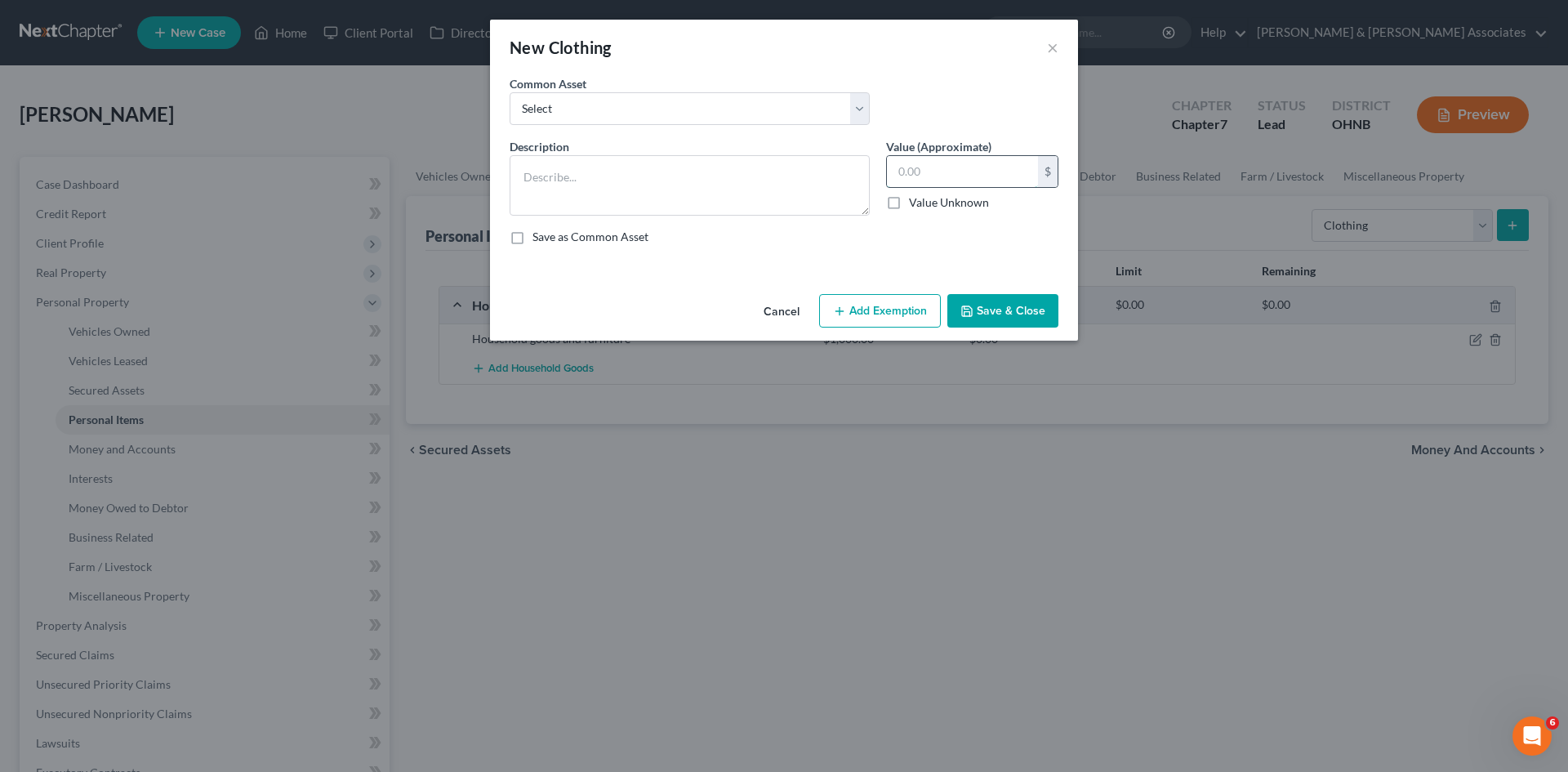
click at [943, 177] on input "text" at bounding box center [963, 172] width 151 height 31
type input "1,000"
drag, startPoint x: 687, startPoint y: 175, endPoint x: 705, endPoint y: 145, distance: 35.0
click at [691, 170] on textarea at bounding box center [690, 186] width 361 height 61
type textarea "Household clothing"
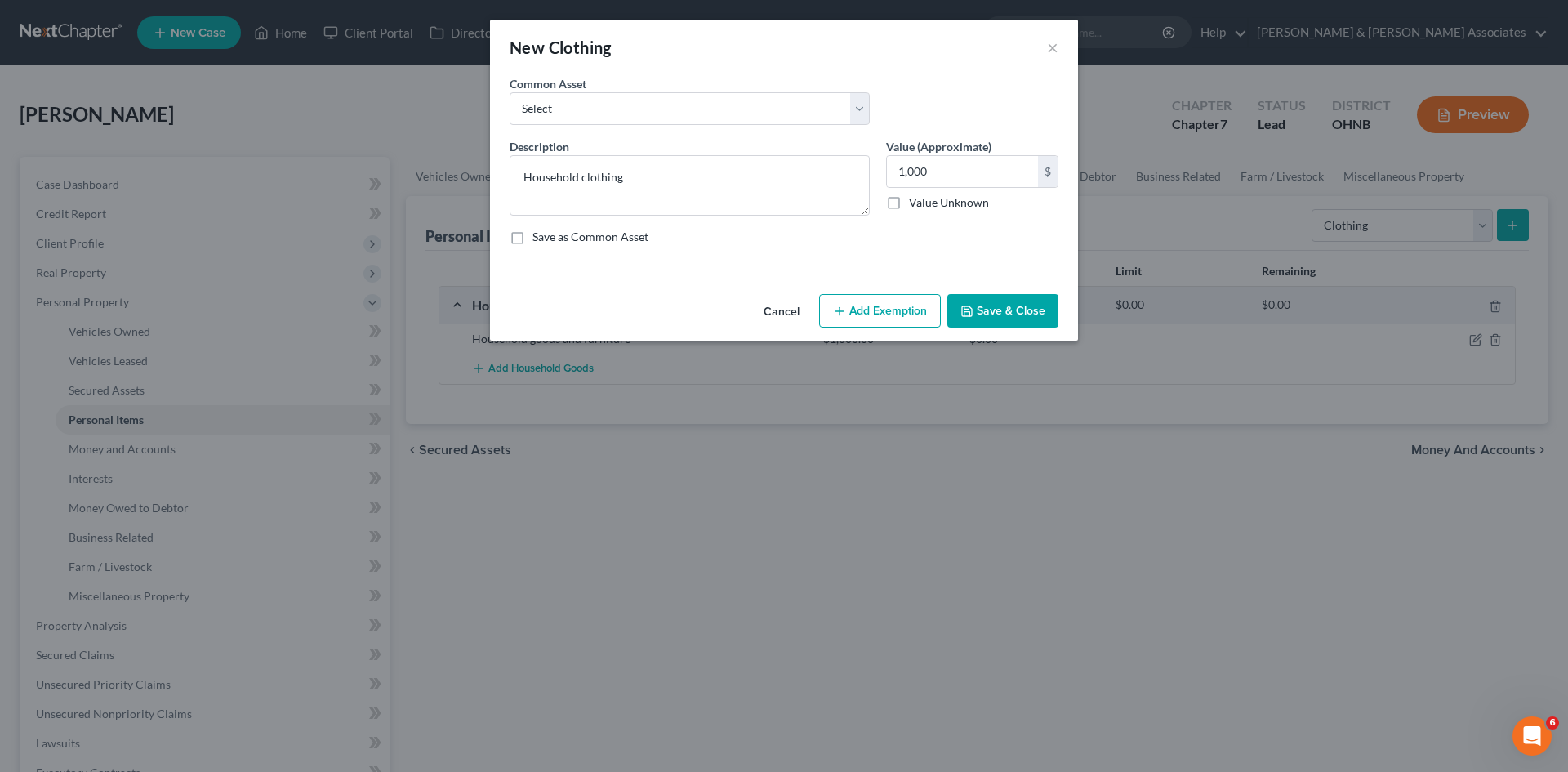
drag, startPoint x: 985, startPoint y: 315, endPoint x: 977, endPoint y: 314, distance: 8.1
click at [984, 315] on button "Save & Close" at bounding box center [1003, 311] width 111 height 34
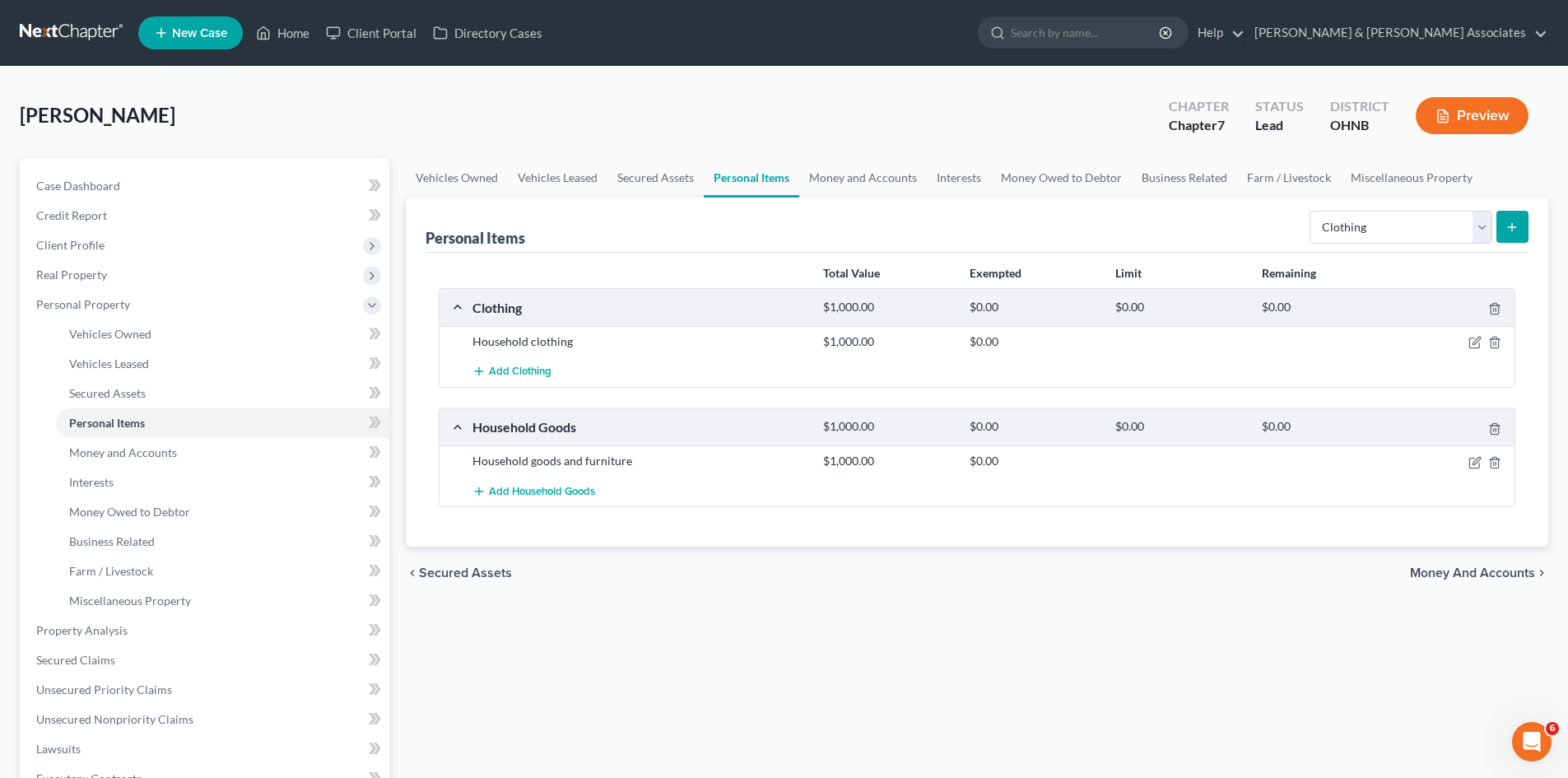
click at [540, 339] on div "Household clothing" at bounding box center [640, 342] width 351 height 17
click at [1471, 340] on icon "button" at bounding box center [1475, 343] width 13 height 13
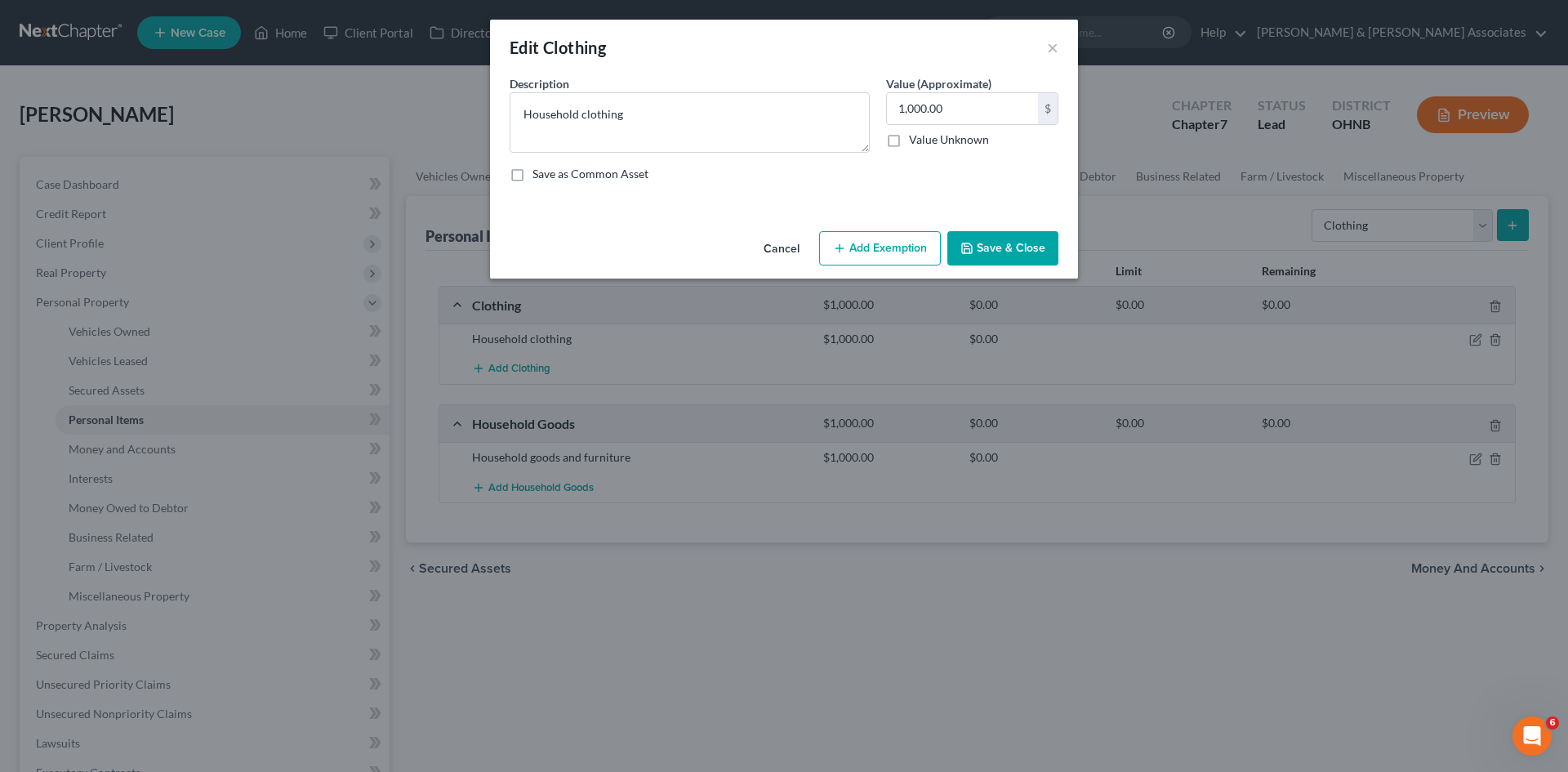
click at [920, 252] on button "Add Exemption" at bounding box center [880, 248] width 122 height 34
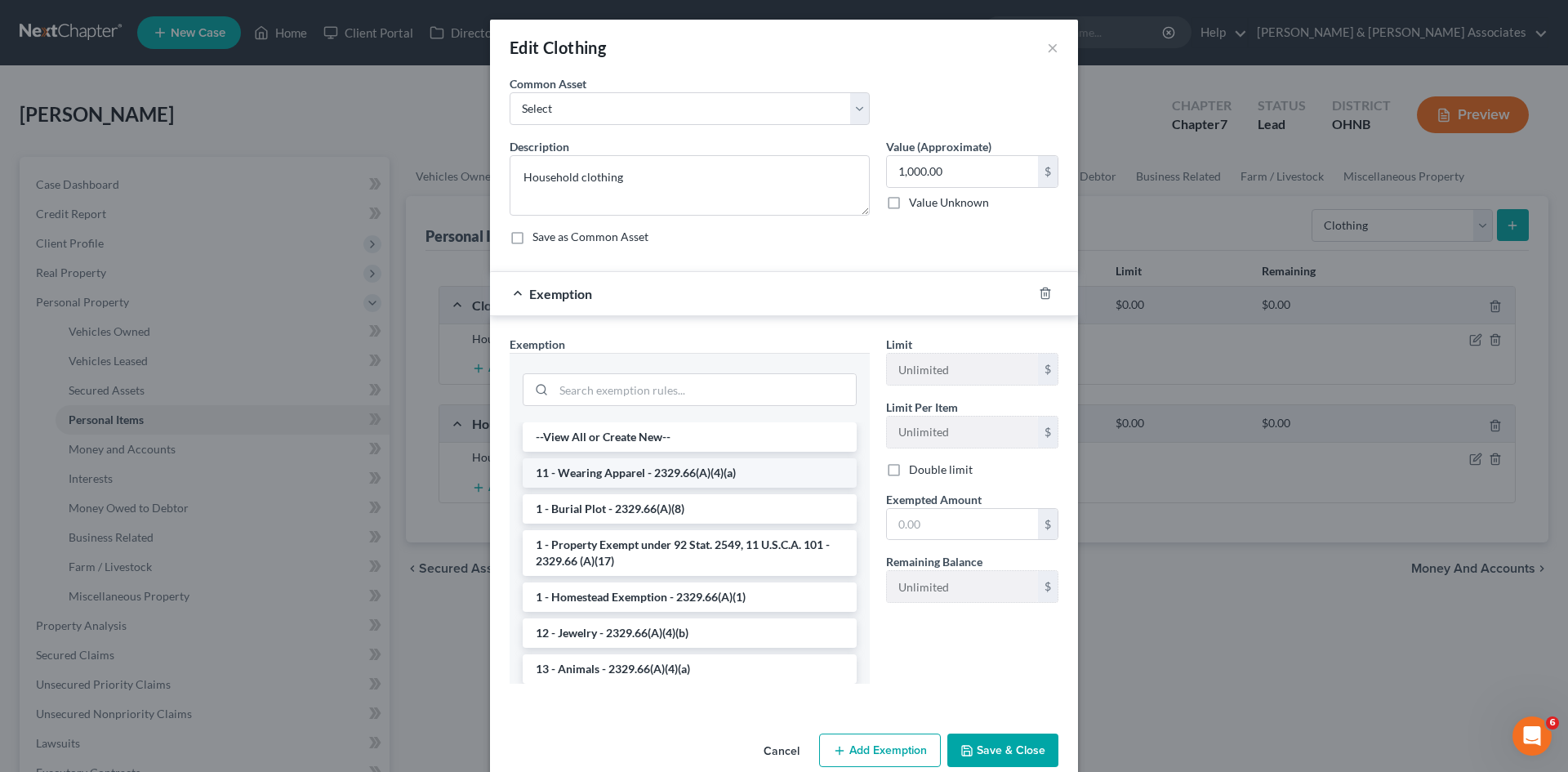
click at [563, 470] on li "11 - Wearing Apparel - 2329.66(A)(4)(a)" at bounding box center [689, 473] width 334 height 30
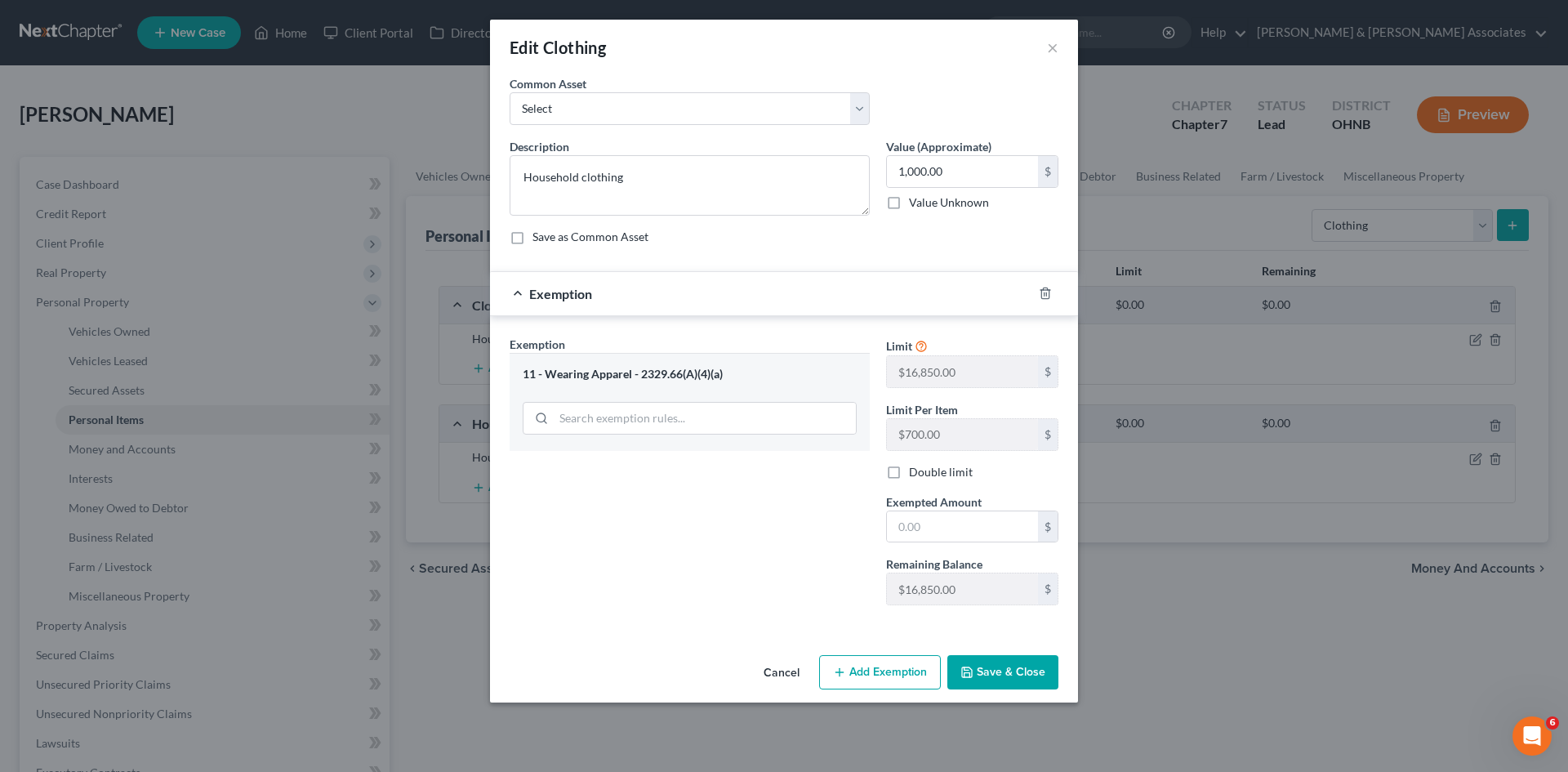
click at [1009, 669] on button "Save & Close" at bounding box center [1003, 673] width 111 height 34
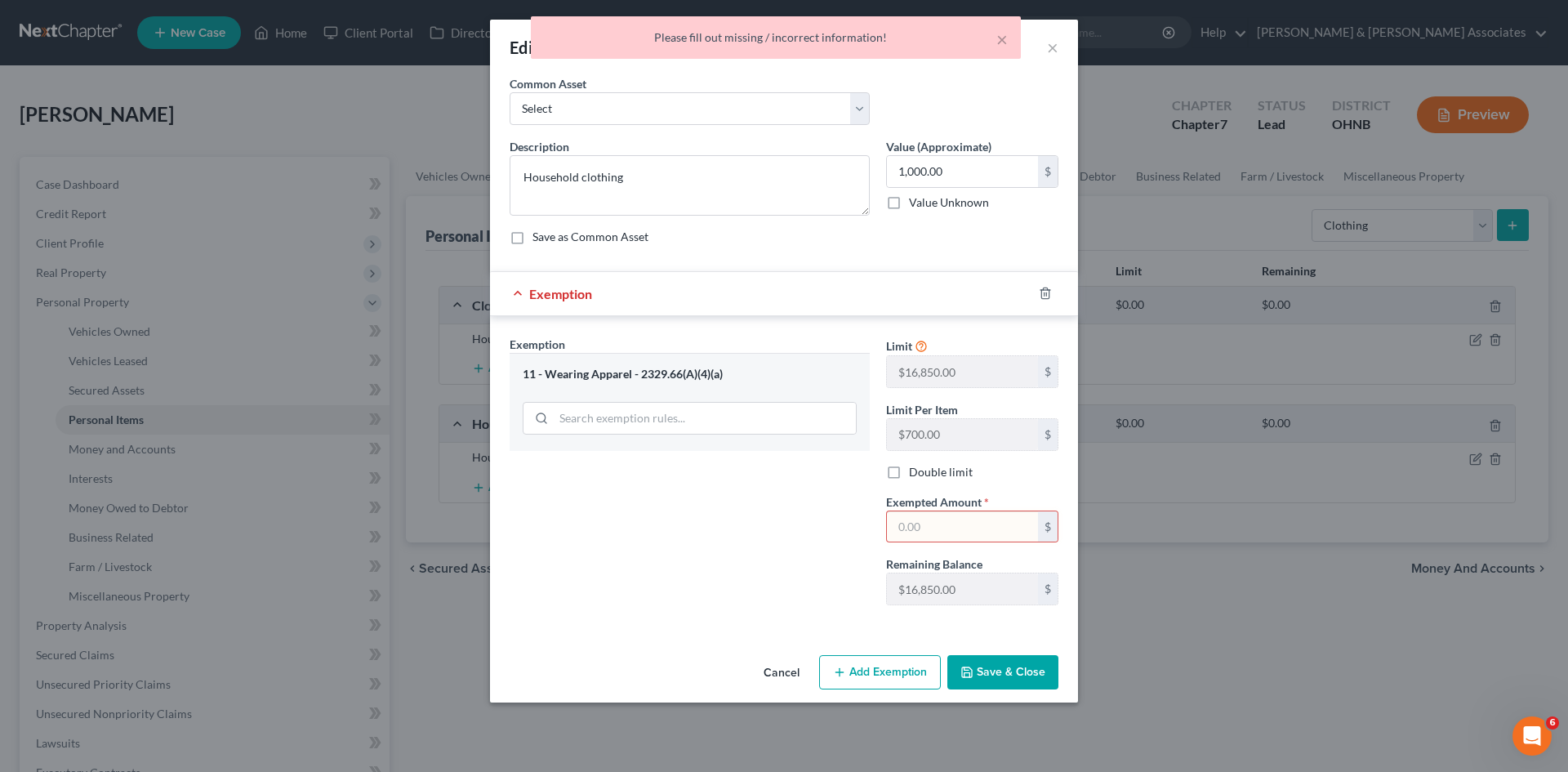
click at [917, 529] on input "text" at bounding box center [963, 527] width 151 height 31
type input "1,000"
click at [1031, 680] on button "Save & Close" at bounding box center [1003, 673] width 111 height 34
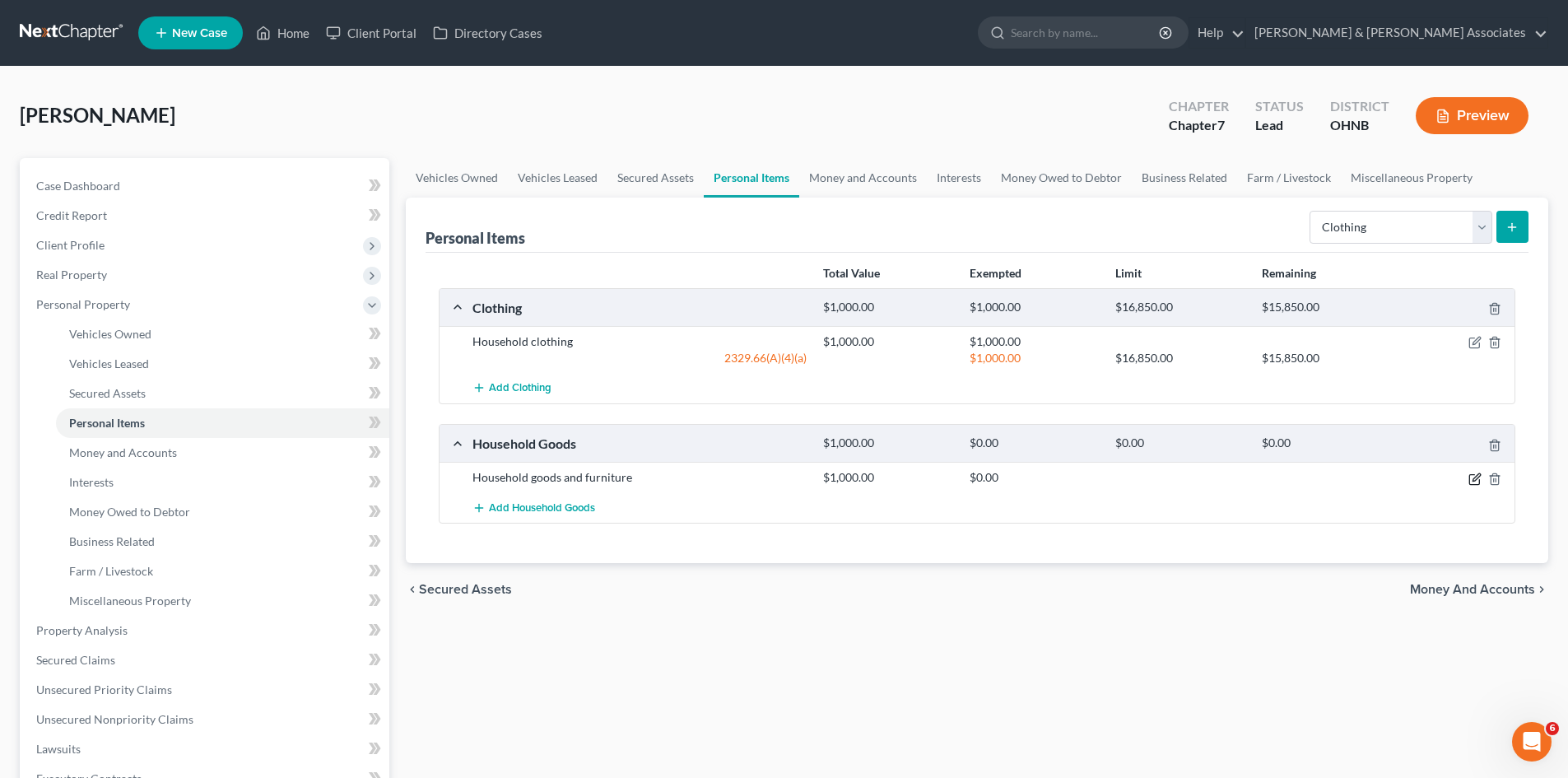
click at [1474, 479] on icon "button" at bounding box center [1475, 479] width 13 height 13
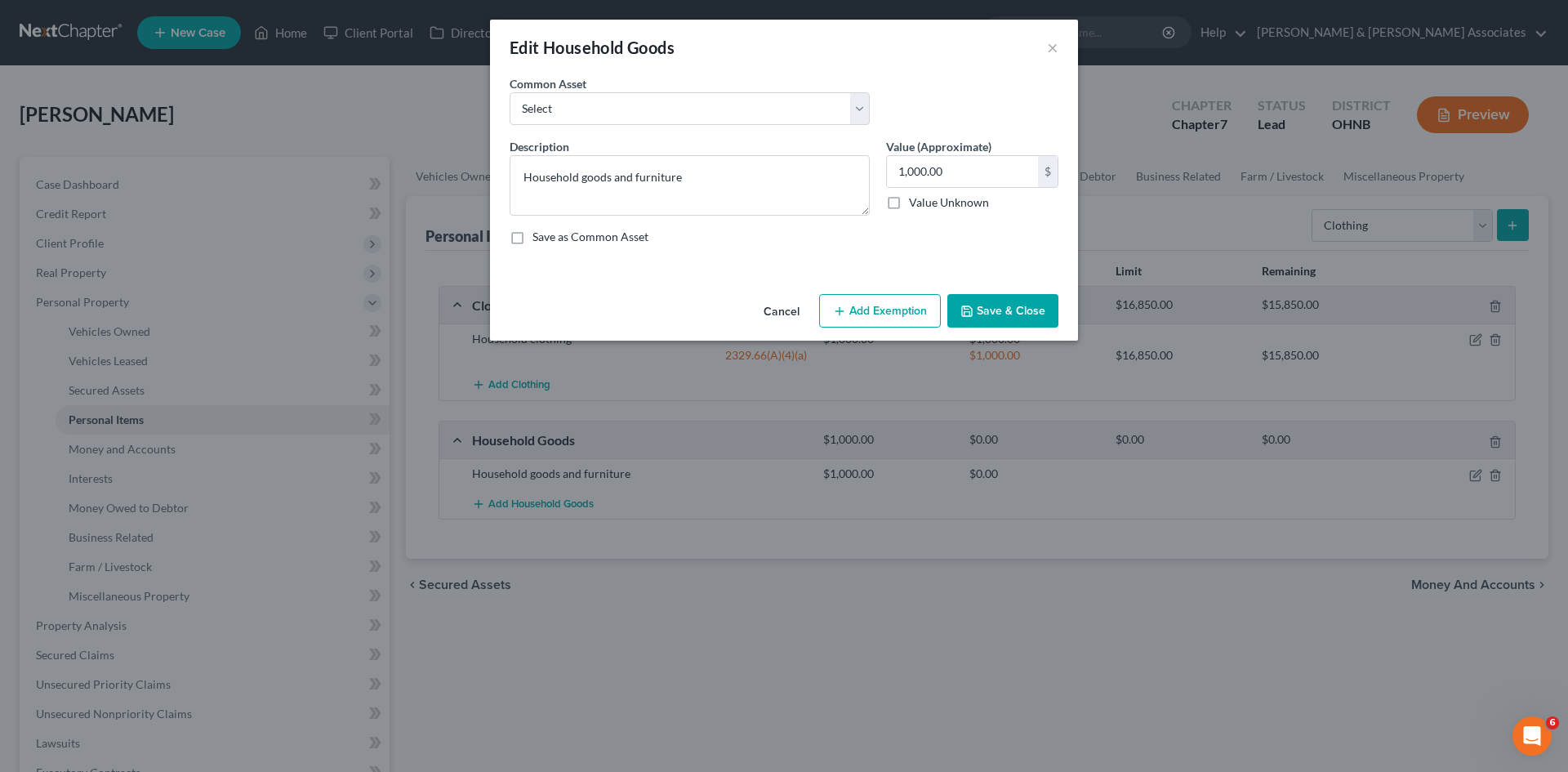
click at [897, 315] on button "Add Exemption" at bounding box center [880, 311] width 122 height 34
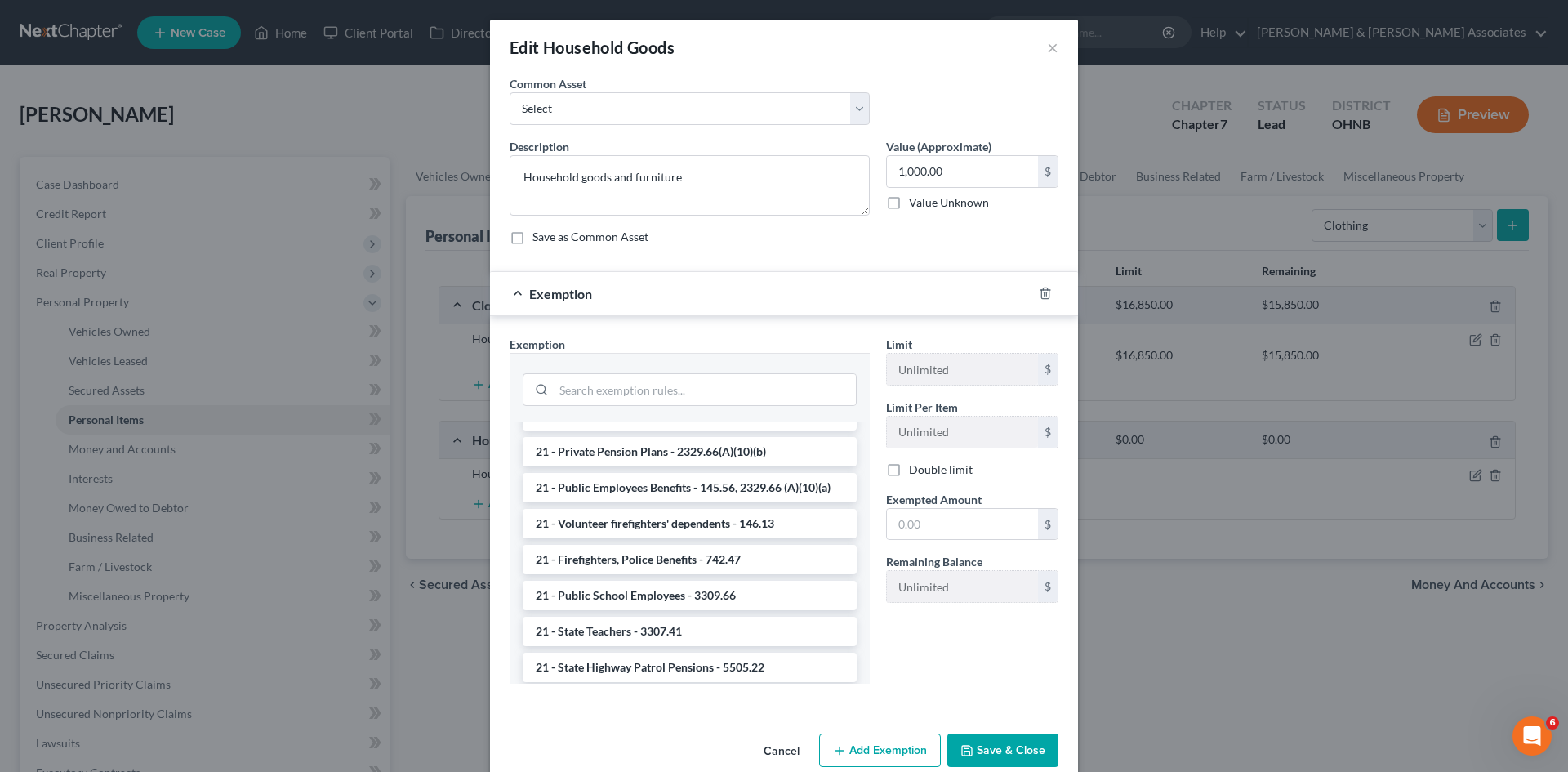
scroll to position [1143, 0]
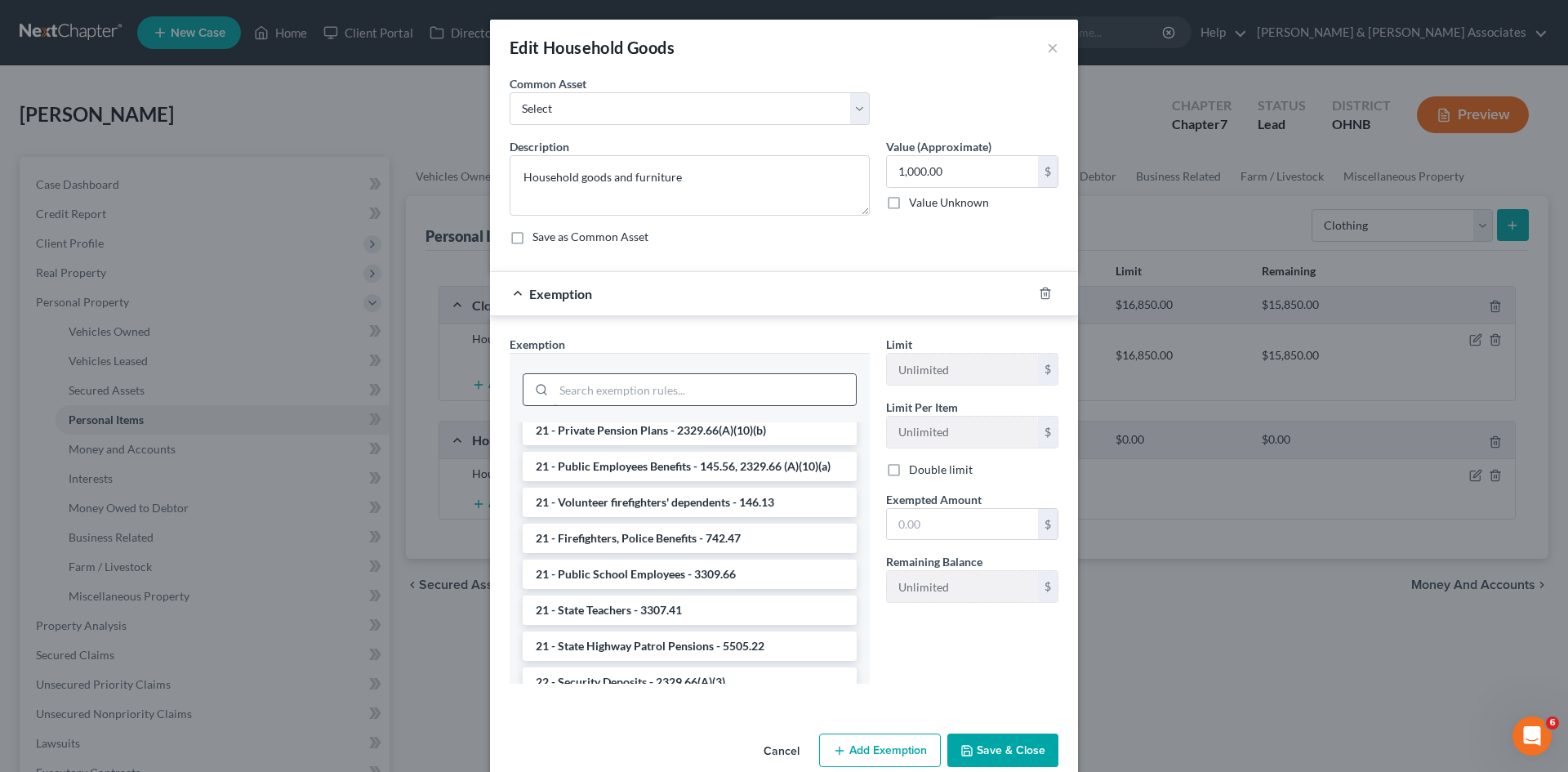
click at [593, 394] on input "search" at bounding box center [705, 389] width 302 height 31
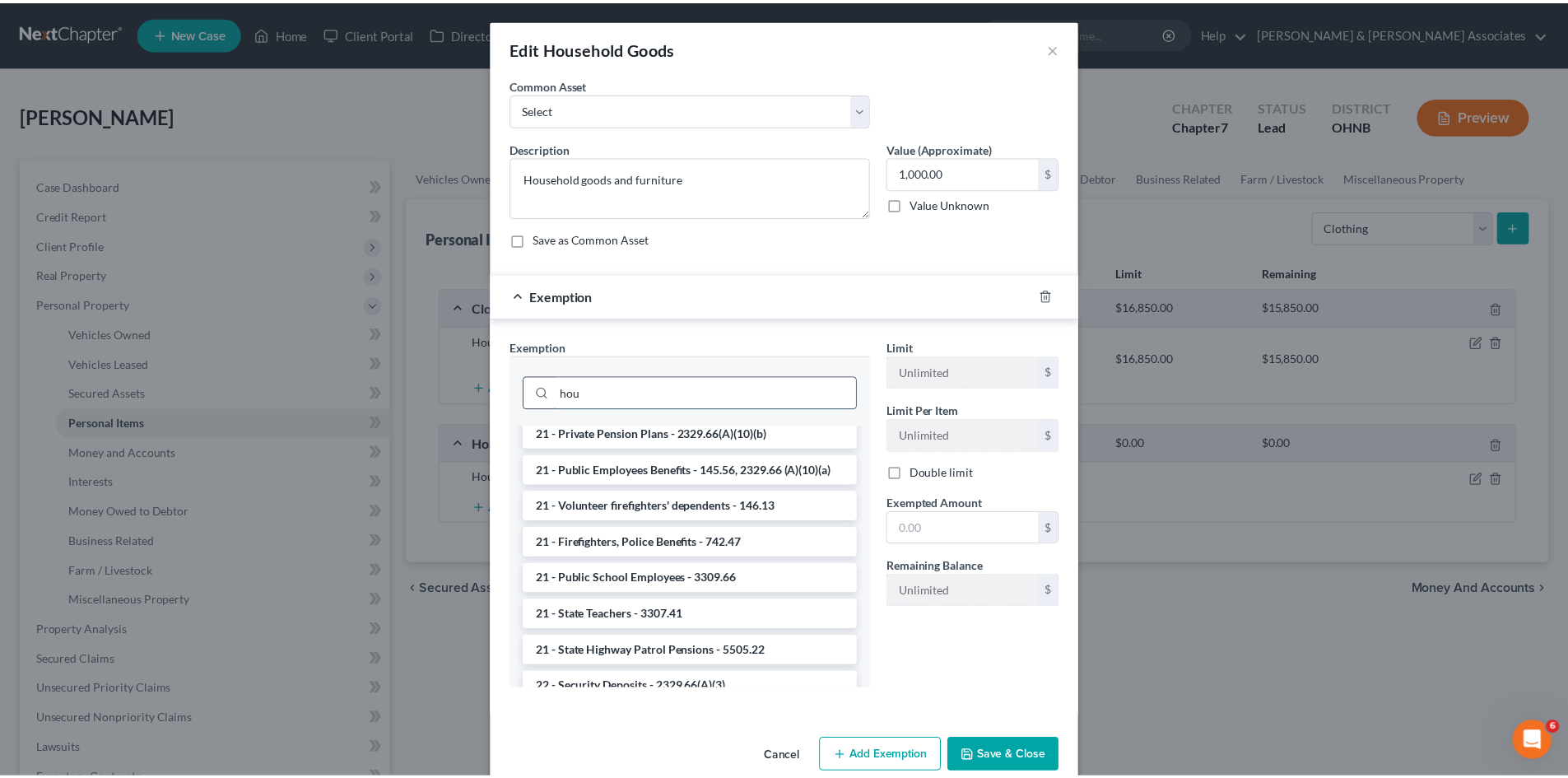
scroll to position [0, 0]
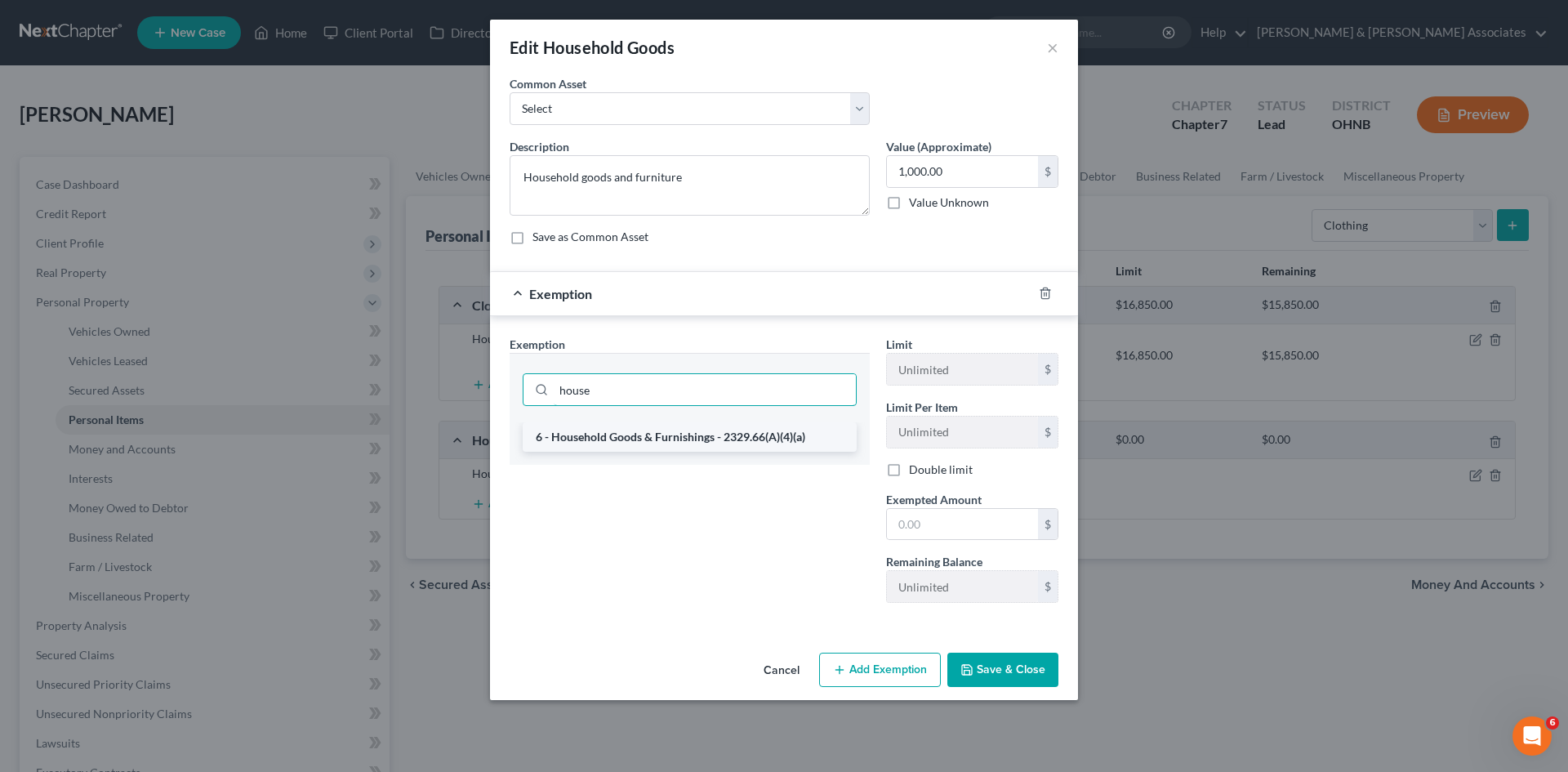
type input "house"
click at [597, 427] on li "6 - Household Goods & Furnishings - 2329.66(A)(4)(a)" at bounding box center [689, 437] width 334 height 30
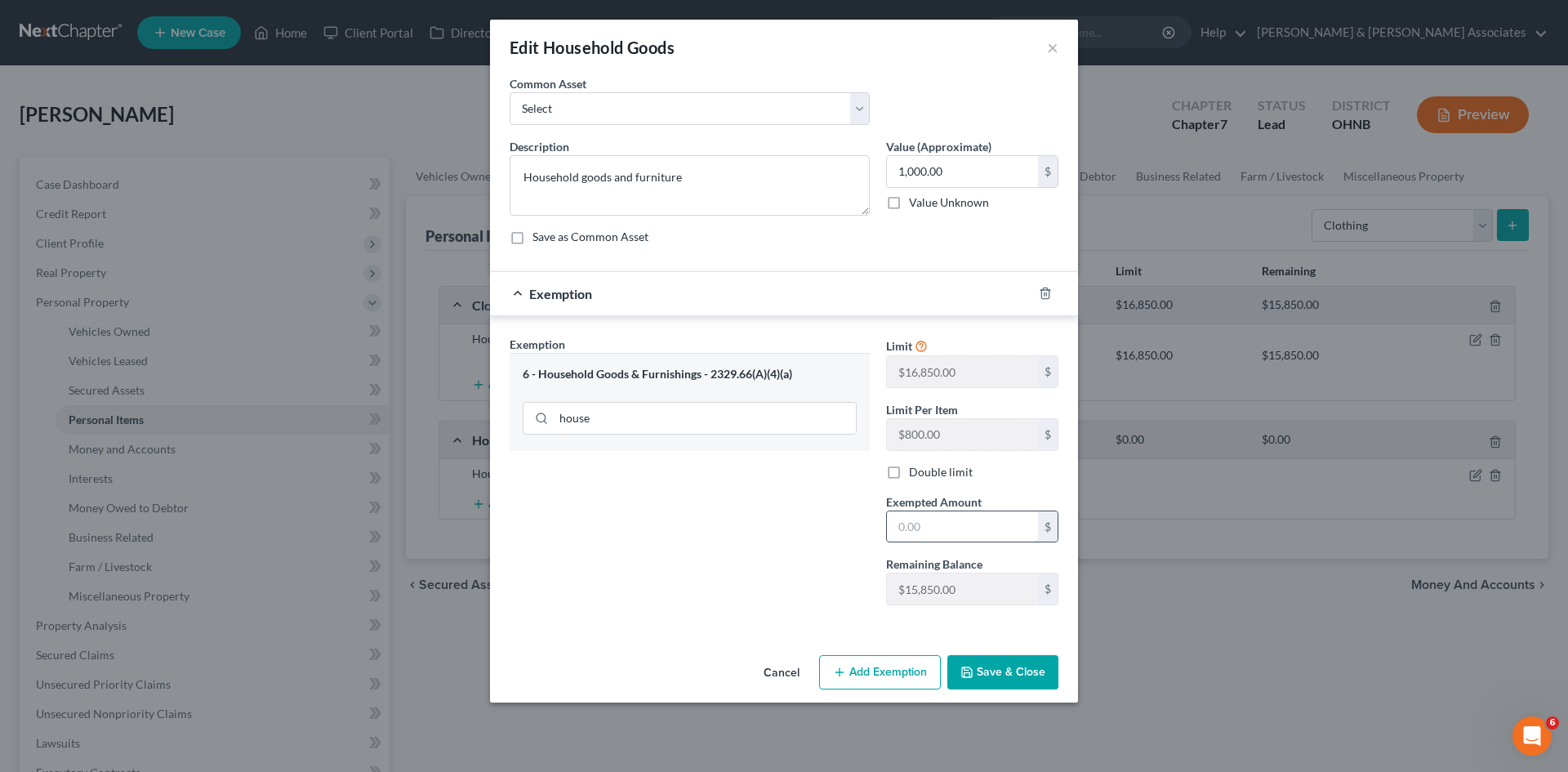
drag, startPoint x: 974, startPoint y: 536, endPoint x: 982, endPoint y: 530, distance: 10.0
click at [977, 535] on input "text" at bounding box center [963, 527] width 151 height 31
type input "1,000"
drag, startPoint x: 973, startPoint y: 662, endPoint x: 937, endPoint y: 656, distance: 36.5
click at [972, 660] on button "Save & Close" at bounding box center [1003, 673] width 111 height 34
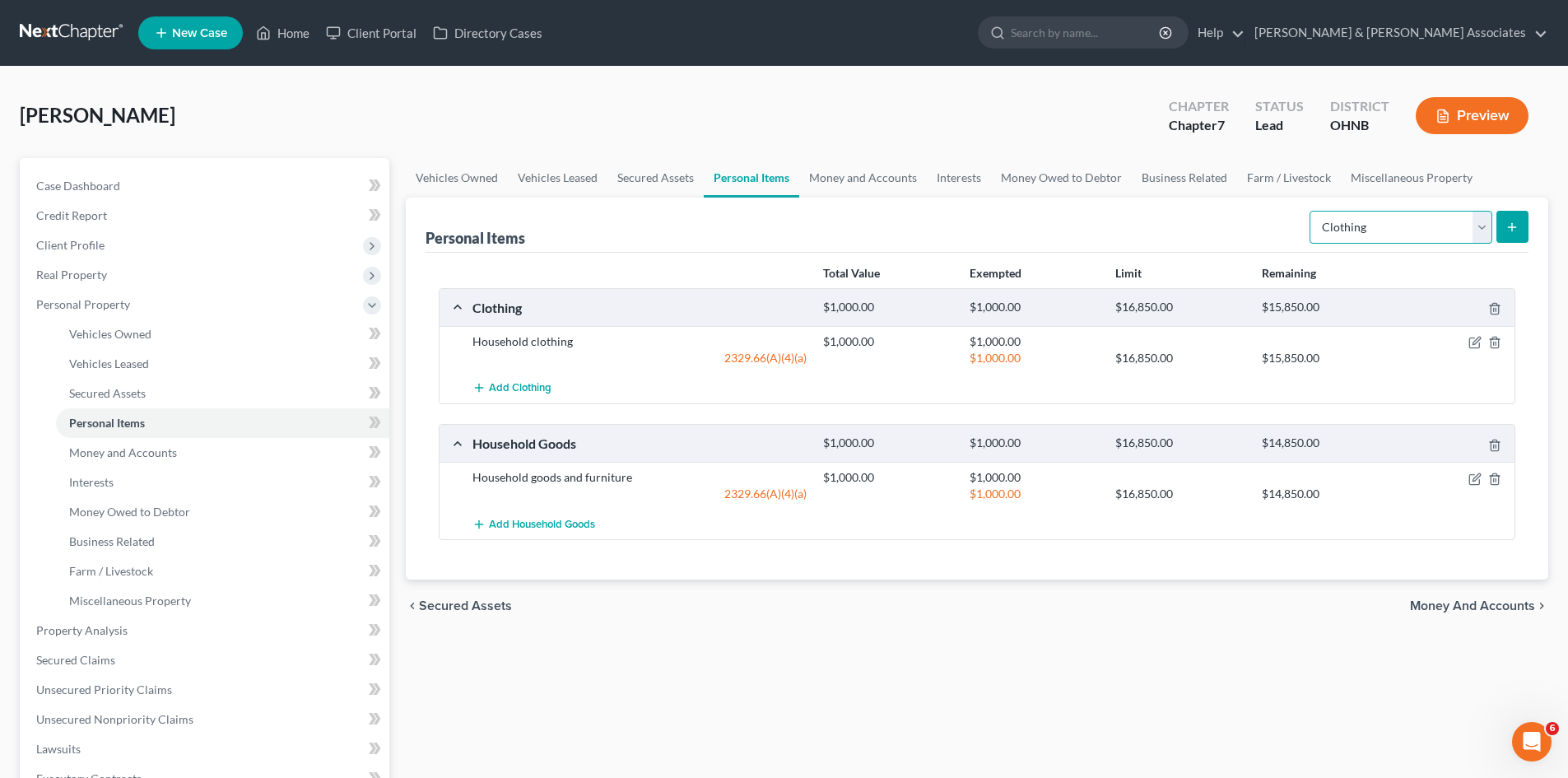
click at [1481, 223] on select "Select Item Type Clothing Collectibles Of Value Electronics Firearms Household …" at bounding box center [1401, 228] width 183 height 33
select select "jewelry"
click at [1311, 211] on select "Select Item Type Clothing Collectibles Of Value Electronics Firearms Household …" at bounding box center [1401, 228] width 183 height 33
click at [1513, 230] on line "submit" at bounding box center [1513, 227] width 0 height 7
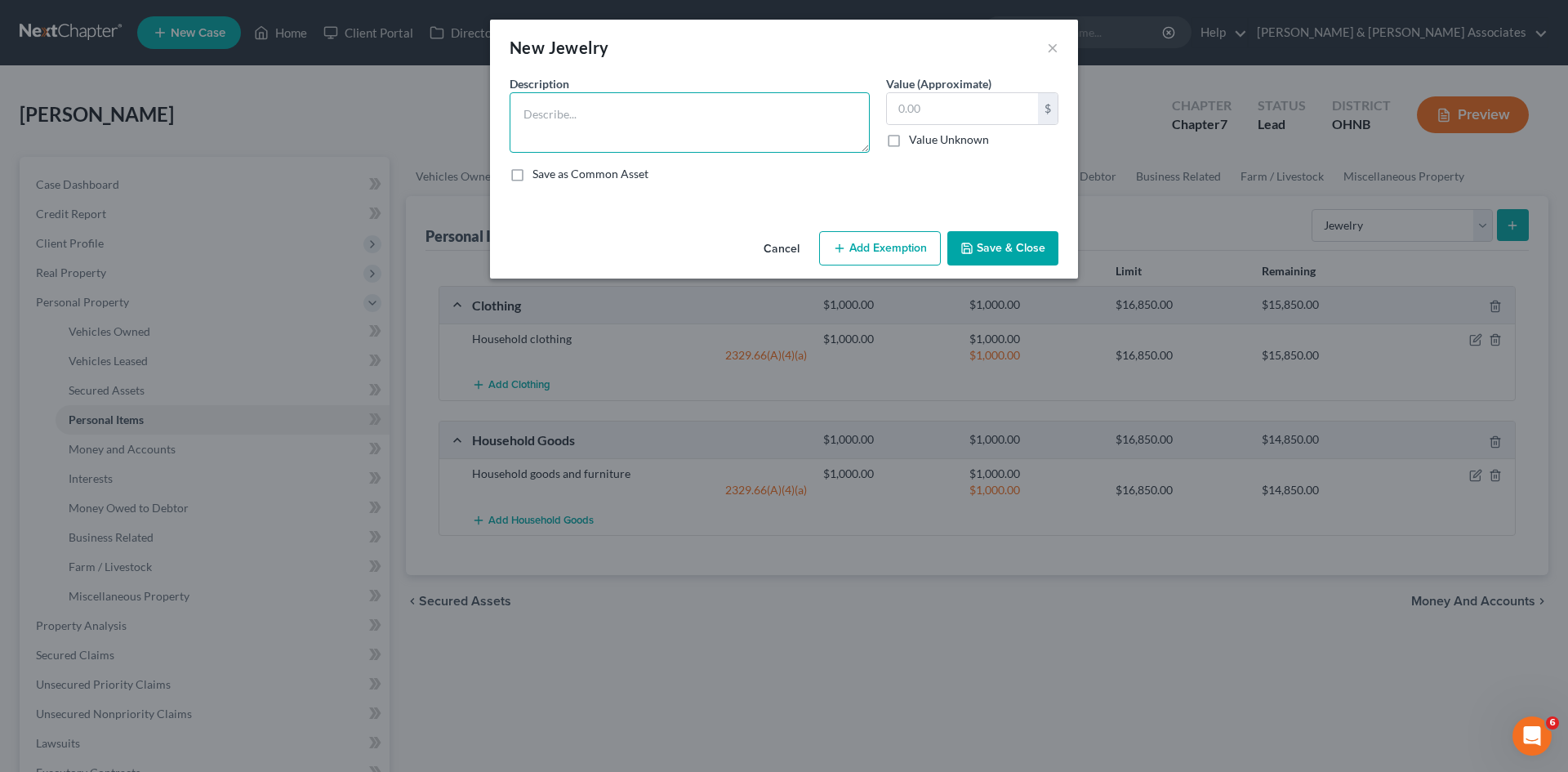
click at [645, 133] on textarea at bounding box center [690, 122] width 361 height 61
type textarea "Jewlry"
drag, startPoint x: 623, startPoint y: 120, endPoint x: 494, endPoint y: 113, distance: 129.2
click at [494, 113] on div "An exemption set must first be selected from the Filing Information section. Co…" at bounding box center [784, 149] width 588 height 149
type textarea "Misc. jewelry"
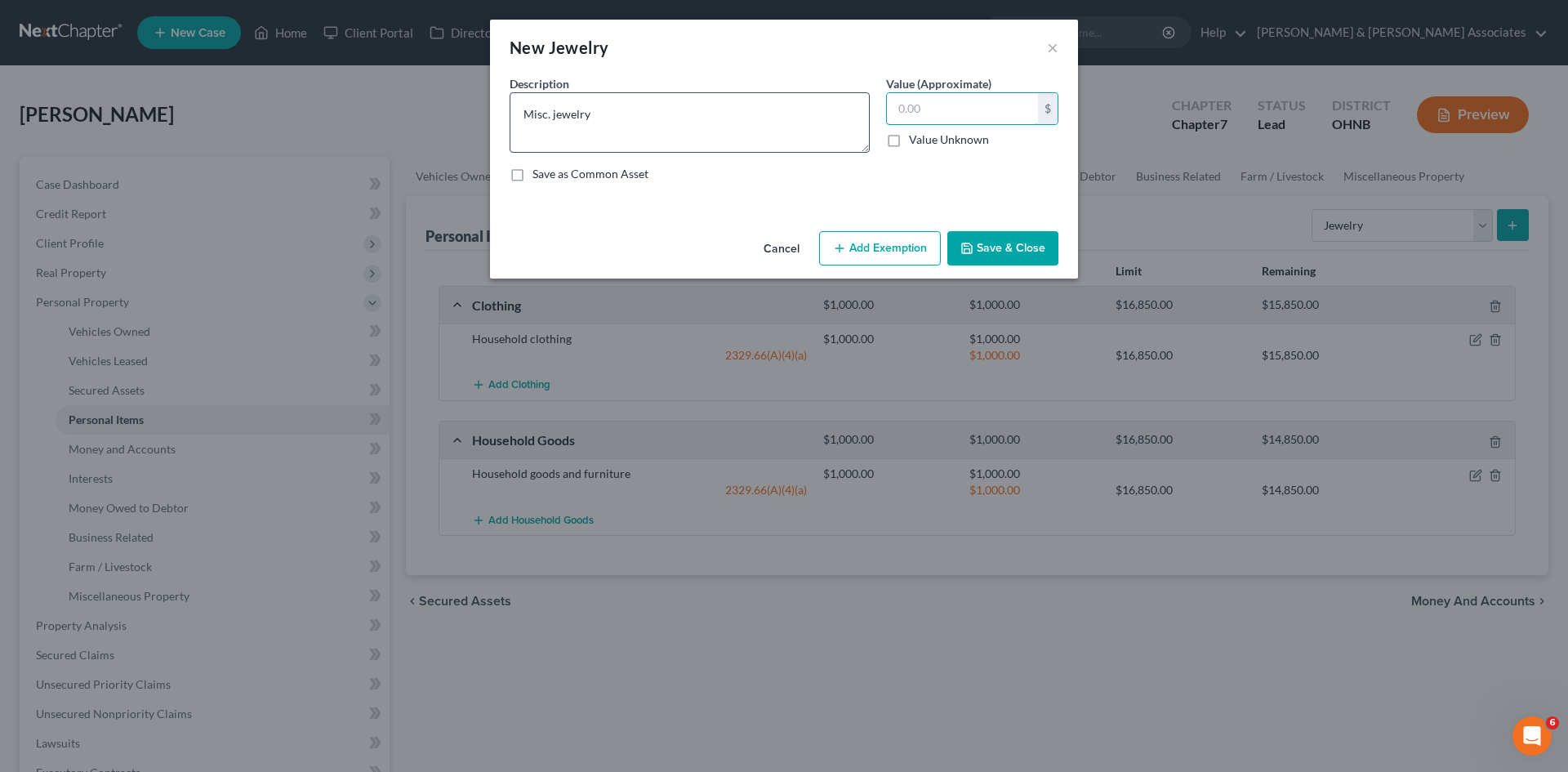
drag, startPoint x: 913, startPoint y: 110, endPoint x: 831, endPoint y: 110, distance: 82.0
click at [913, 108] on input "text" at bounding box center [963, 108] width 151 height 31
type input "1,000"
click at [885, 243] on button "Add Exemption" at bounding box center [880, 248] width 122 height 34
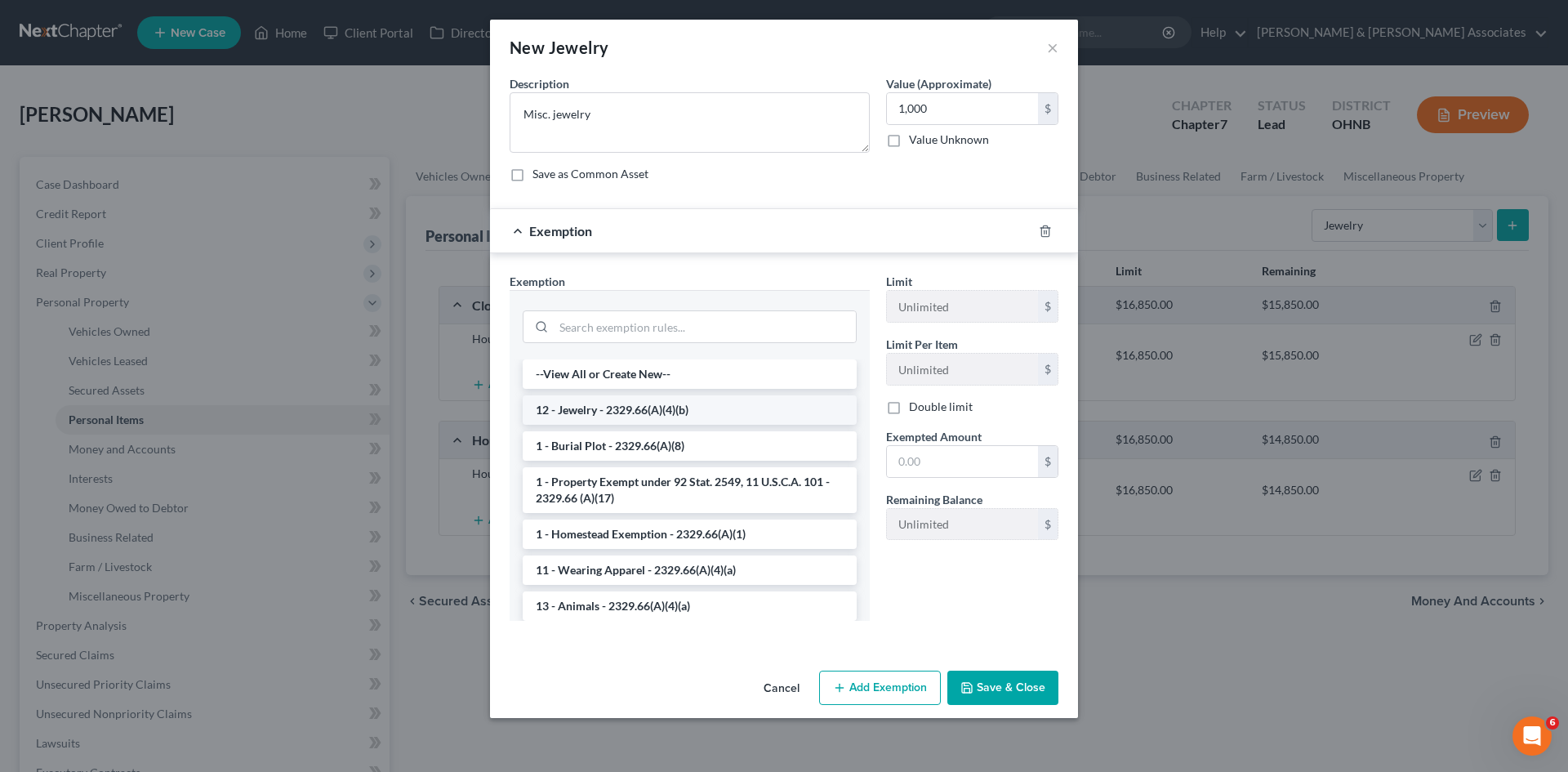
click at [650, 417] on li "12 - Jewelry - 2329.66(A)(4)(b)" at bounding box center [689, 410] width 334 height 30
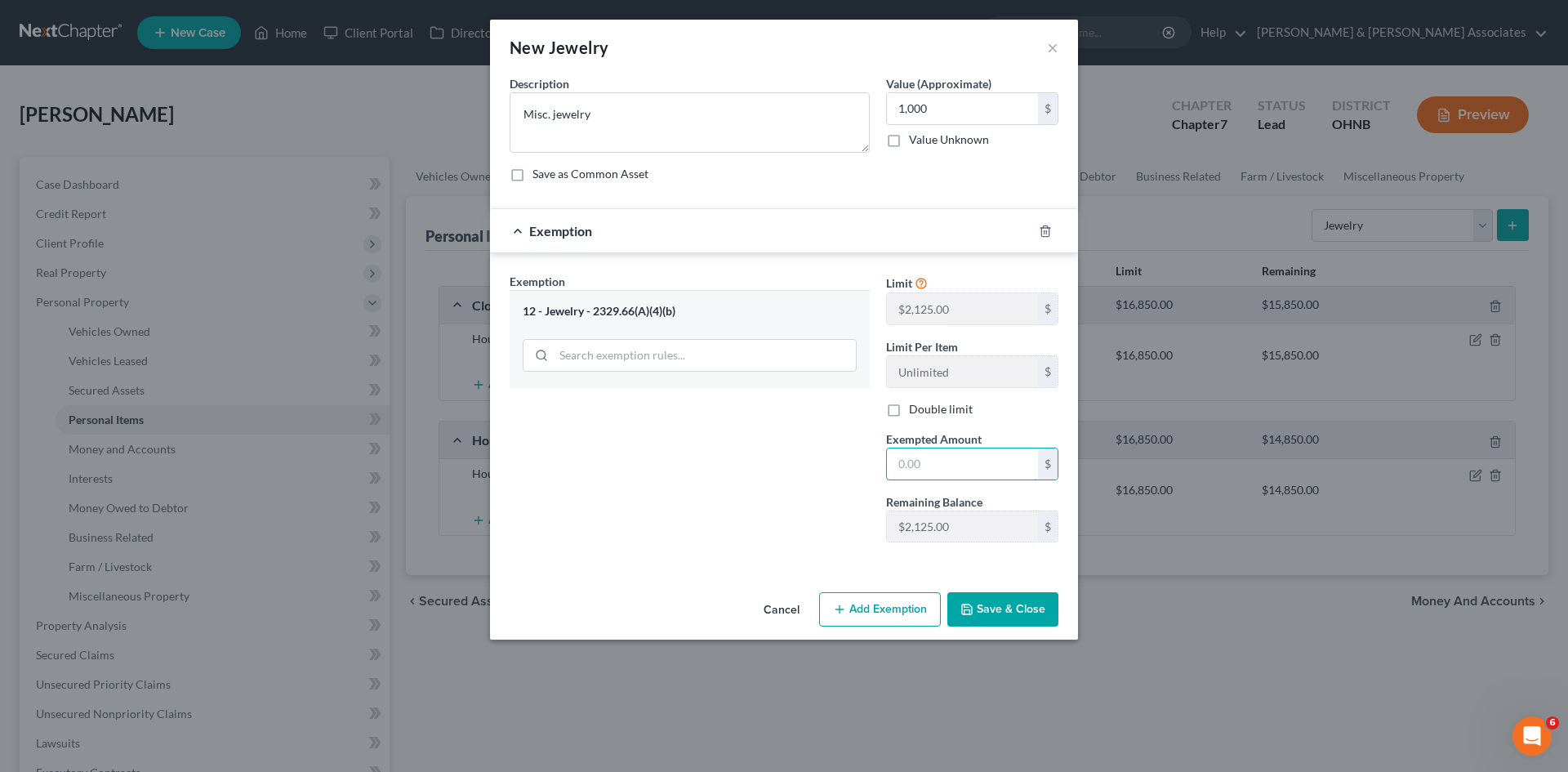
drag, startPoint x: 940, startPoint y: 455, endPoint x: 931, endPoint y: 440, distance: 17.5
click at [939, 456] on input "text" at bounding box center [963, 464] width 151 height 31
type input "1,000"
click at [1000, 618] on button "Save & Close" at bounding box center [1003, 609] width 111 height 34
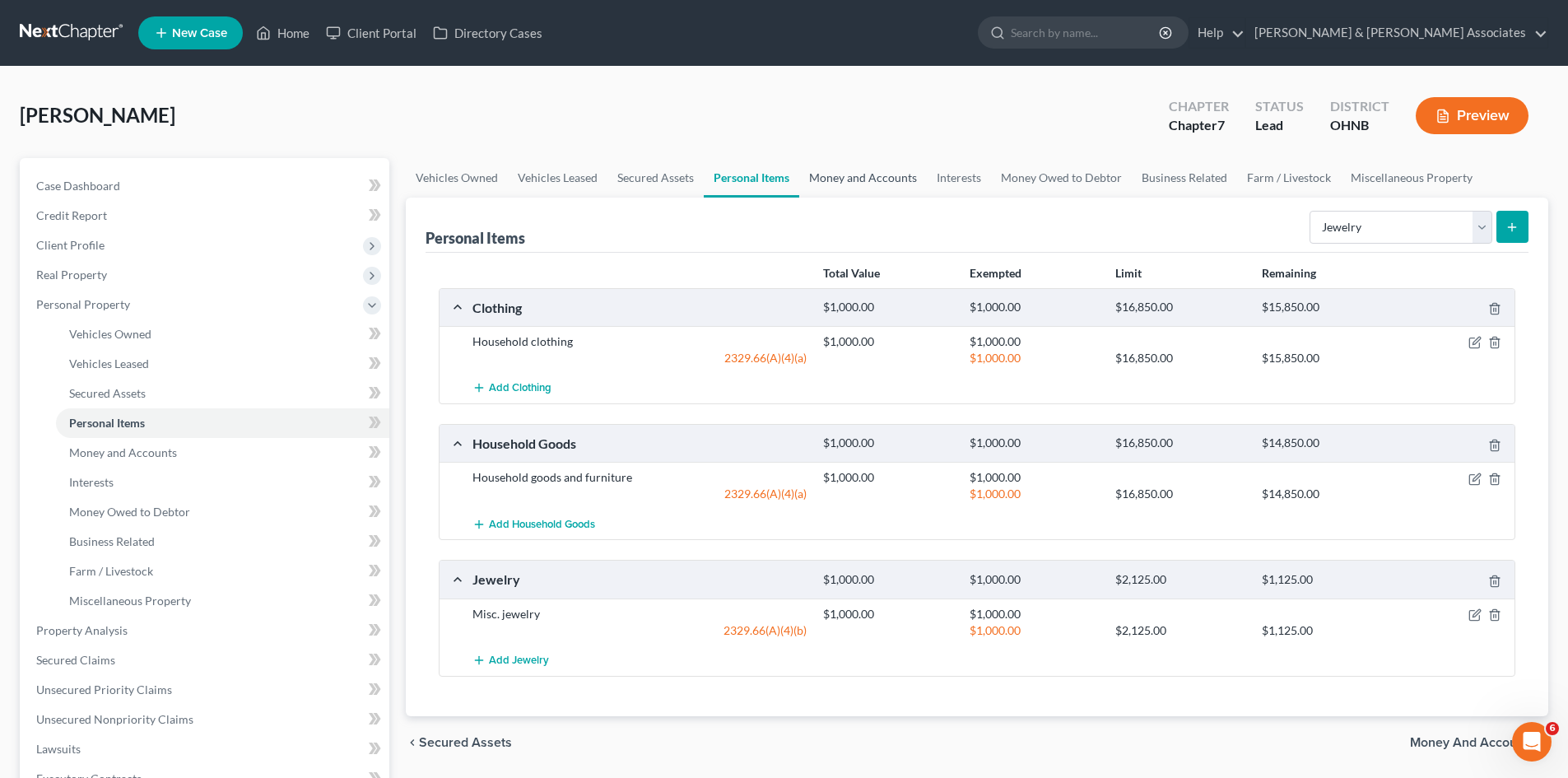
drag, startPoint x: 849, startPoint y: 170, endPoint x: 850, endPoint y: 185, distance: 15.0
click at [849, 170] on link "Money and Accounts" at bounding box center [863, 178] width 127 height 40
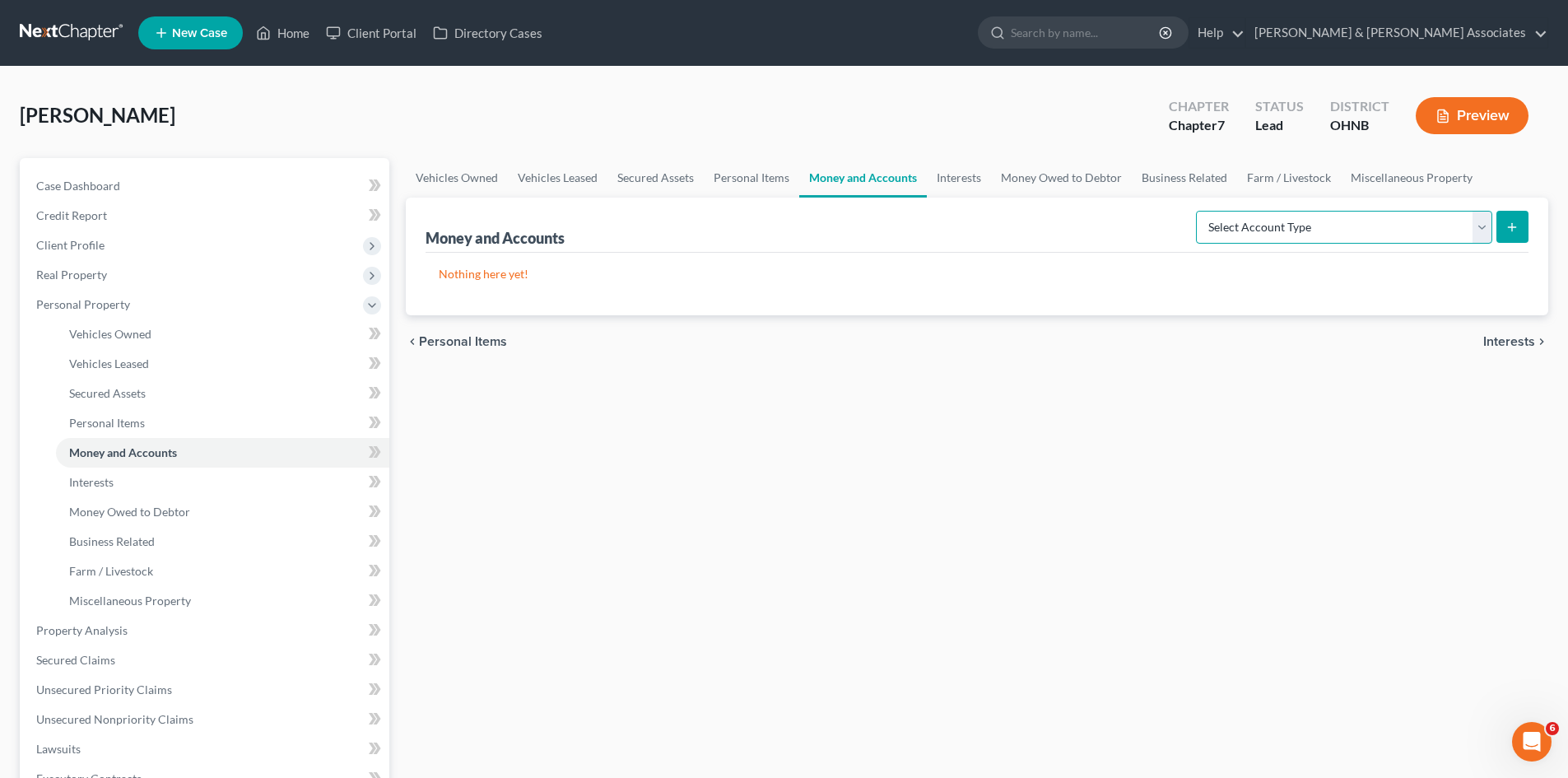
click at [1386, 234] on select "Select Account Type Brokerage Cash on Hand Certificates of Deposit Checking Acc…" at bounding box center [1344, 228] width 296 height 33
select select "checking"
click at [1200, 211] on select "Select Account Type Brokerage Cash on Hand Certificates of Deposit Checking Acc…" at bounding box center [1344, 228] width 296 height 33
click at [1503, 224] on button "submit" at bounding box center [1513, 227] width 32 height 32
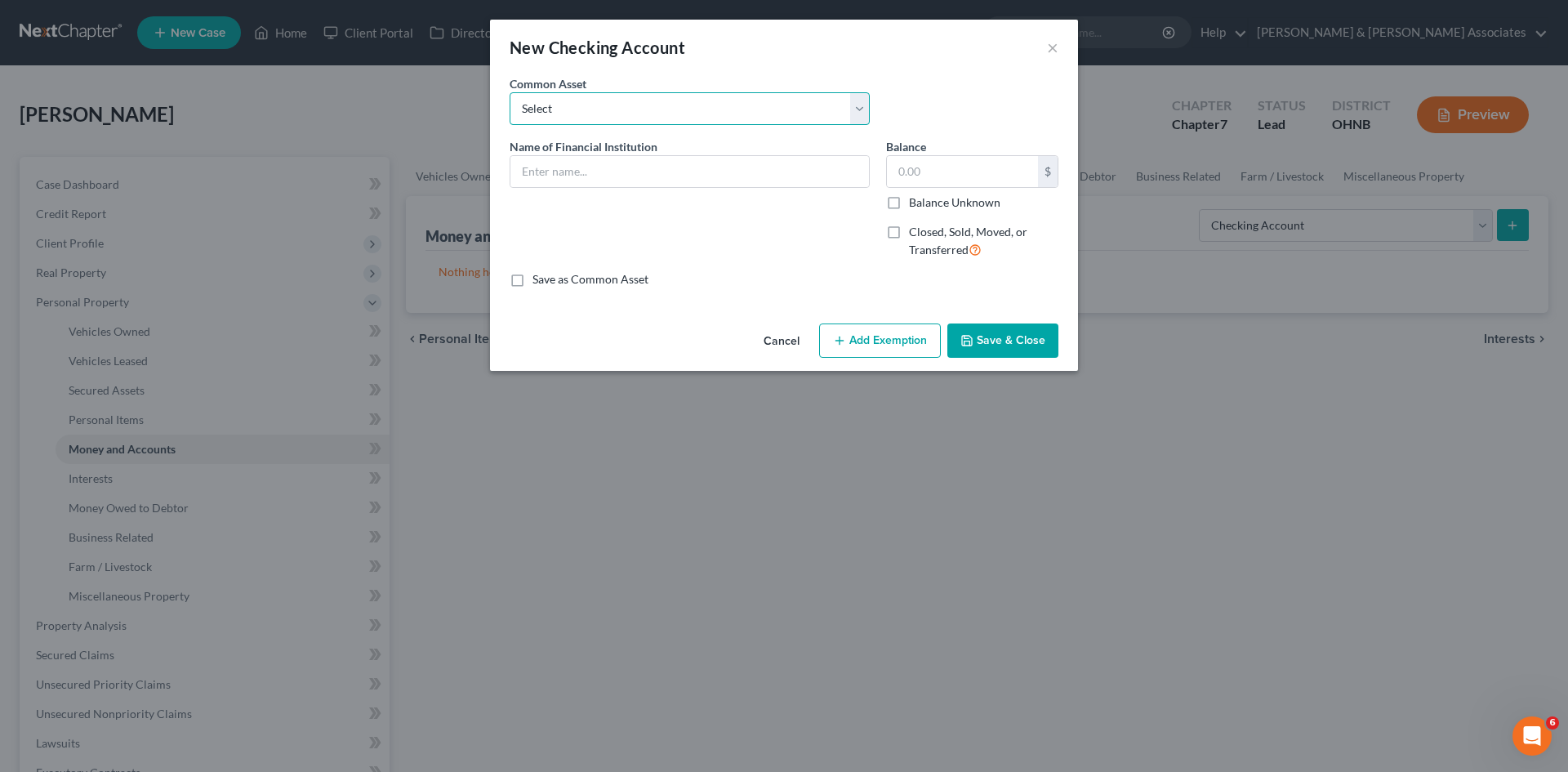
click at [727, 117] on select "Select Fifth Third Bank Fifth Third Bank" at bounding box center [690, 108] width 361 height 33
click at [729, 163] on input "text" at bounding box center [690, 172] width 359 height 31
type input "Key Bank"
click at [923, 171] on input "text" at bounding box center [963, 172] width 151 height 31
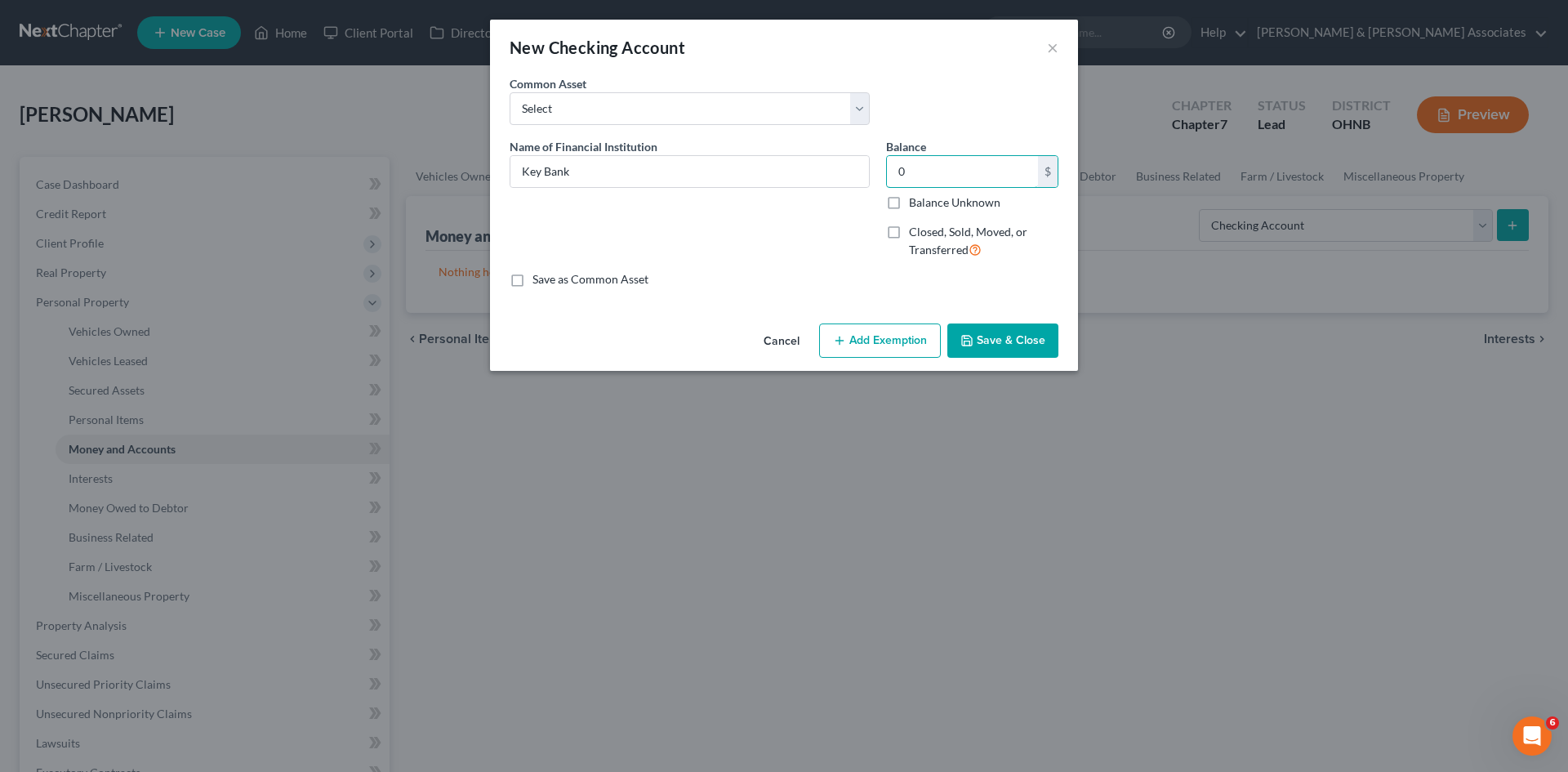
type input "0"
click at [1009, 338] on button "Save & Close" at bounding box center [1003, 341] width 111 height 34
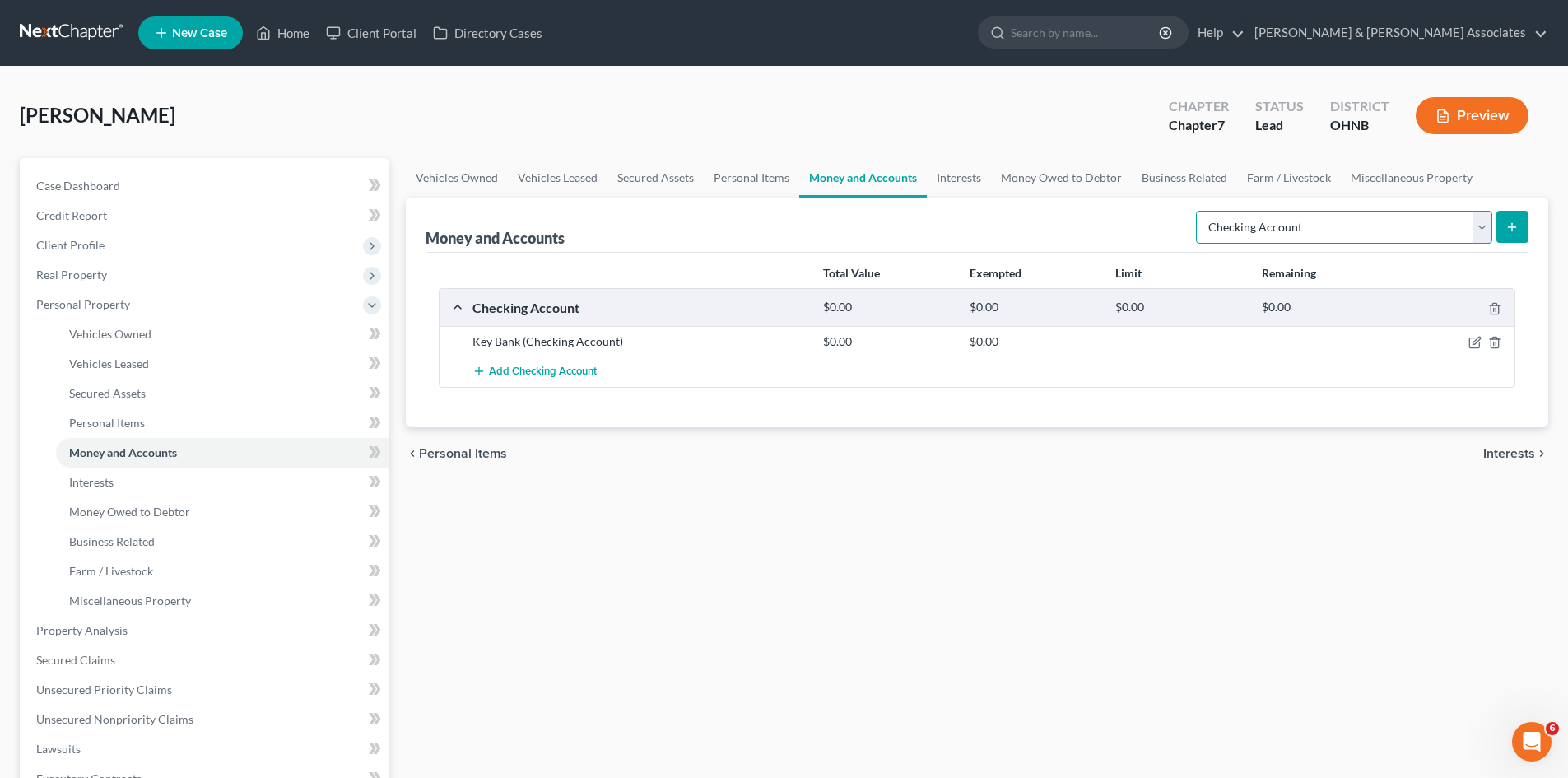
click at [1486, 226] on select "Select Account Type Brokerage Cash on Hand Certificates of Deposit Checking Acc…" at bounding box center [1344, 228] width 296 height 33
select select "savings"
click at [1200, 211] on select "Select Account Type Brokerage Cash on Hand Certificates of Deposit Checking Acc…" at bounding box center [1344, 228] width 296 height 33
click at [1522, 219] on button "submit" at bounding box center [1513, 227] width 32 height 32
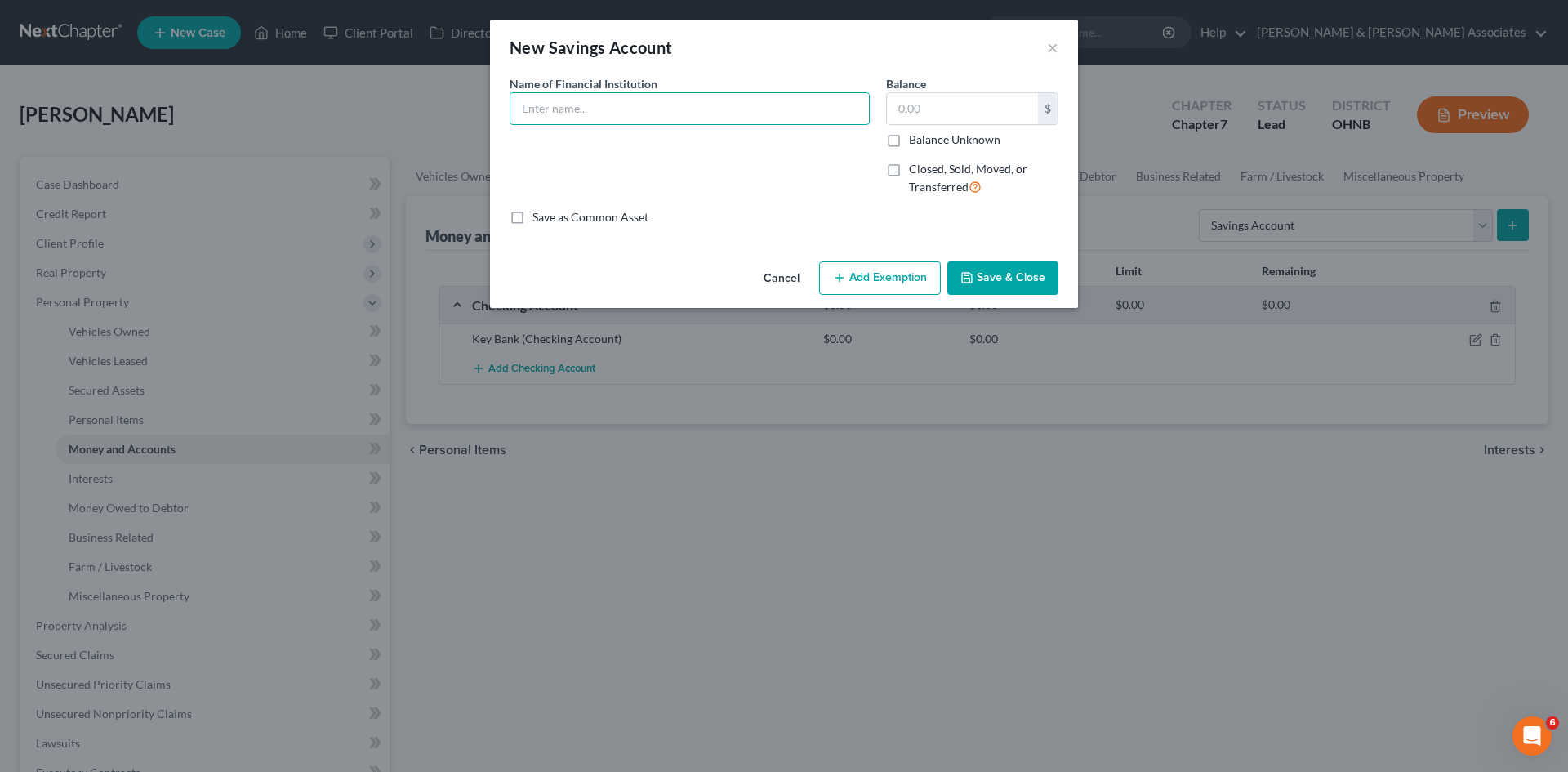
drag, startPoint x: 621, startPoint y: 111, endPoint x: 692, endPoint y: 46, distance: 96.3
click at [641, 91] on div "Name of Financial Institution *" at bounding box center [690, 99] width 361 height 50
type input "Key Bank"
drag, startPoint x: 931, startPoint y: 101, endPoint x: 941, endPoint y: 101, distance: 10.0
click at [940, 101] on input "text" at bounding box center [963, 108] width 151 height 31
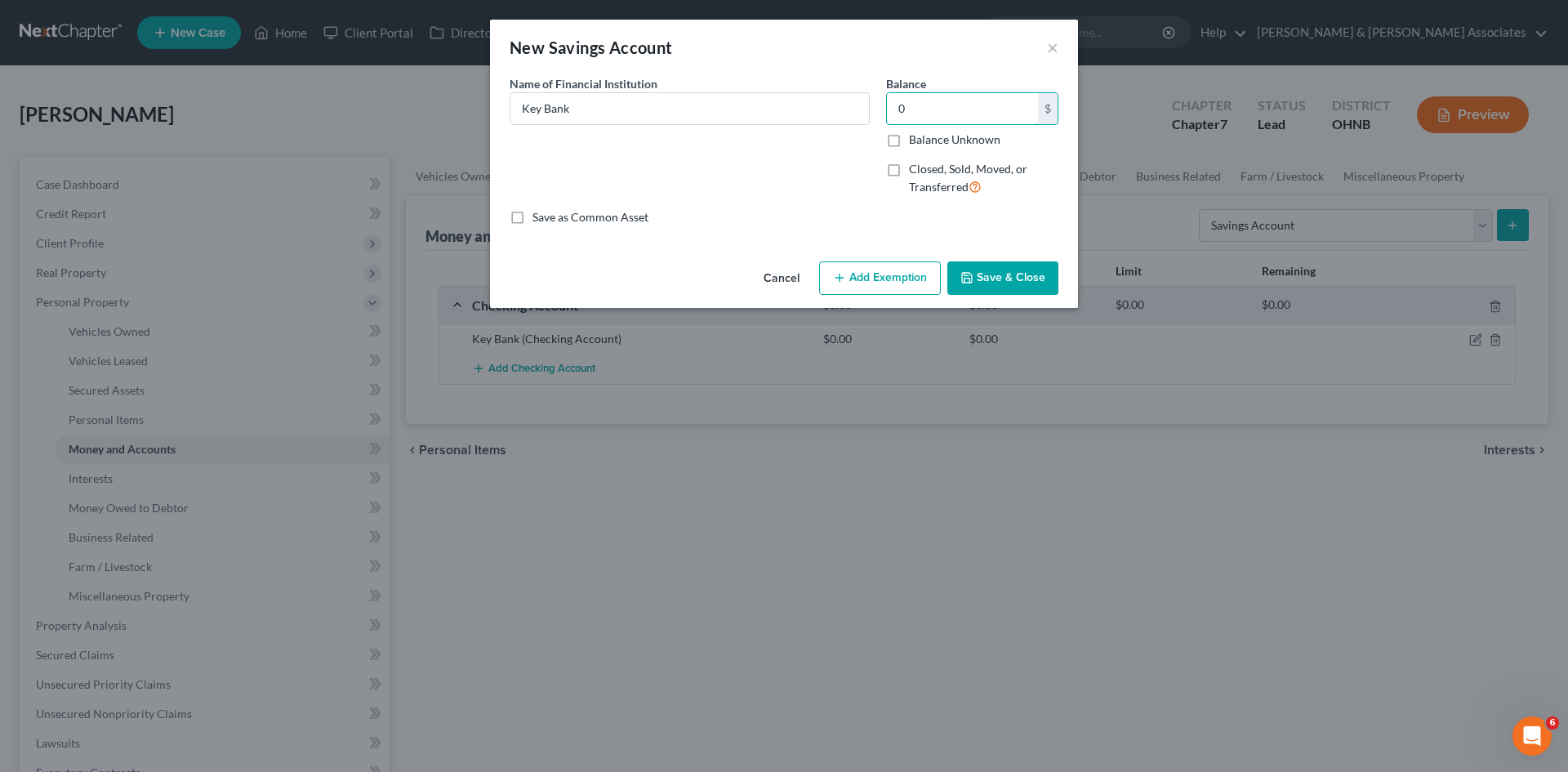
type input "0"
drag, startPoint x: 977, startPoint y: 270, endPoint x: 985, endPoint y: 249, distance: 22.5
click at [983, 264] on button "Save & Close" at bounding box center [1003, 278] width 111 height 34
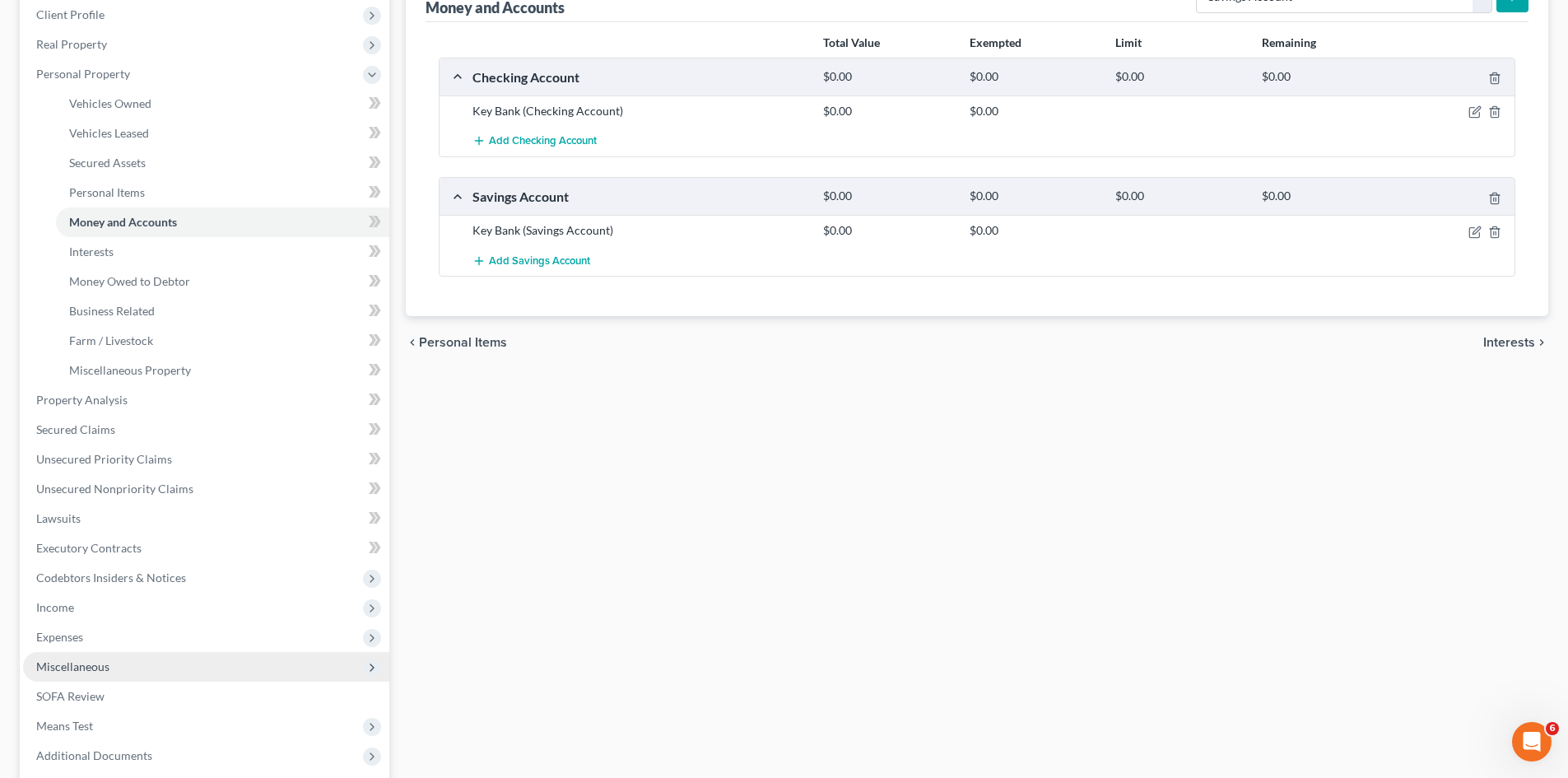
scroll to position [329, 0]
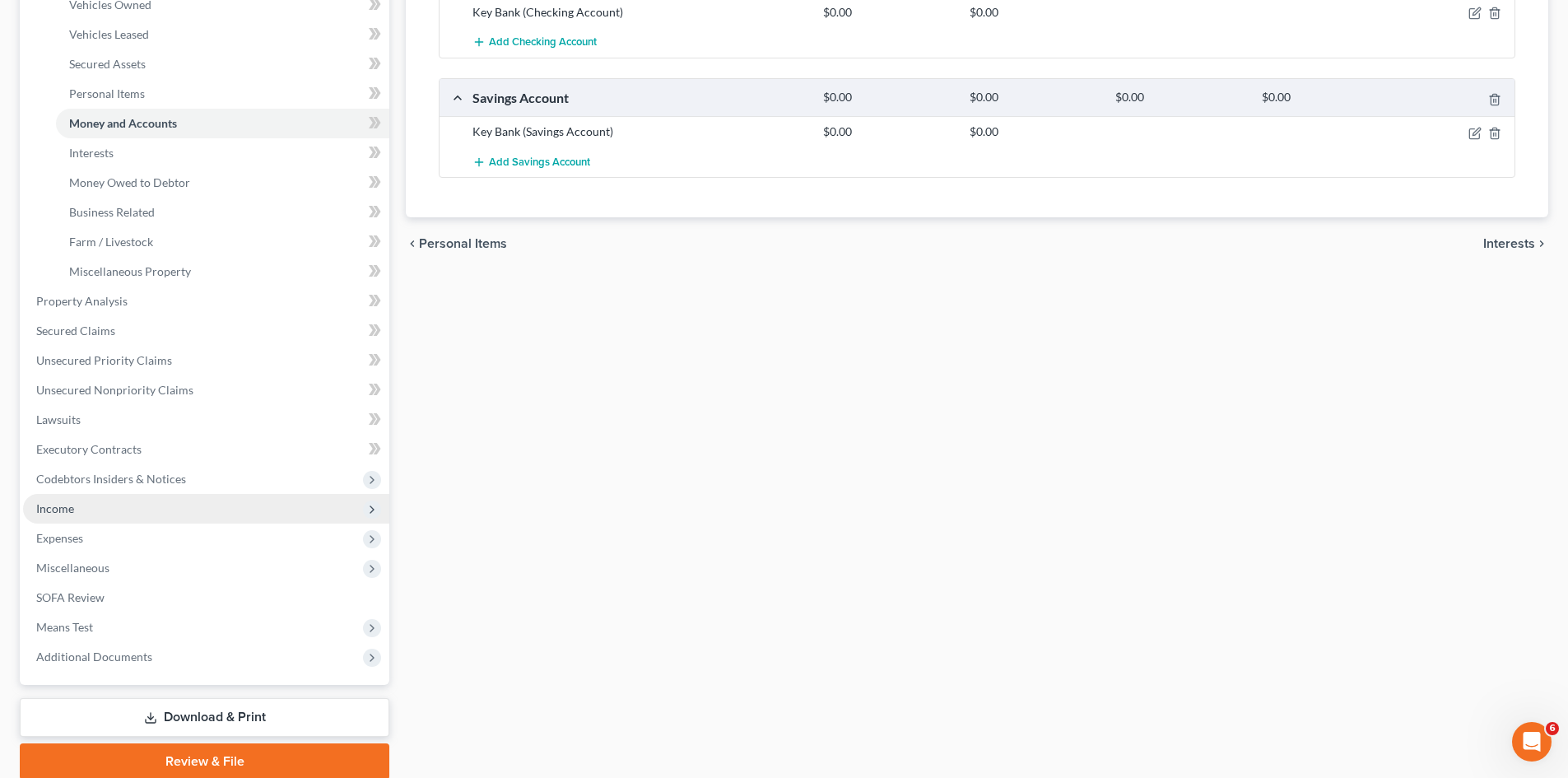
click at [99, 520] on span "Income" at bounding box center [206, 509] width 367 height 30
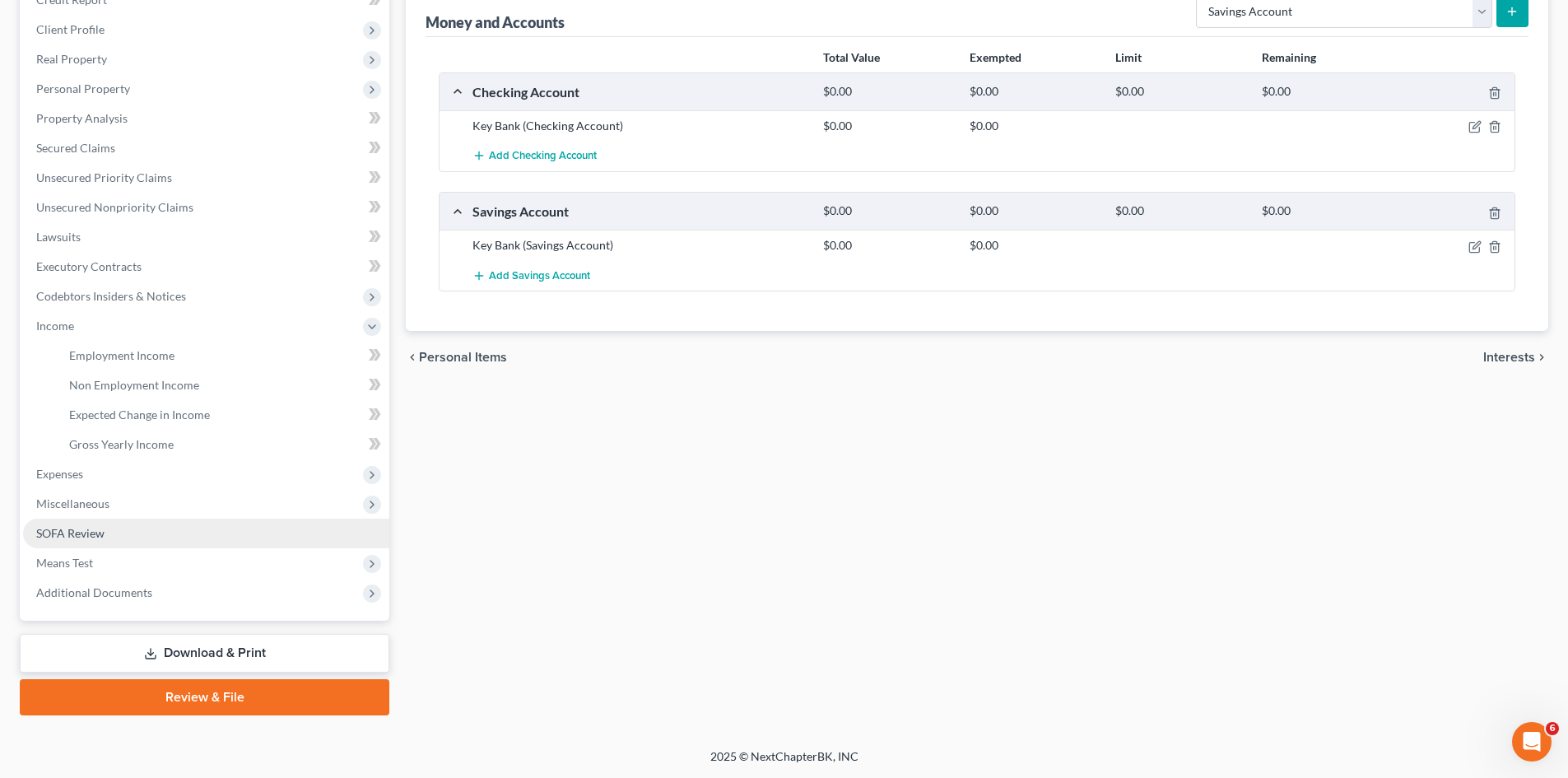
scroll to position [216, 0]
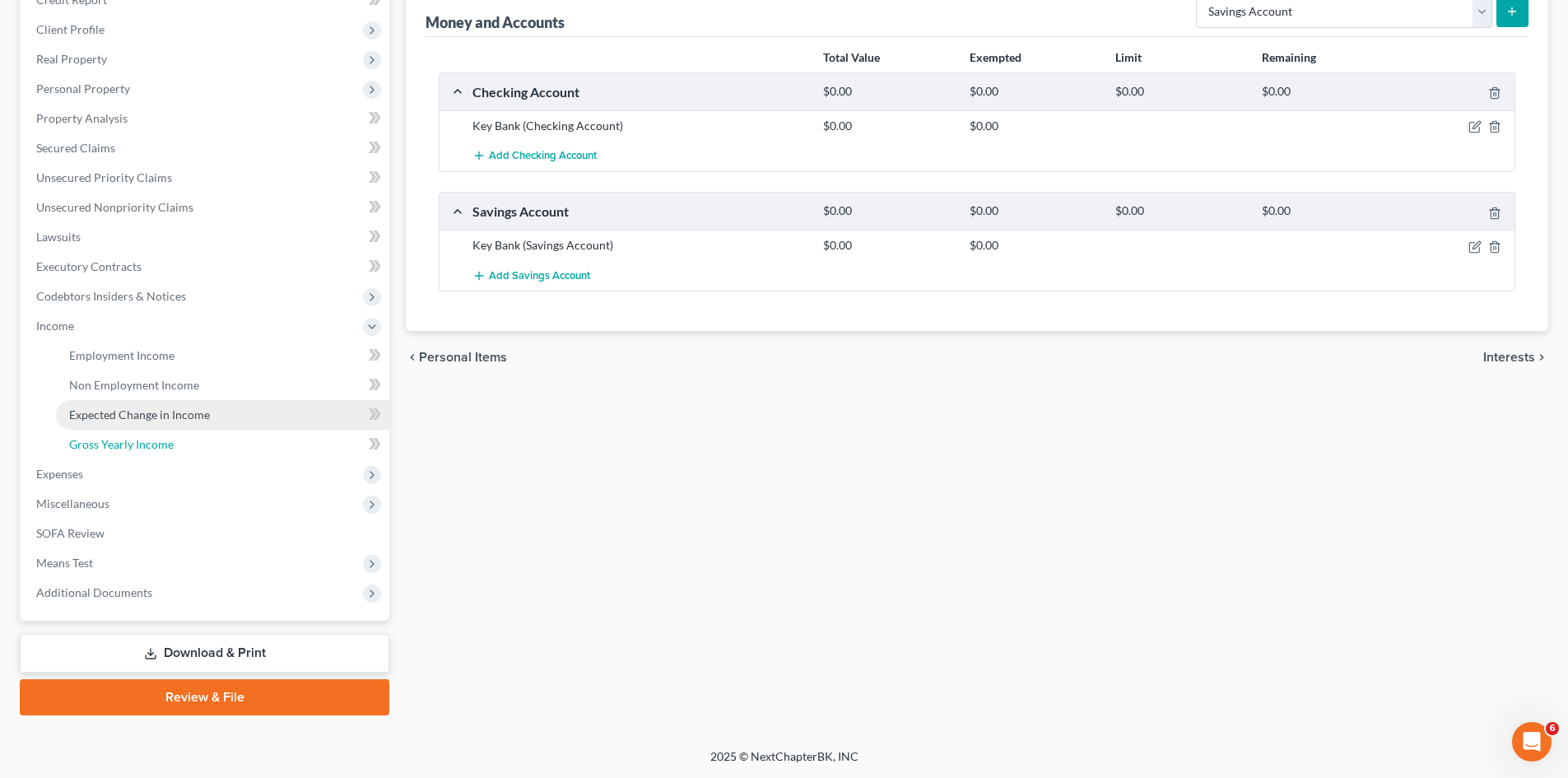
drag, startPoint x: 189, startPoint y: 442, endPoint x: 190, endPoint y: 425, distance: 17.0
click at [188, 442] on link "Gross Yearly Income" at bounding box center [223, 444] width 334 height 30
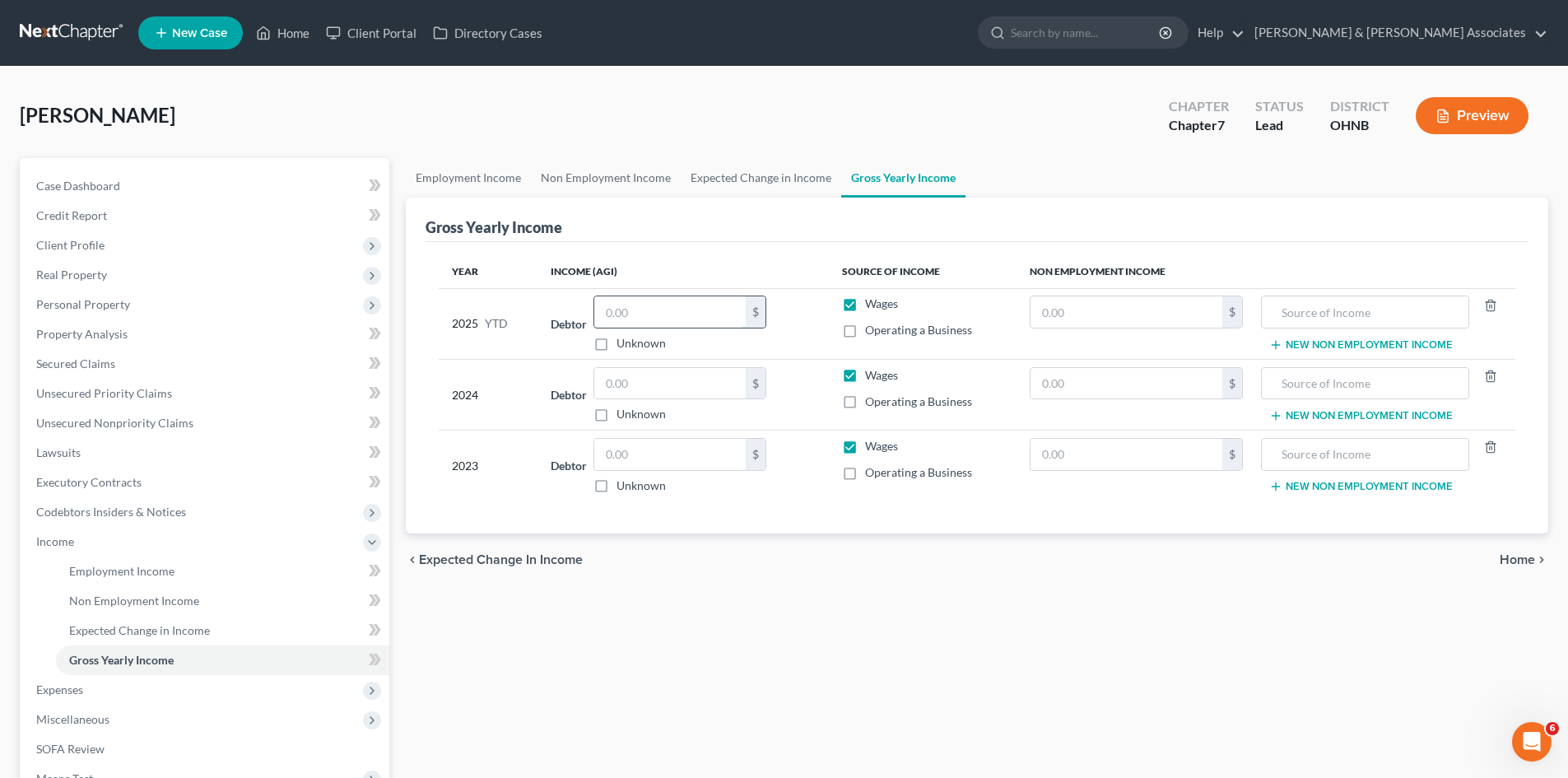
click at [653, 315] on input "text" at bounding box center [670, 312] width 152 height 31
type input "12,000"
click at [500, 524] on div "Year Income (AGI) Source of Income Non Employment Income 2025 YTD Debtor 12,000…" at bounding box center [977, 387] width 1104 height 292
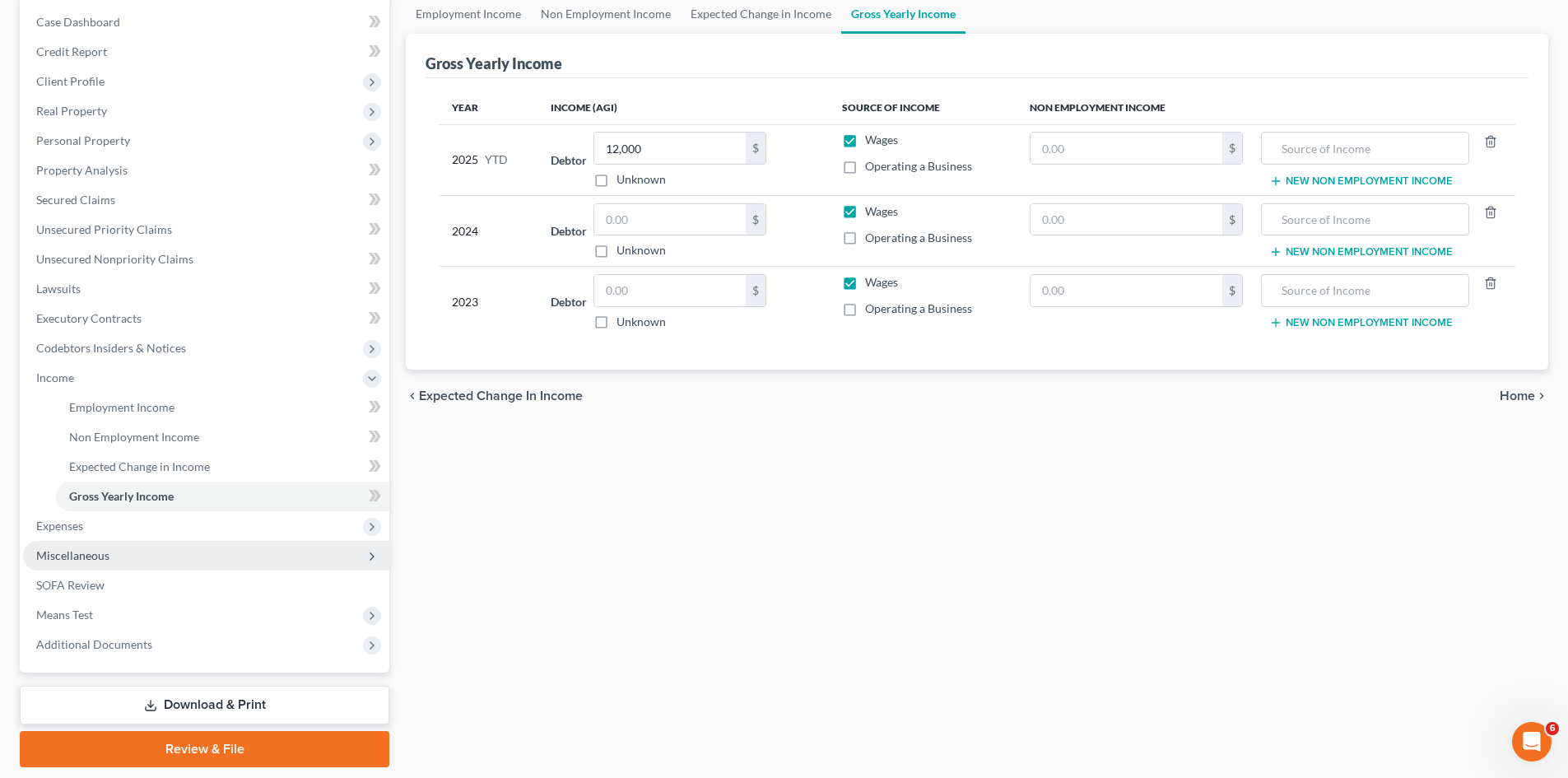
scroll to position [165, 0]
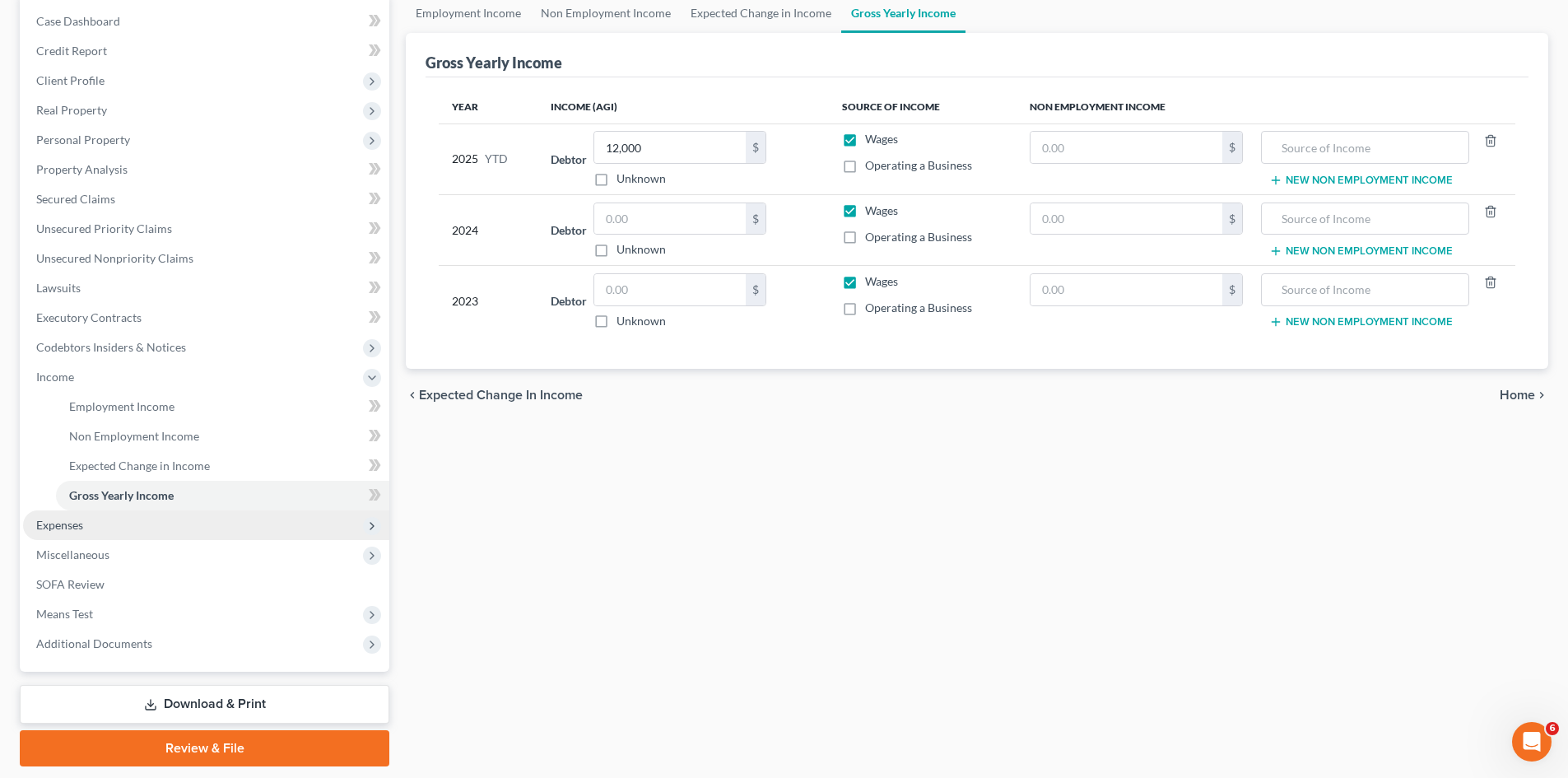
click at [129, 534] on span "Expenses" at bounding box center [206, 526] width 367 height 30
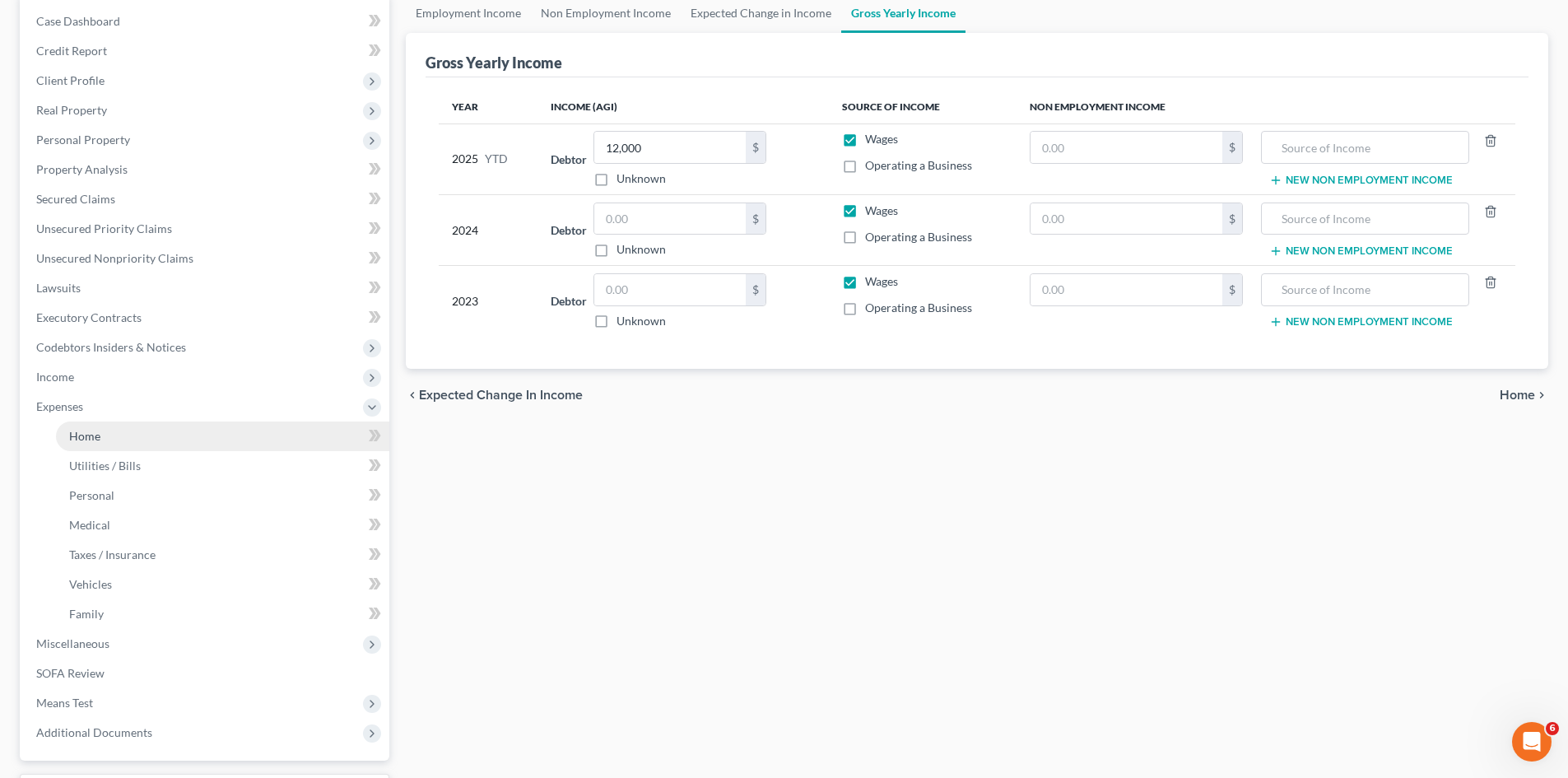
click at [103, 433] on link "Home" at bounding box center [223, 436] width 334 height 30
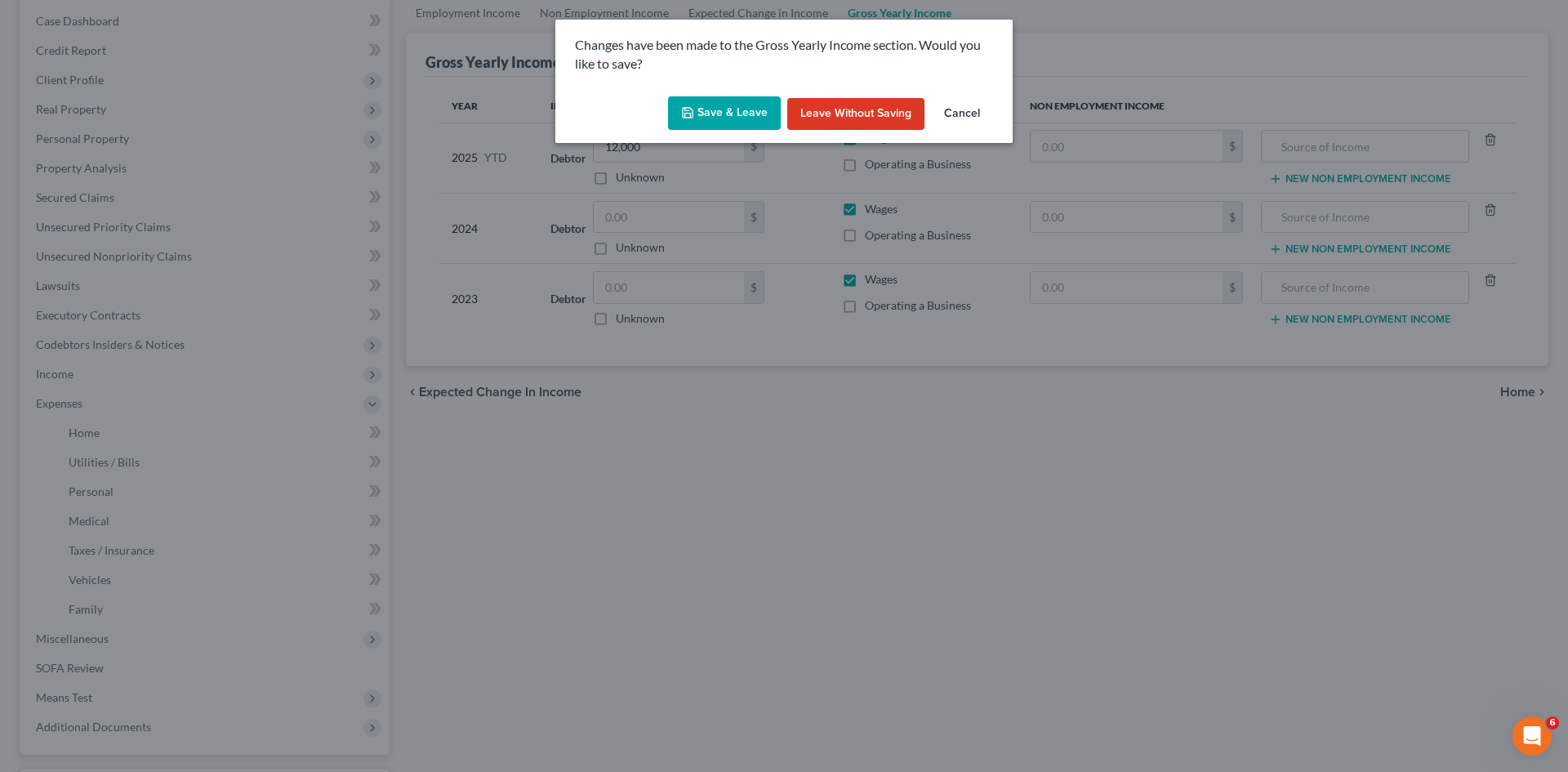
click at [723, 114] on button "Save & Leave" at bounding box center [724, 113] width 113 height 34
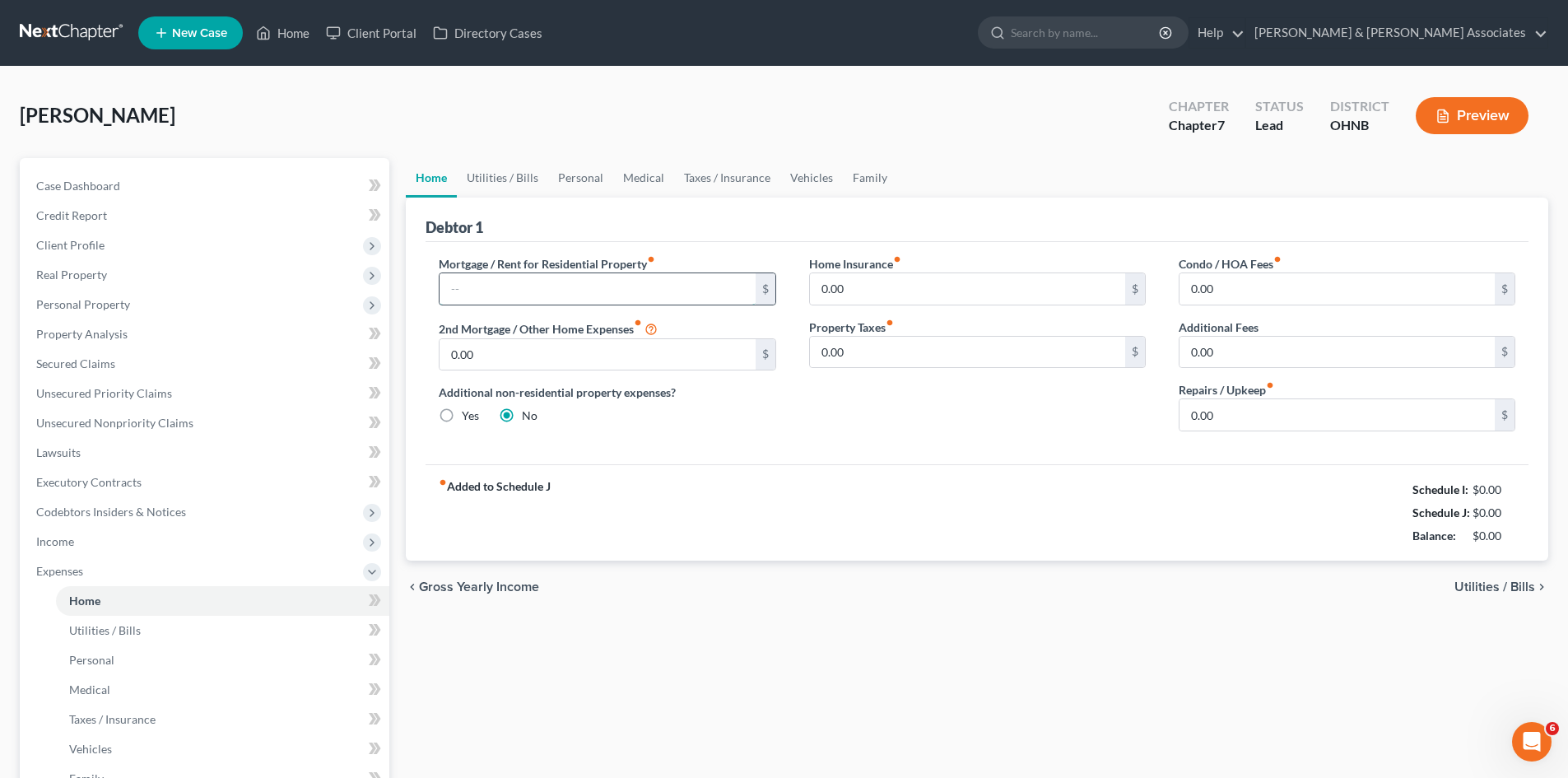
click at [514, 281] on input "text" at bounding box center [597, 289] width 315 height 31
type input "450"
click at [485, 168] on link "Utilities / Bills" at bounding box center [503, 178] width 91 height 40
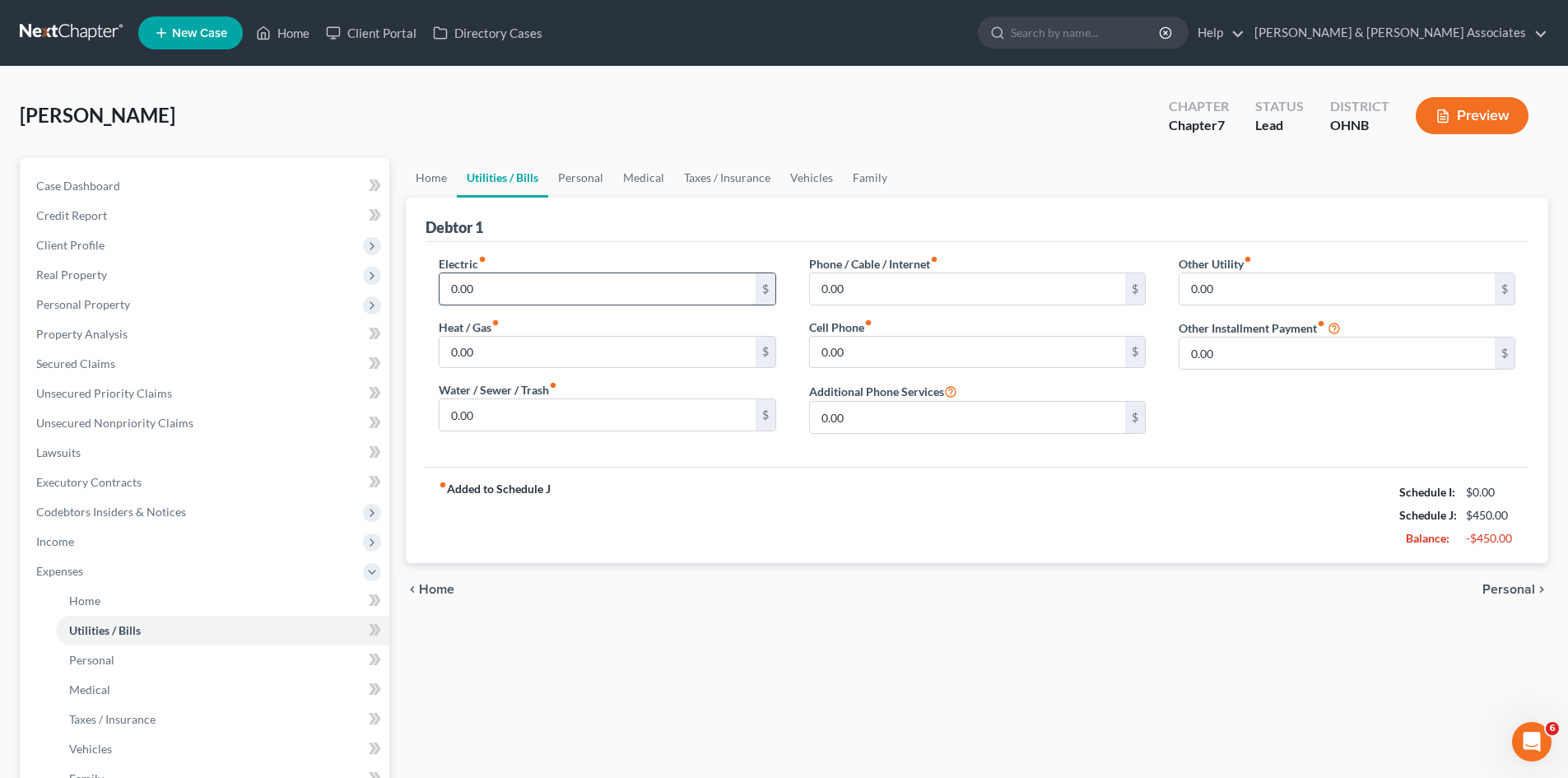
drag, startPoint x: 522, startPoint y: 288, endPoint x: 514, endPoint y: 287, distance: 8.1
click at [521, 288] on input "0.00" at bounding box center [597, 289] width 315 height 31
type input "100"
click at [518, 418] on input "0.00" at bounding box center [597, 415] width 315 height 31
type input "50"
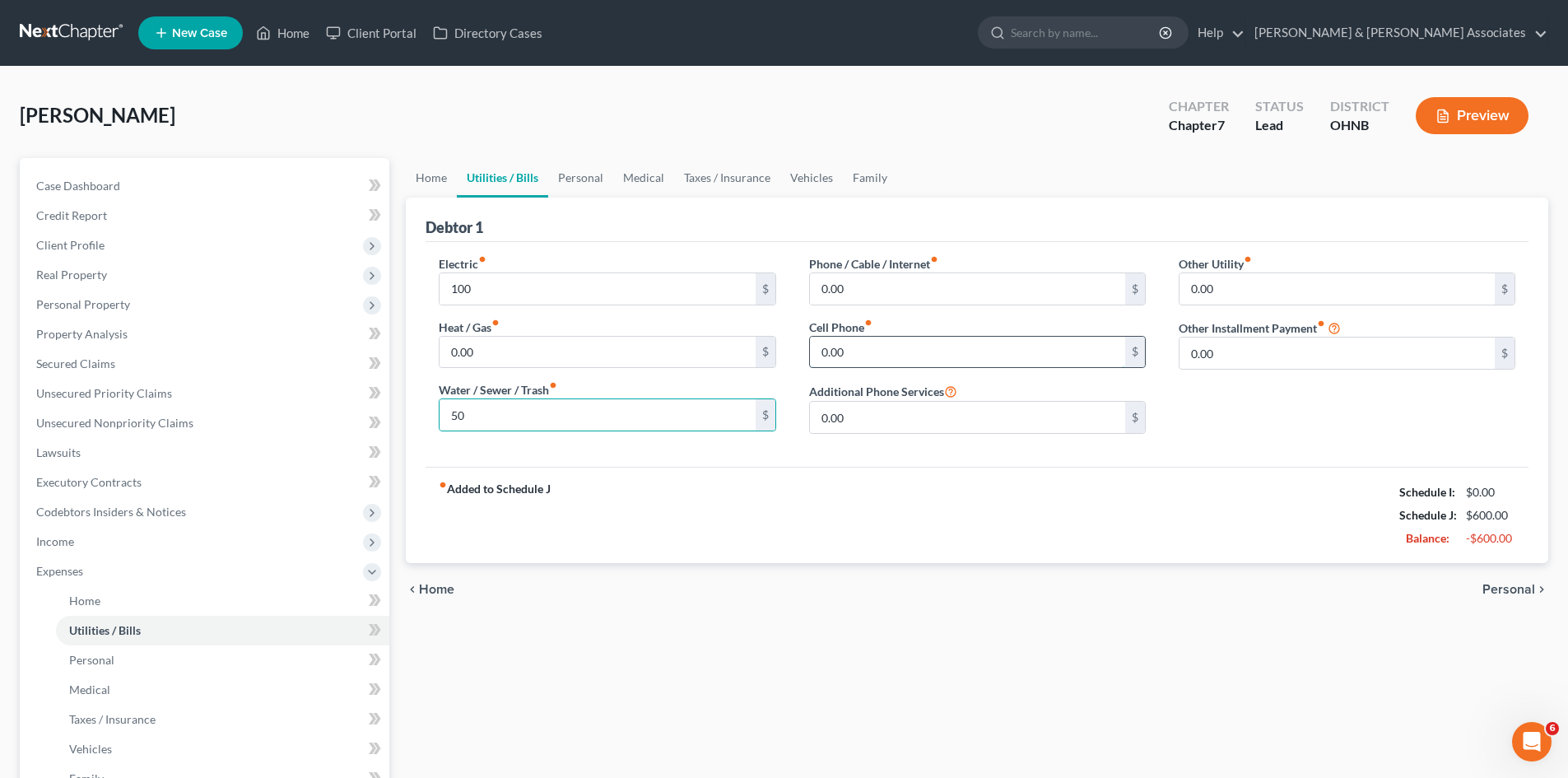
click at [858, 343] on input "0.00" at bounding box center [968, 353] width 315 height 31
type input "140"
click at [838, 286] on input "0.00" at bounding box center [968, 289] width 315 height 31
type input "100"
click at [594, 174] on link "Personal" at bounding box center [580, 178] width 65 height 40
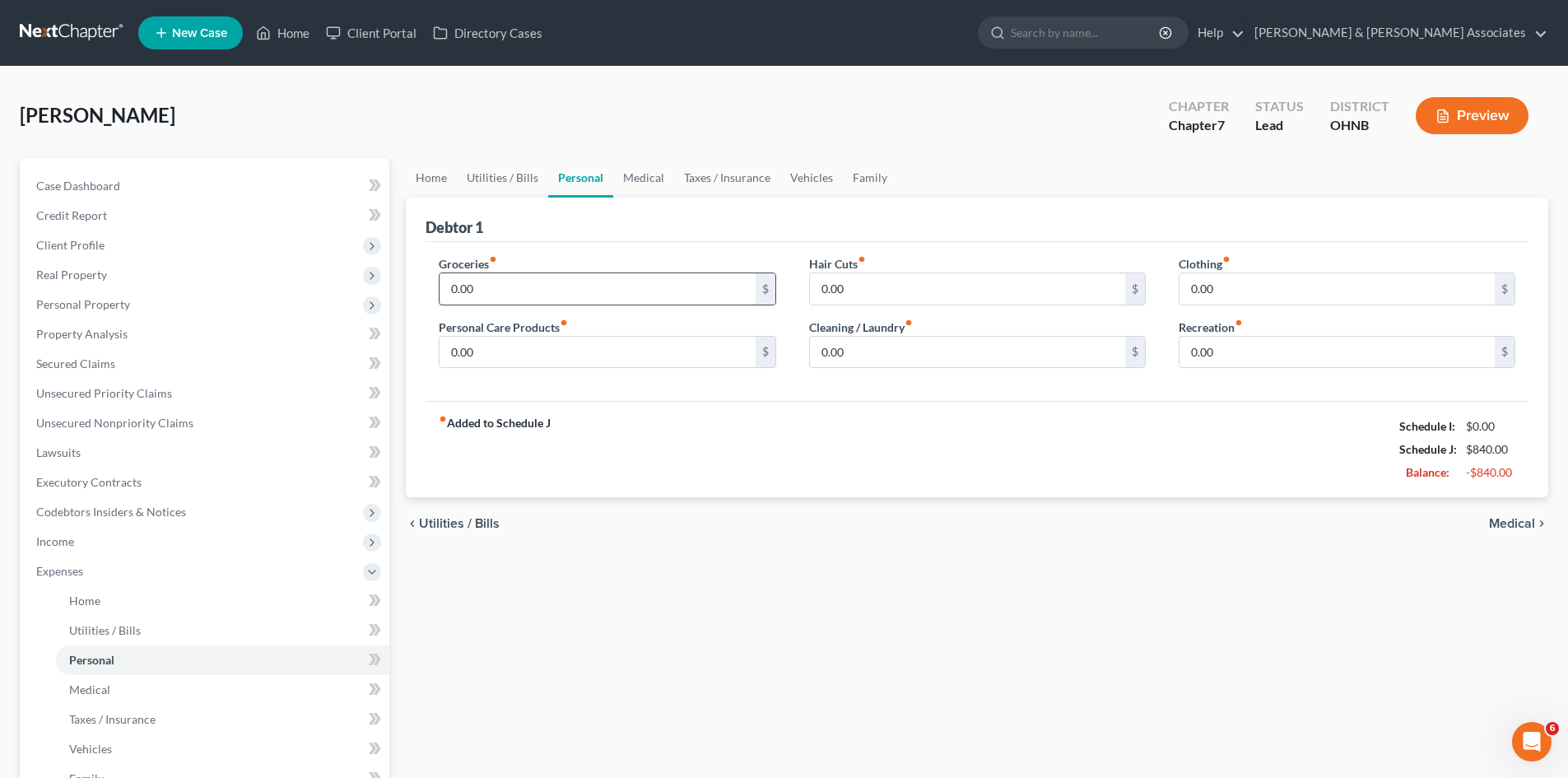
click at [551, 295] on input "0.00" at bounding box center [597, 289] width 315 height 31
type input "7"
type input "950"
click at [1195, 285] on input "0.00" at bounding box center [1337, 289] width 315 height 31
type input "50"
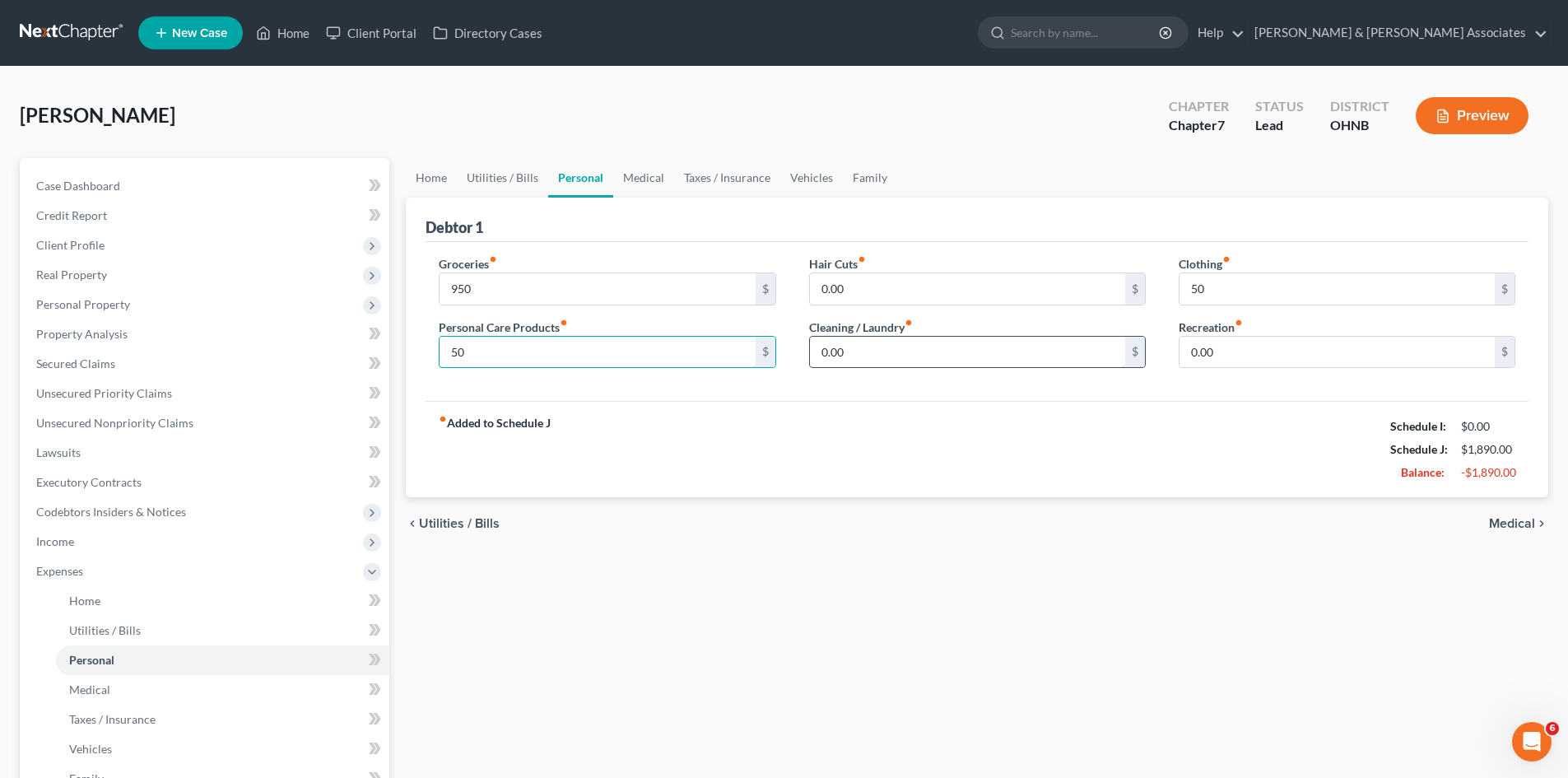
type input "50"
click at [1009, 345] on input "0.00" at bounding box center [968, 353] width 315 height 31
type input "50"
click at [1311, 358] on input "0.00" at bounding box center [1337, 353] width 315 height 31
type input "100"
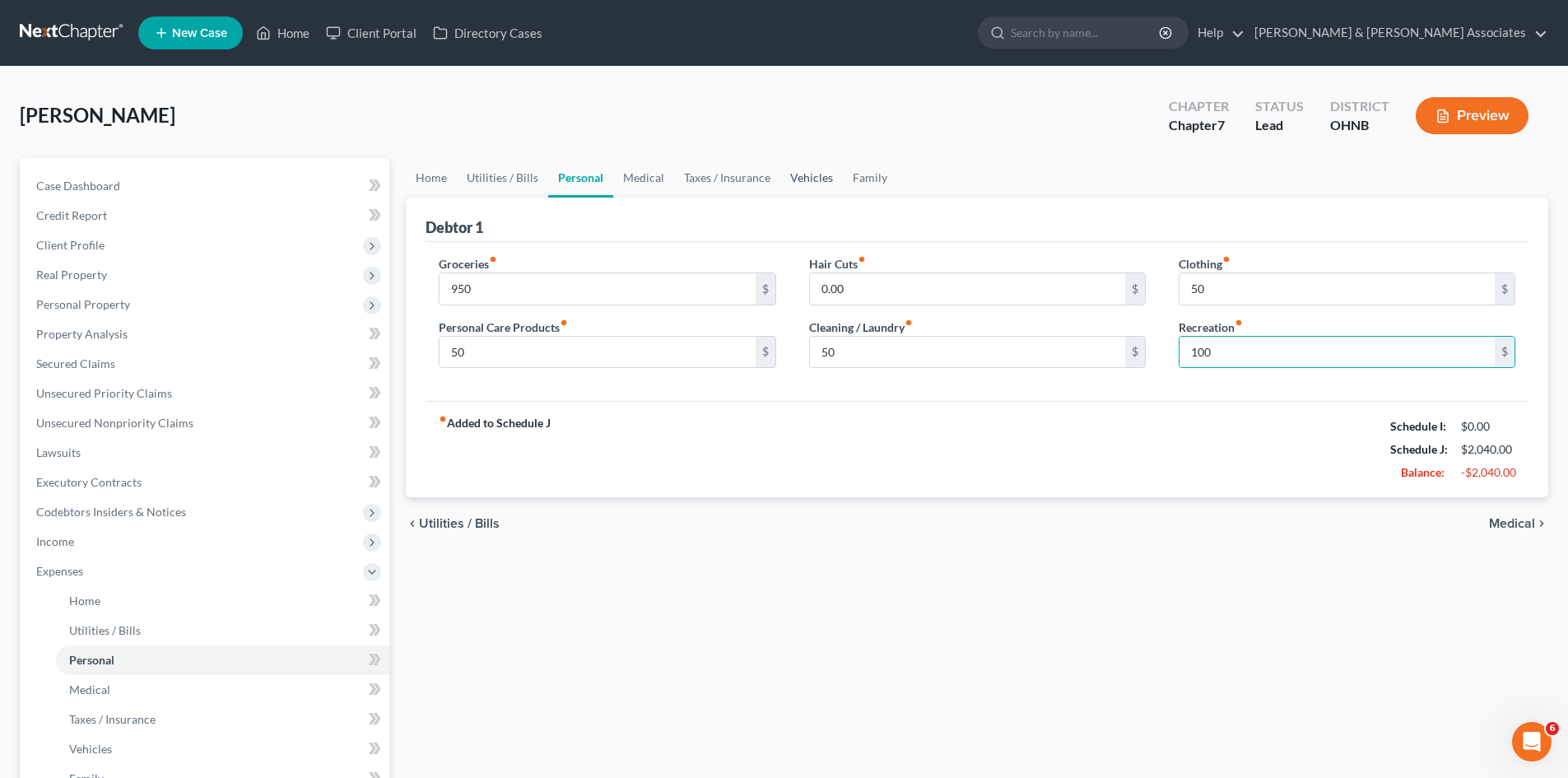
click at [807, 183] on link "Vehicles" at bounding box center [812, 178] width 63 height 40
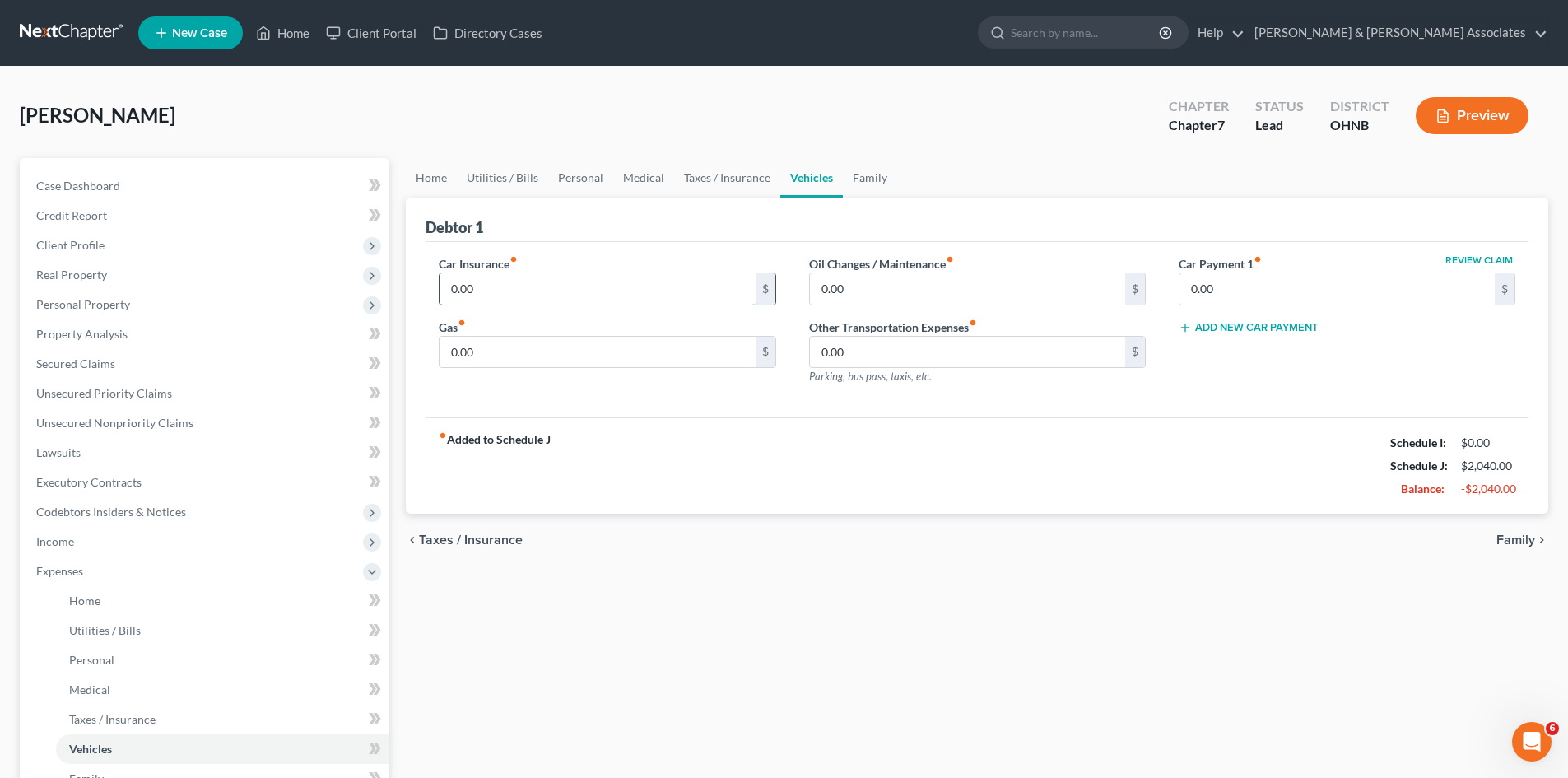
click at [653, 290] on input "0.00" at bounding box center [597, 289] width 315 height 31
click at [648, 366] on input "0.00" at bounding box center [597, 353] width 315 height 31
type input "400"
type input "615"
click at [853, 302] on input "0.00" at bounding box center [968, 289] width 315 height 31
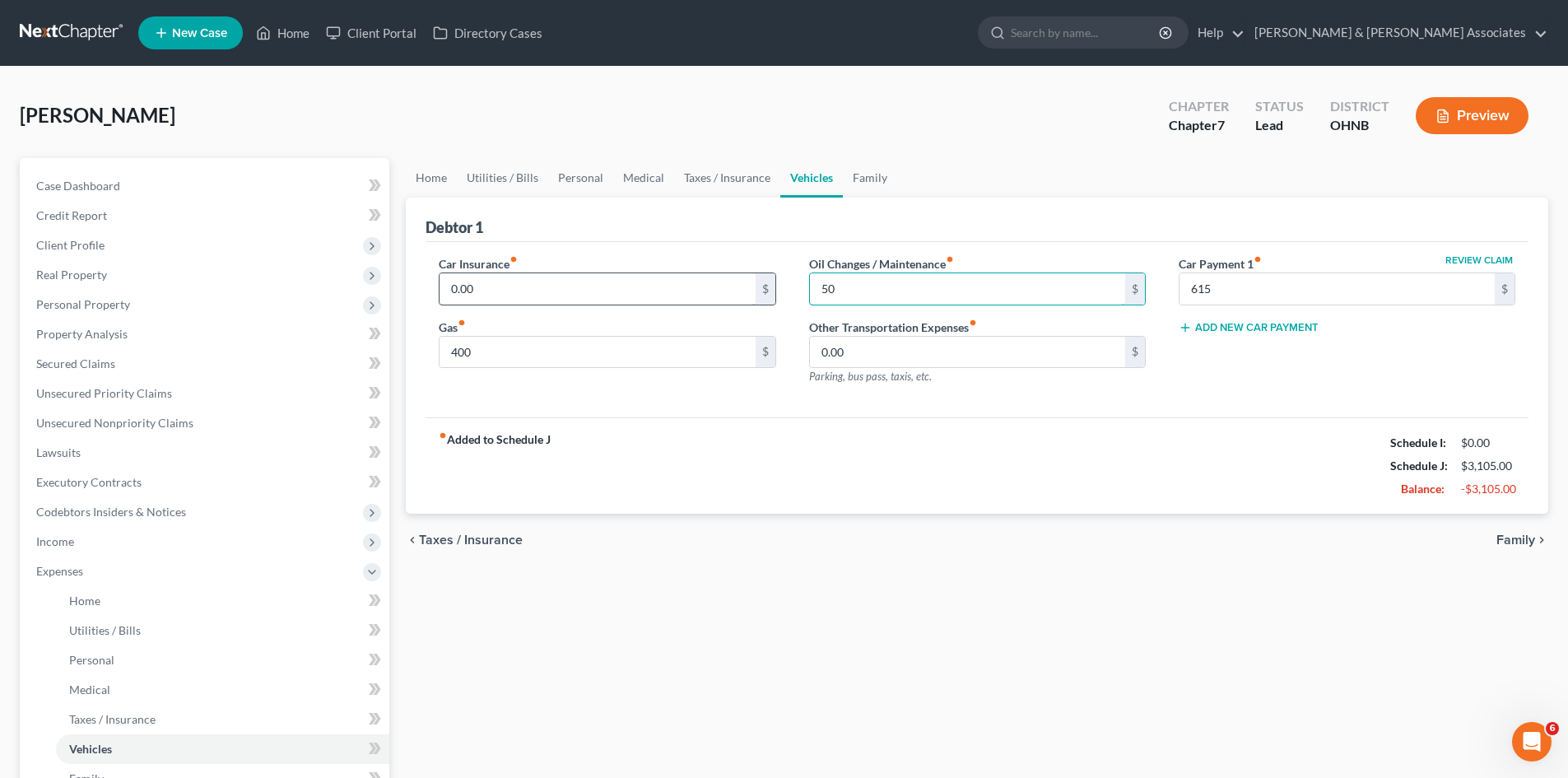
type input "50"
click at [522, 295] on input "0.00" at bounding box center [597, 289] width 315 height 31
click at [790, 675] on div "Home Utilities / Bills Personal Medical Taxes / Insurance Vehicles Family Debto…" at bounding box center [977, 588] width 1159 height 862
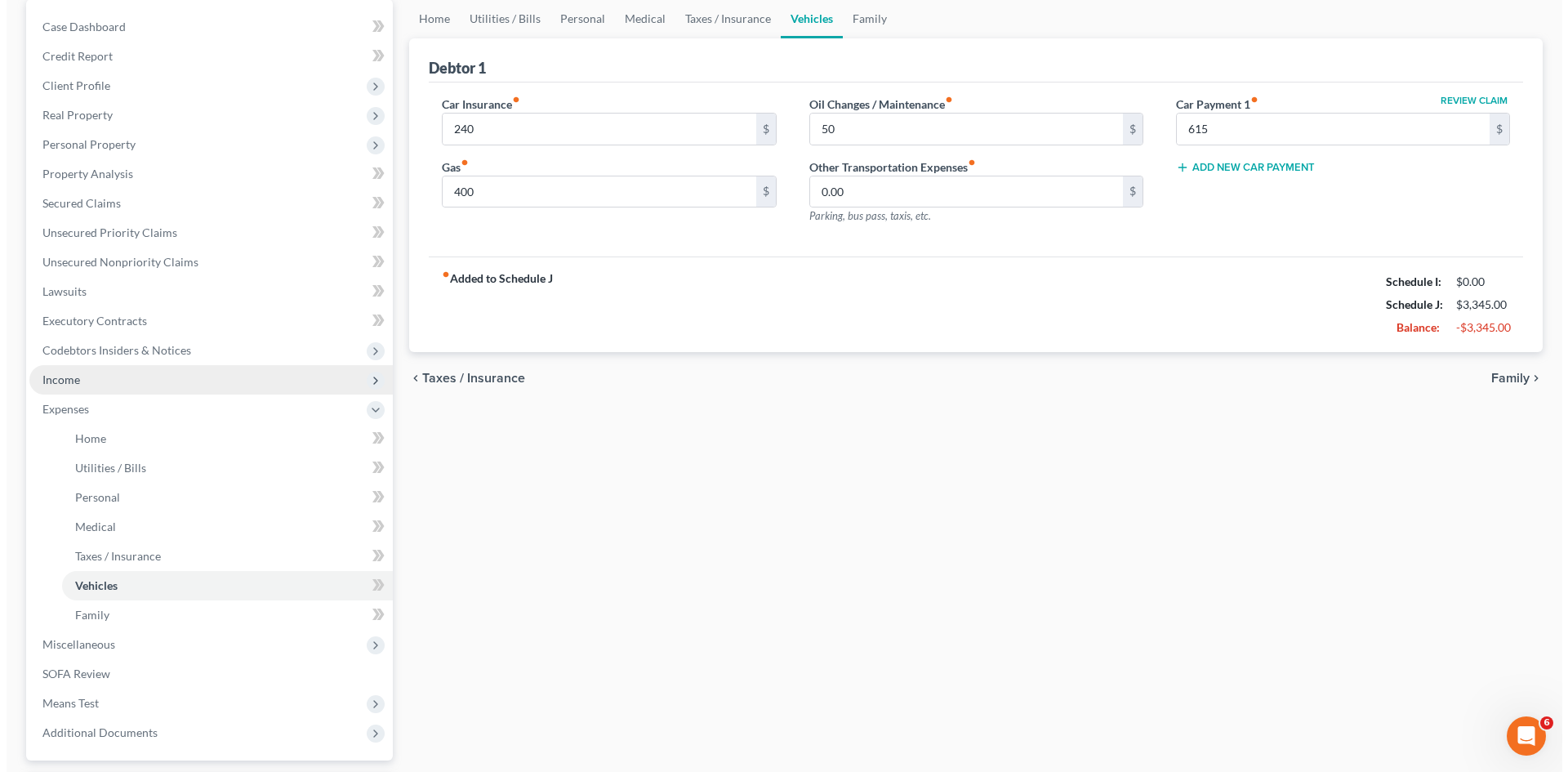
scroll to position [163, 0]
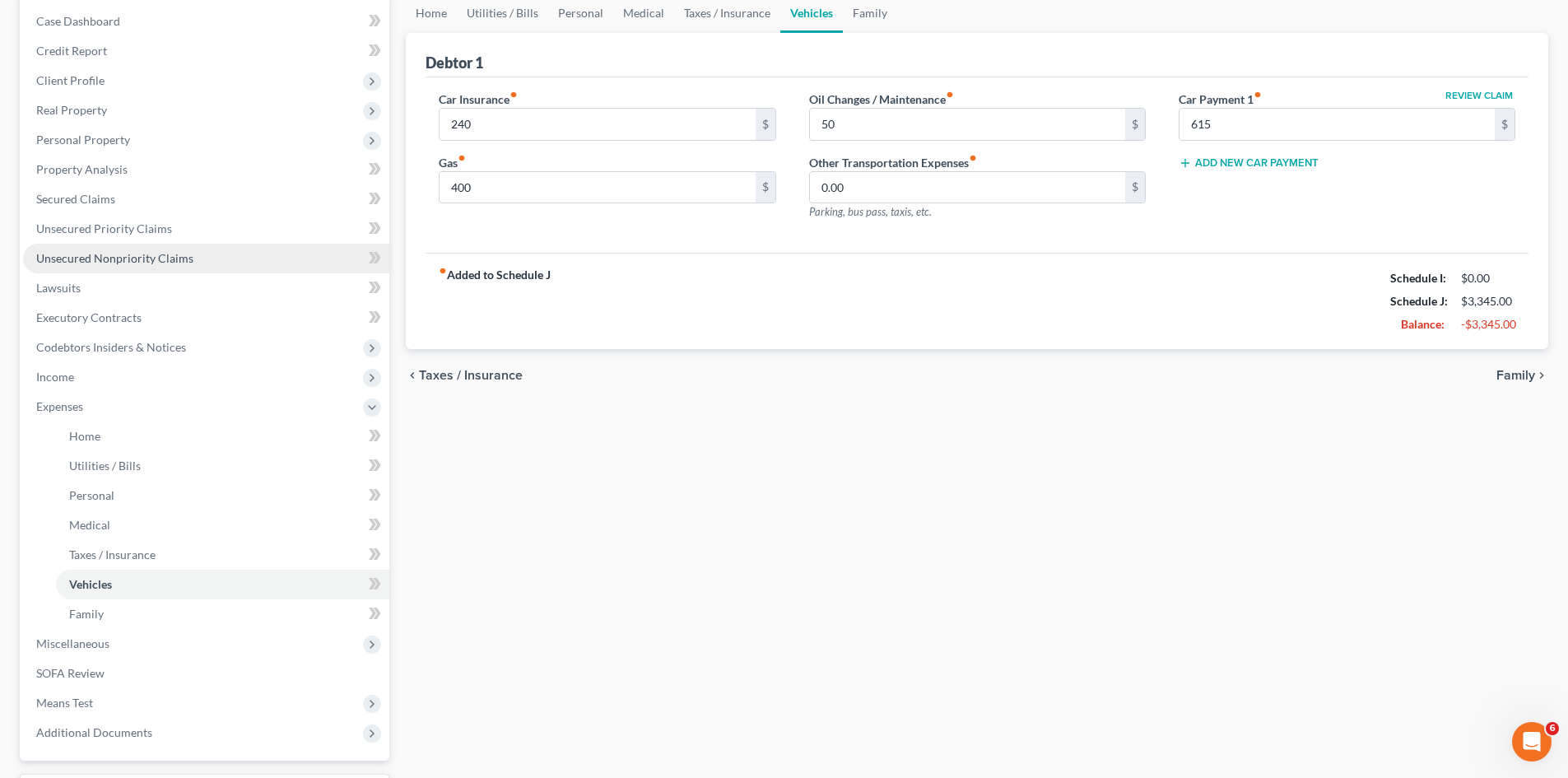
click at [124, 259] on span "Unsecured Nonpriority Claims" at bounding box center [115, 257] width 157 height 14
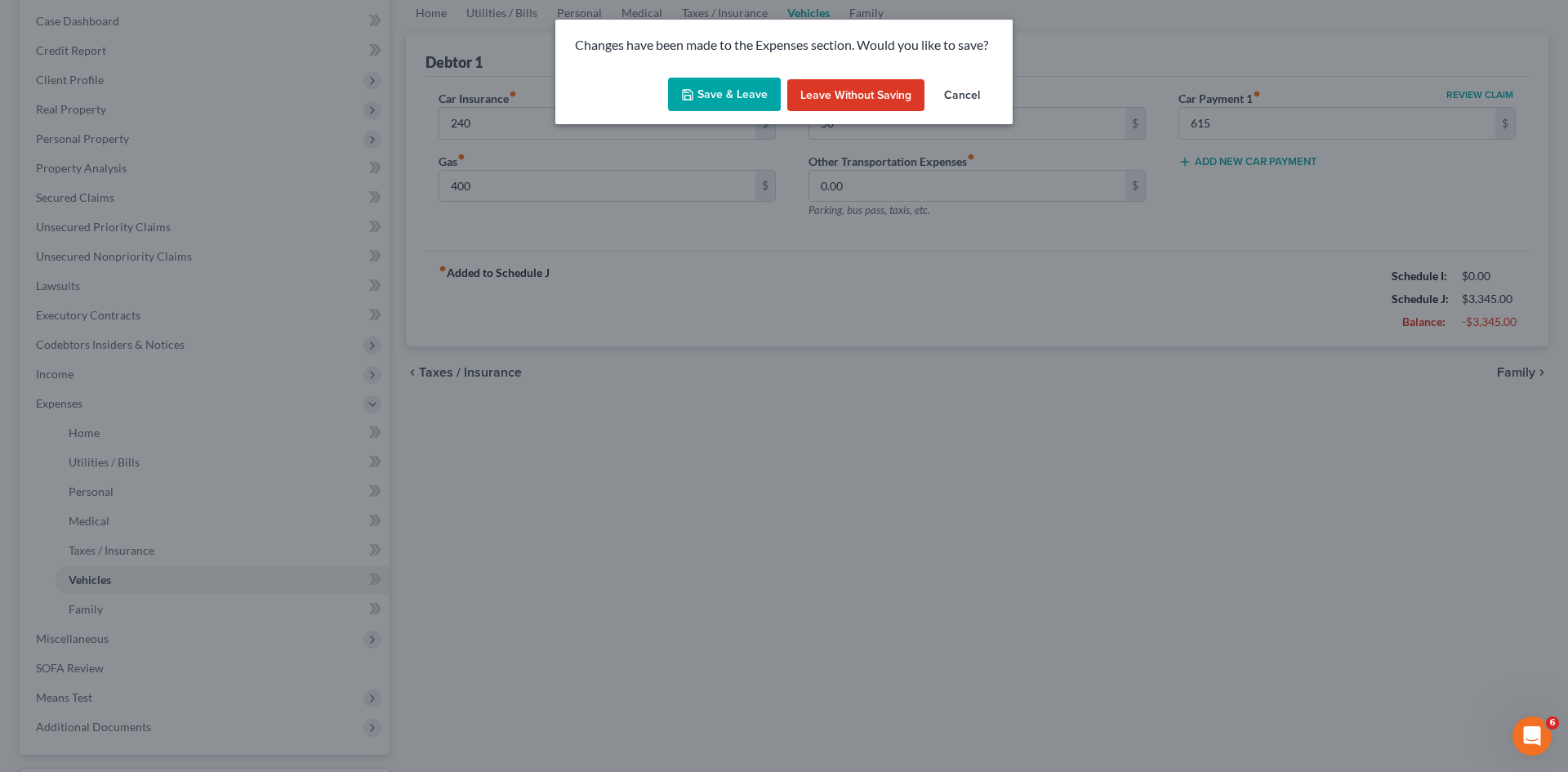
click at [711, 78] on button "Save & Leave" at bounding box center [724, 94] width 113 height 34
type input "240.00"
type input "400.00"
type input "50.00"
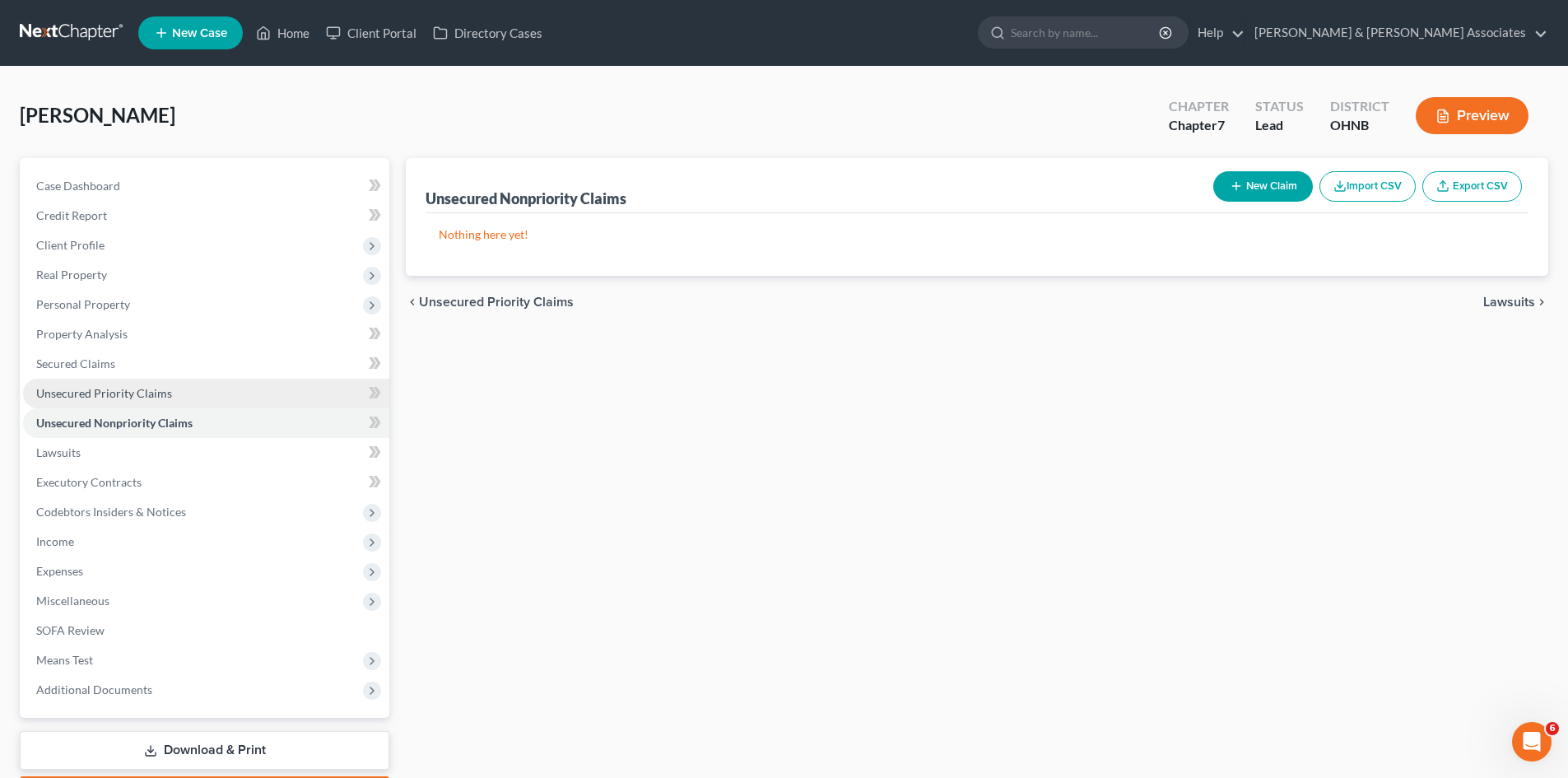
click at [91, 400] on link "Unsecured Priority Claims" at bounding box center [206, 393] width 367 height 30
click at [138, 425] on span "Unsecured Nonpriority Claims" at bounding box center [115, 422] width 157 height 14
